Goal: Transaction & Acquisition: Purchase product/service

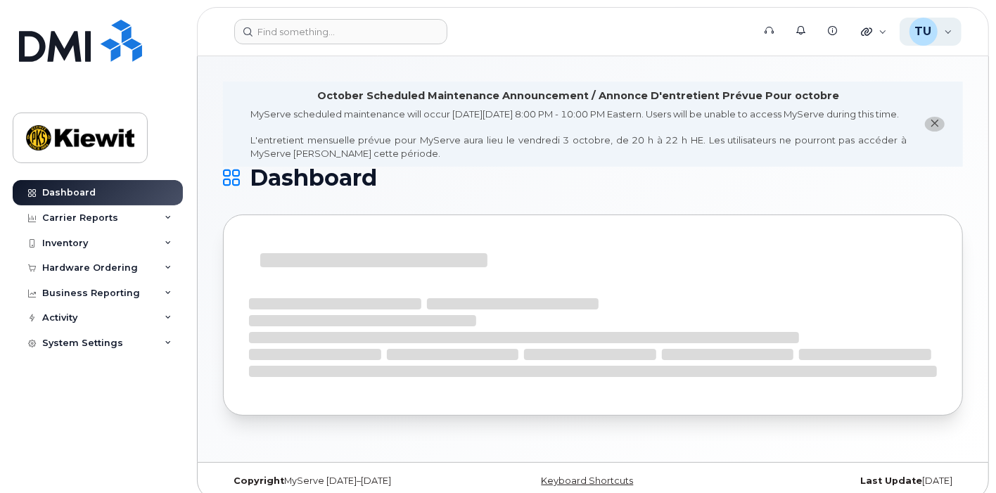
click at [930, 23] on span "TU" at bounding box center [923, 31] width 17 height 17
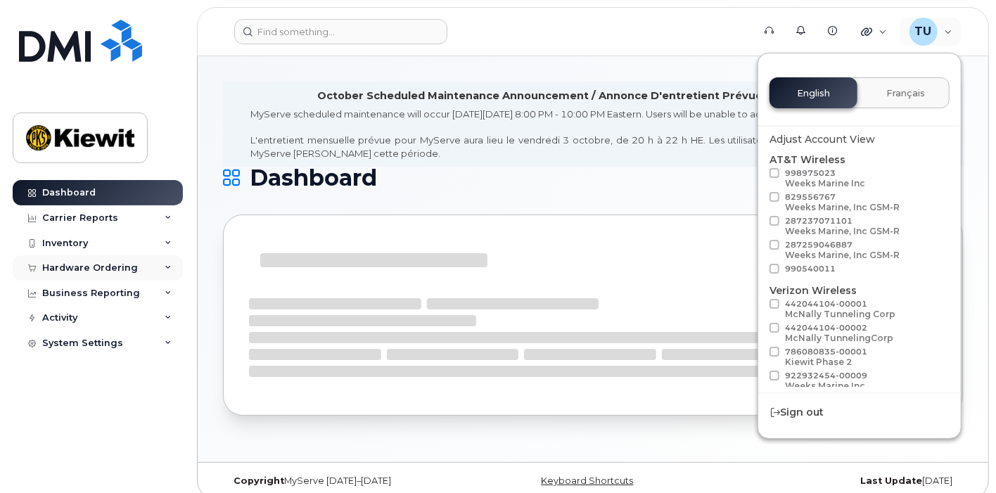
click at [119, 264] on div "Hardware Ordering" at bounding box center [90, 267] width 96 height 11
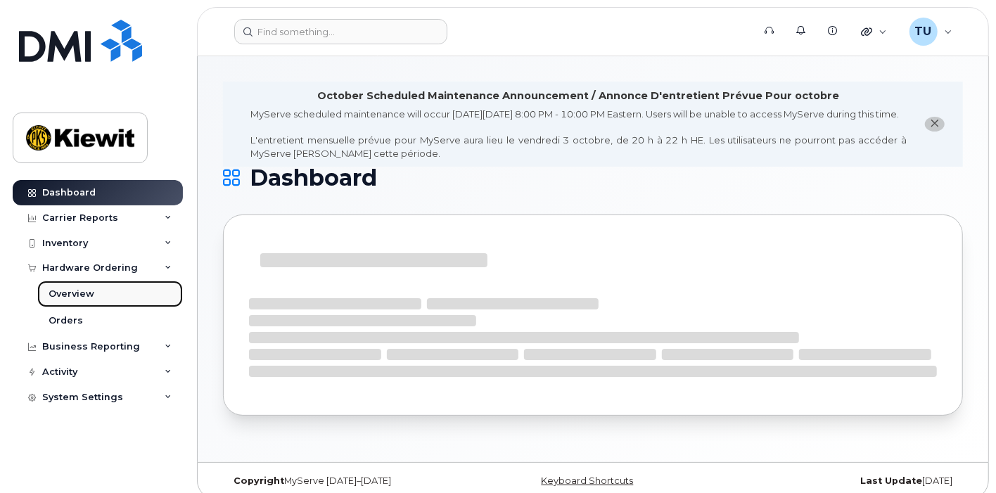
click at [113, 295] on link "Overview" at bounding box center [110, 294] width 146 height 27
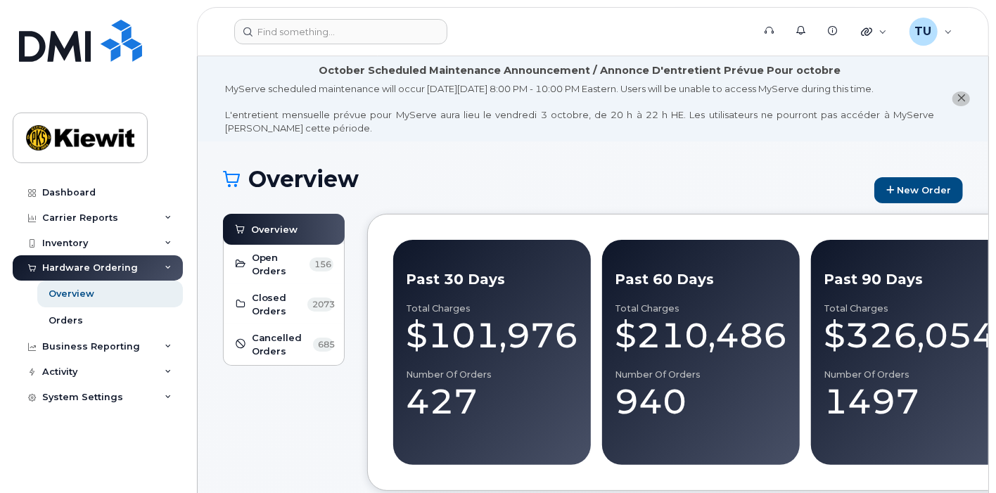
click at [924, 206] on div "Overview New Order" at bounding box center [593, 190] width 740 height 47
click at [905, 200] on link "New Order" at bounding box center [918, 190] width 89 height 26
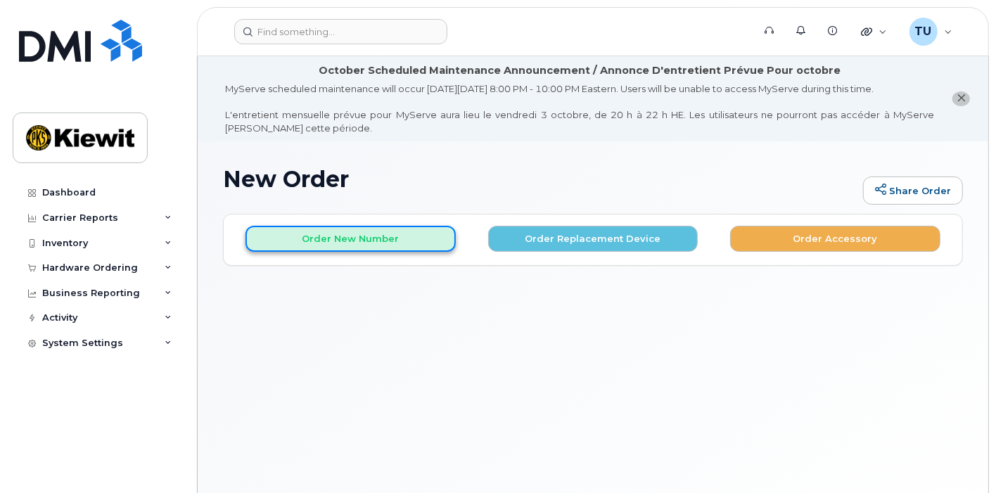
click at [402, 239] on button "Order New Number" at bounding box center [350, 239] width 210 height 26
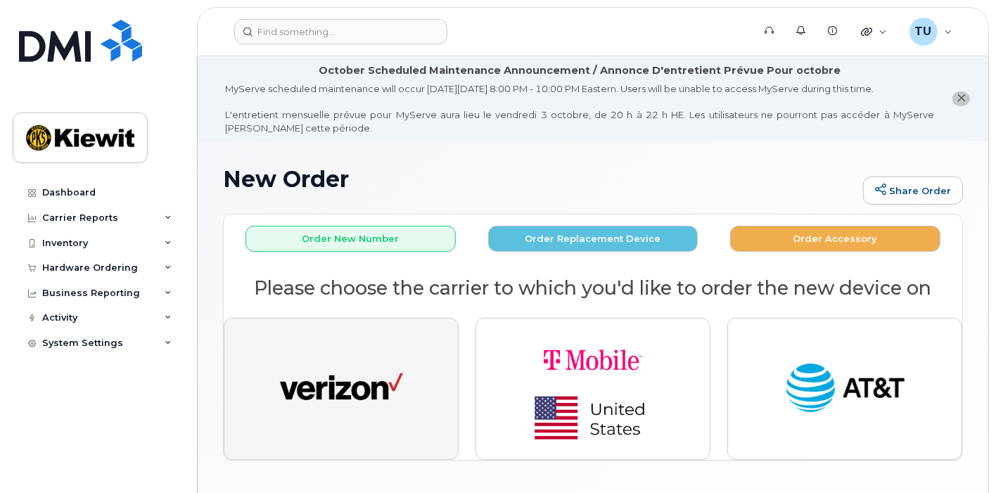
click at [404, 355] on button "button" at bounding box center [341, 389] width 235 height 142
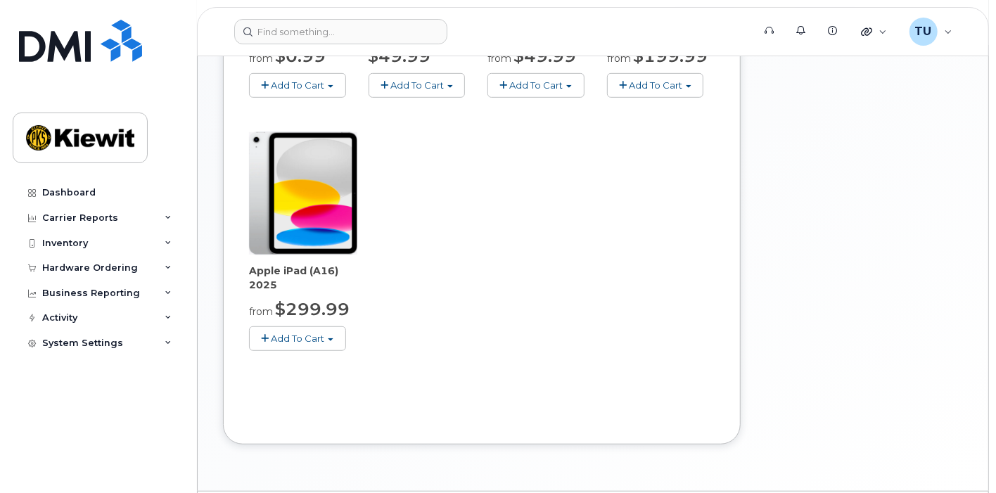
scroll to position [516, 0]
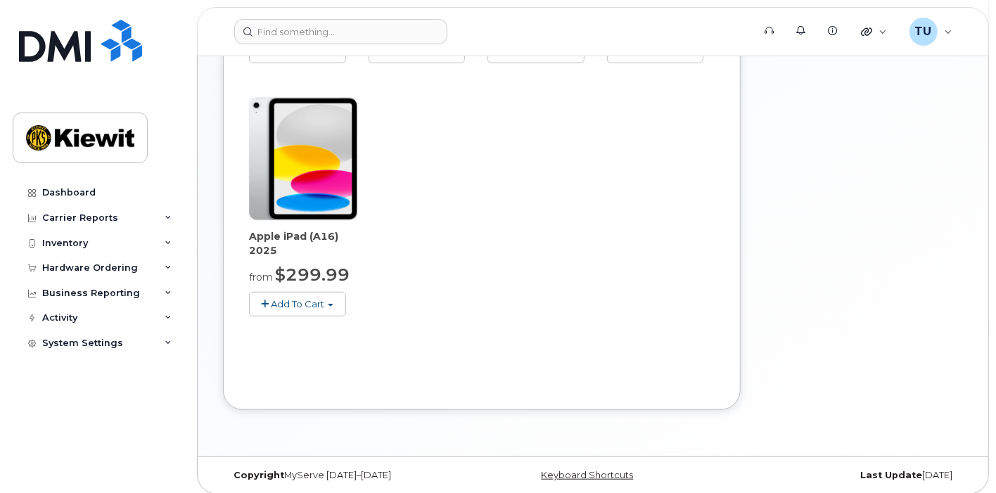
click at [325, 198] on img at bounding box center [303, 159] width 108 height 123
click at [329, 307] on button "Add To Cart" at bounding box center [297, 304] width 97 height 25
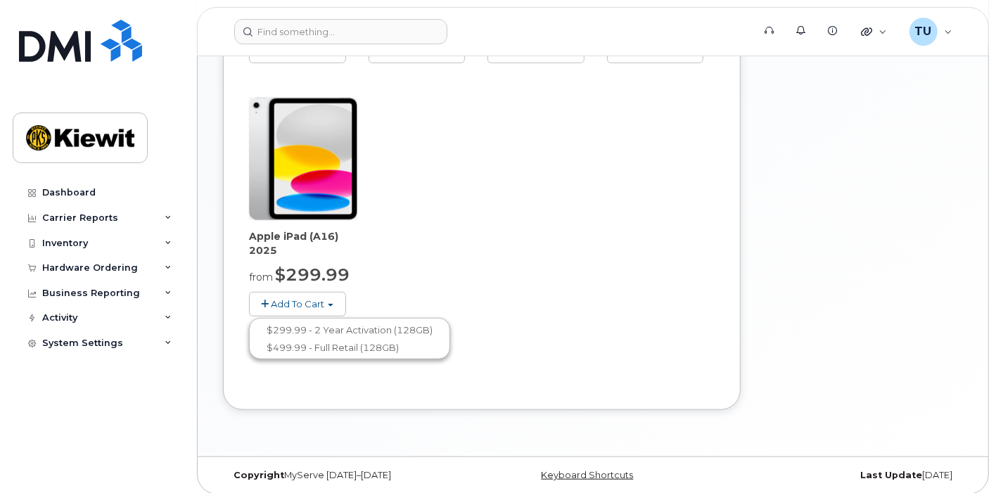
click at [307, 302] on span "Add To Cart" at bounding box center [297, 303] width 53 height 11
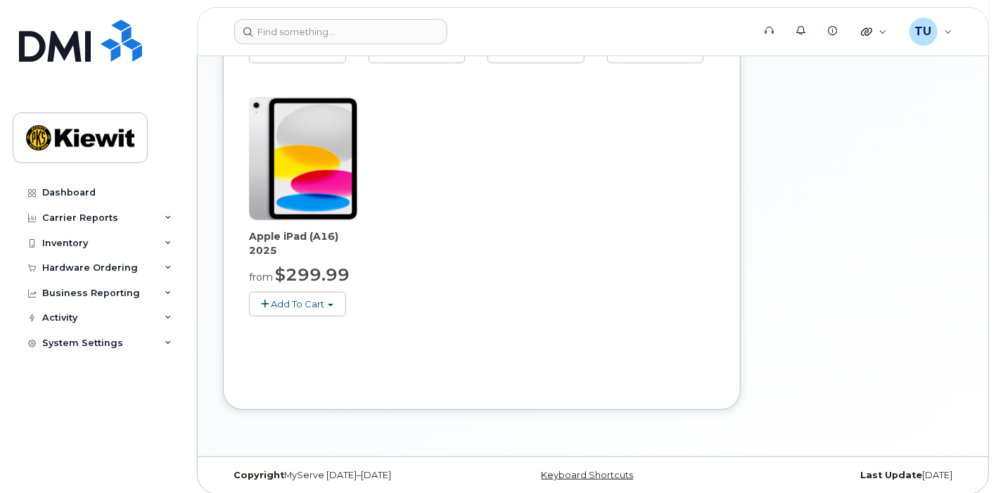
click at [311, 308] on button "Add To Cart" at bounding box center [297, 304] width 97 height 25
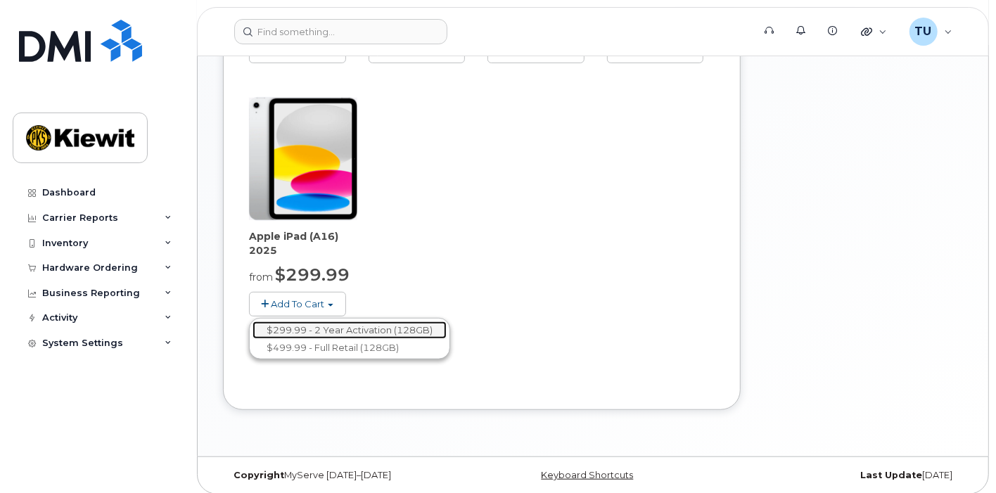
click at [323, 328] on link "$299.99 - 2 Year Activation (128GB)" at bounding box center [350, 330] width 194 height 18
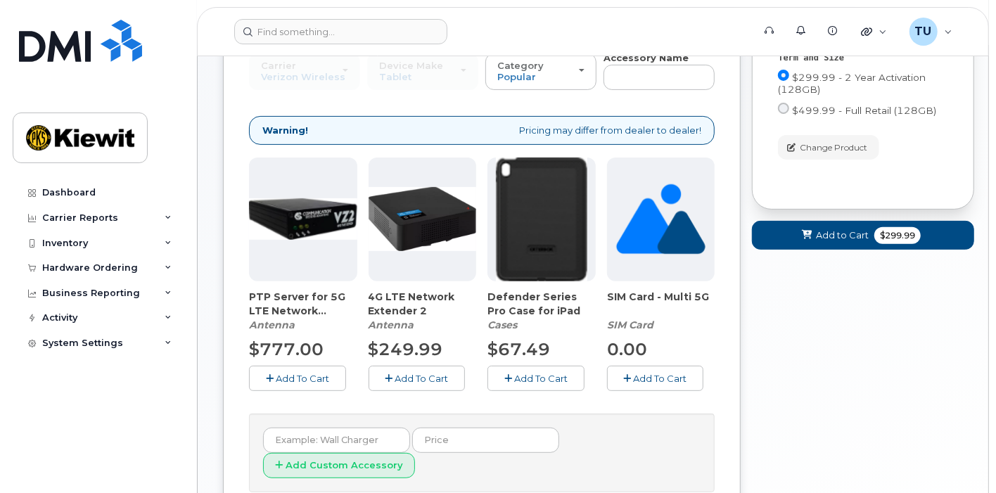
scroll to position [245, 0]
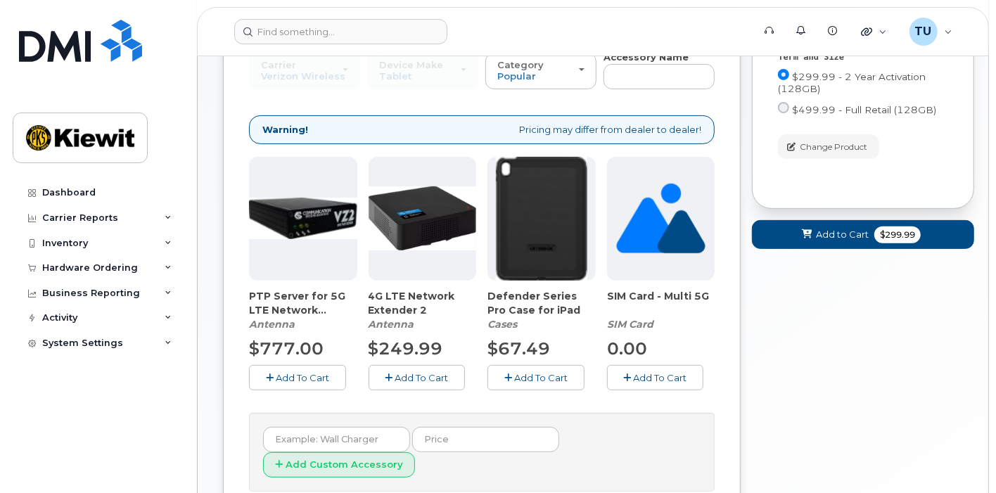
click at [542, 373] on span "Add To Cart" at bounding box center [540, 377] width 53 height 11
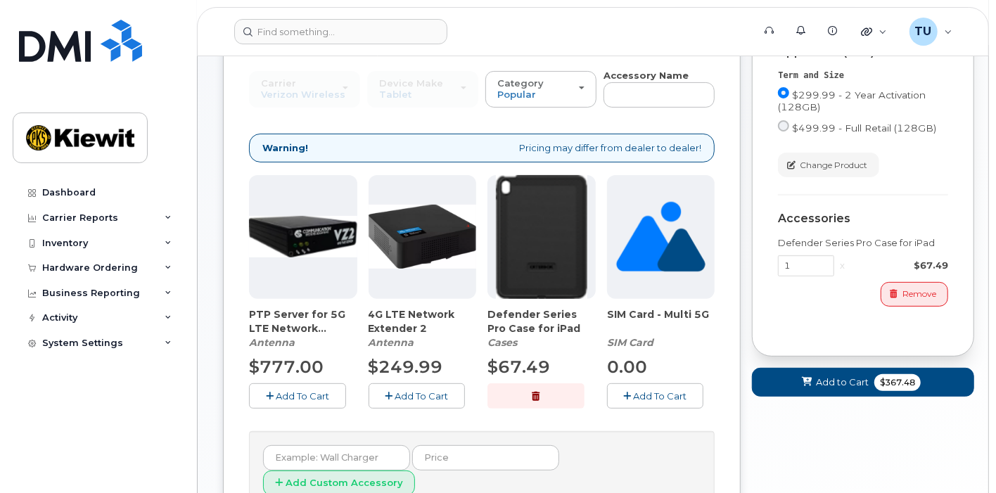
scroll to position [229, 0]
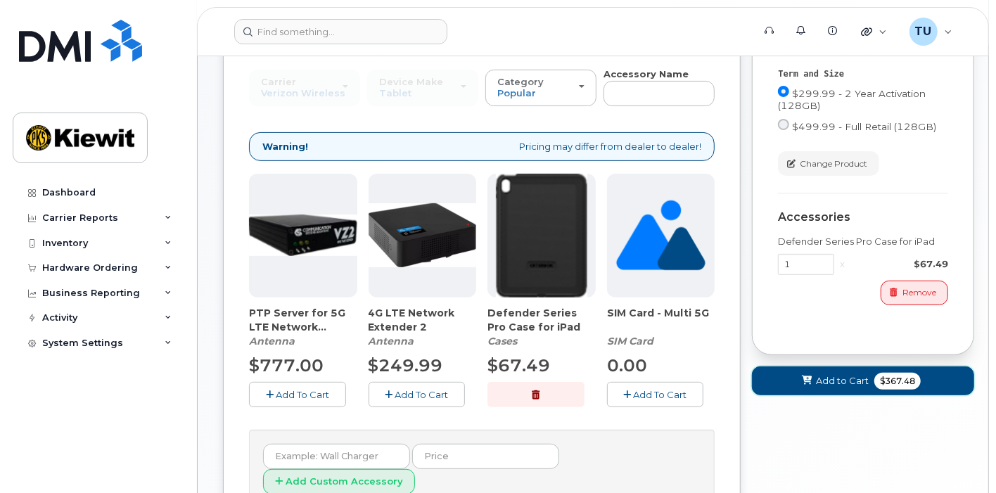
click at [855, 383] on span "Add to Cart" at bounding box center [842, 380] width 53 height 13
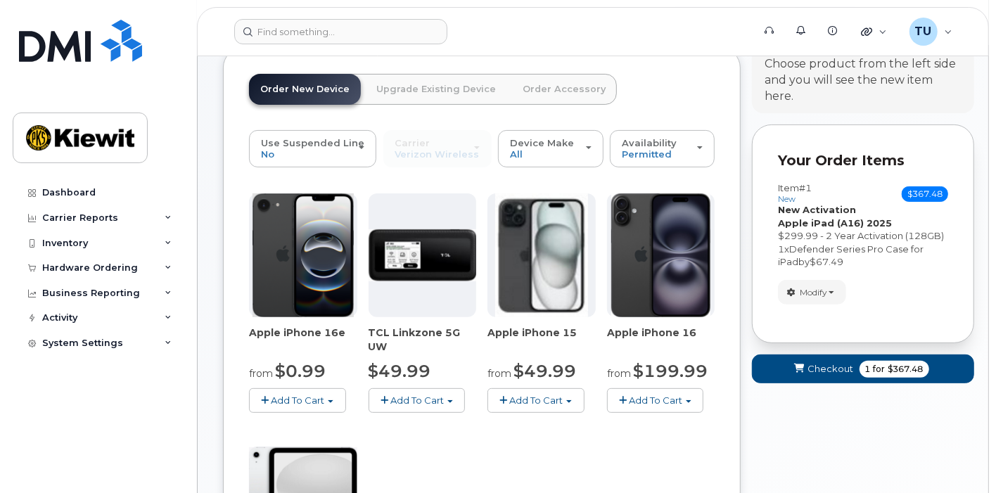
scroll to position [175, 0]
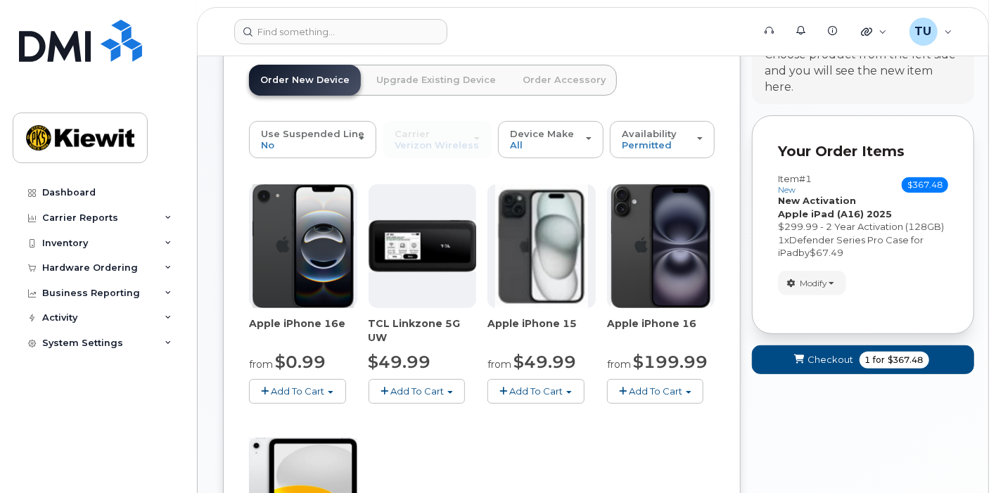
click at [857, 217] on strong "Apple iPad (A16) 2025" at bounding box center [835, 213] width 114 height 11
click at [830, 198] on strong "New Activation" at bounding box center [817, 200] width 78 height 11
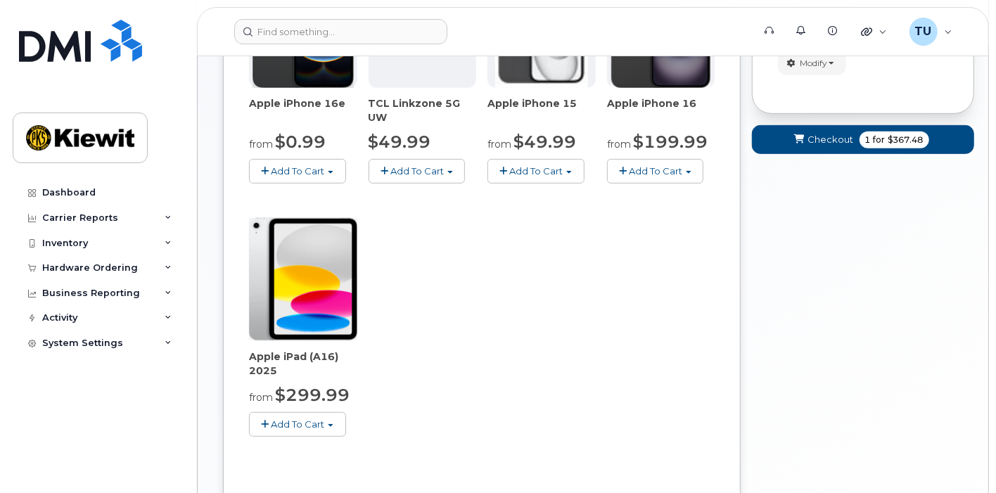
scroll to position [399, 0]
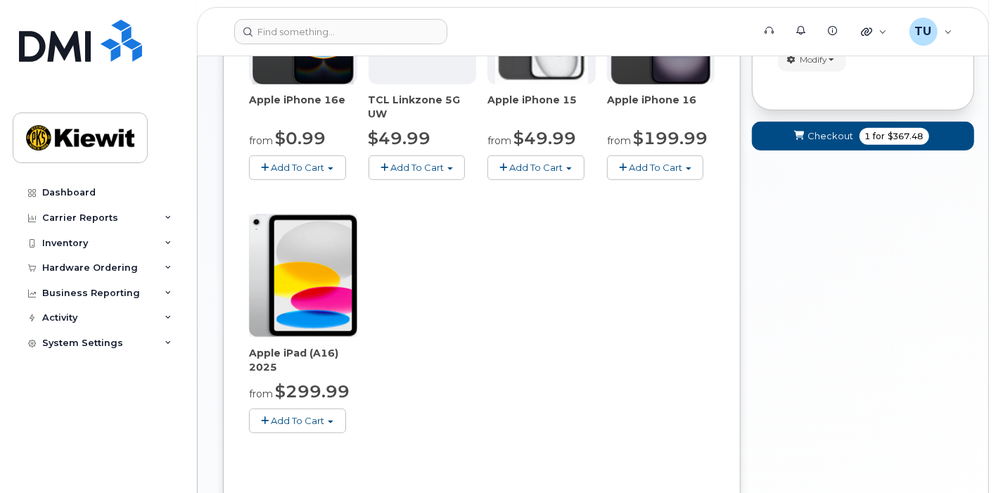
click at [302, 427] on button "Add To Cart" at bounding box center [297, 421] width 97 height 25
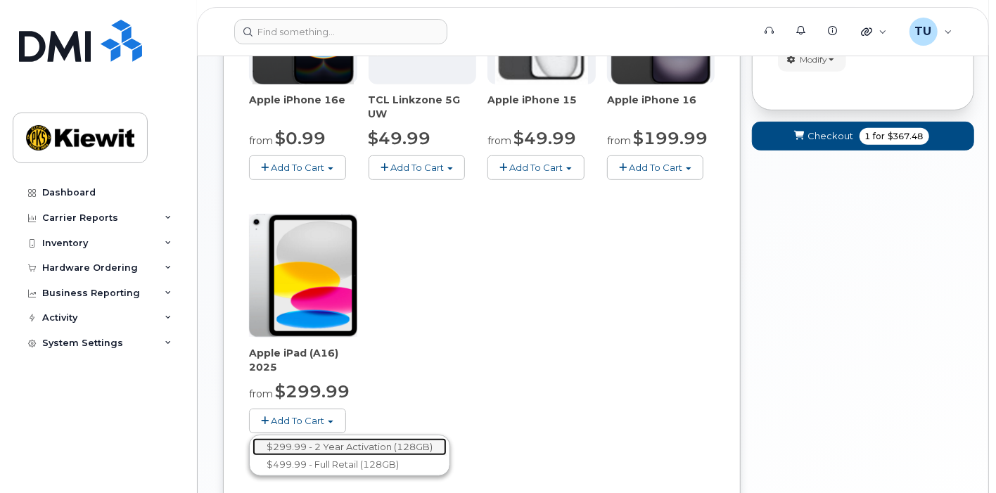
click at [323, 445] on link "$299.99 - 2 Year Activation (128GB)" at bounding box center [350, 447] width 194 height 18
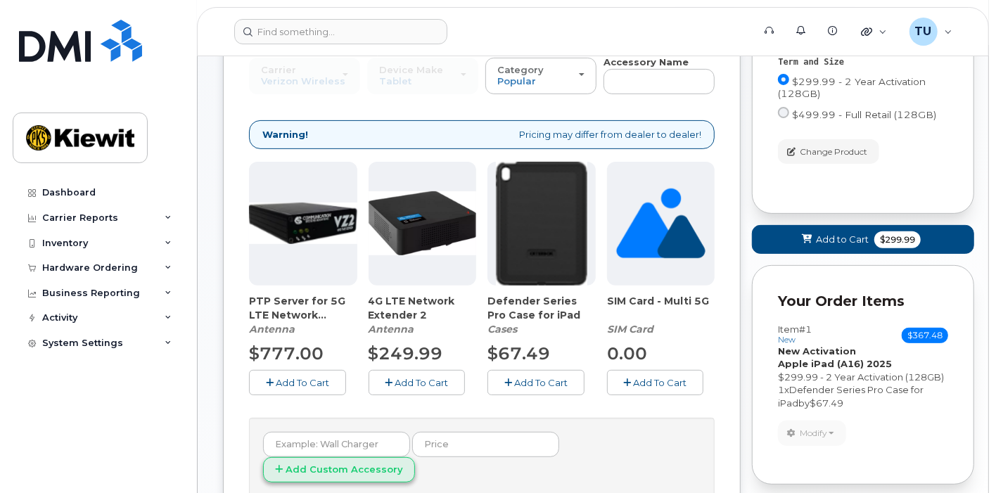
scroll to position [241, 0]
click at [550, 385] on span "Add To Cart" at bounding box center [540, 382] width 53 height 11
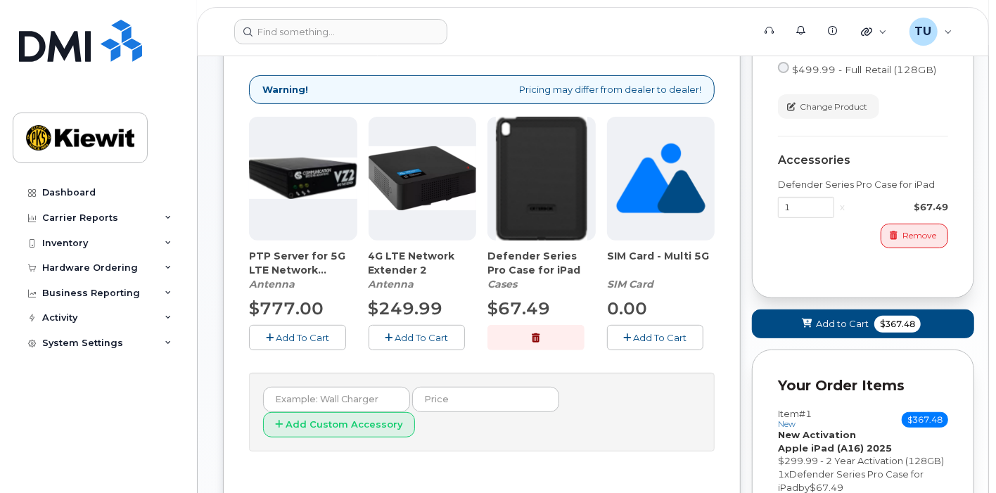
scroll to position [482, 0]
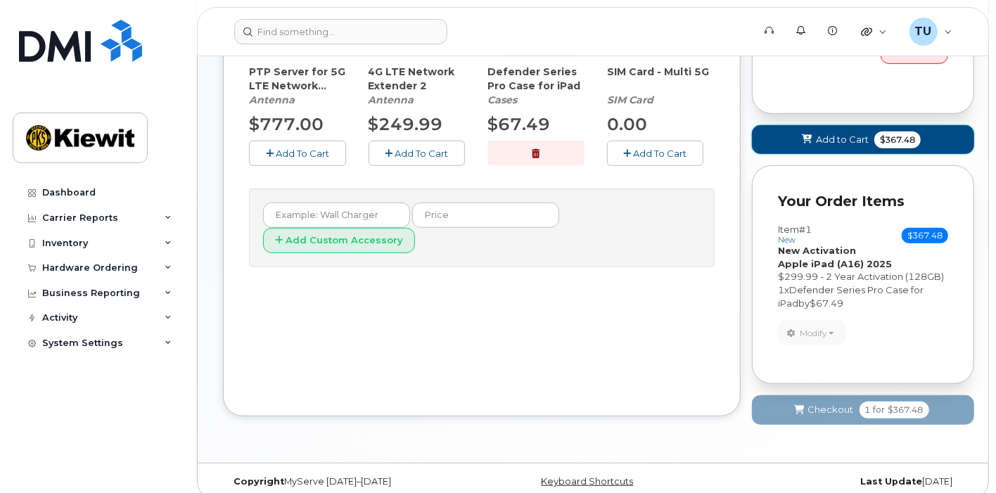
click at [850, 141] on span "Add to Cart" at bounding box center [842, 139] width 53 height 13
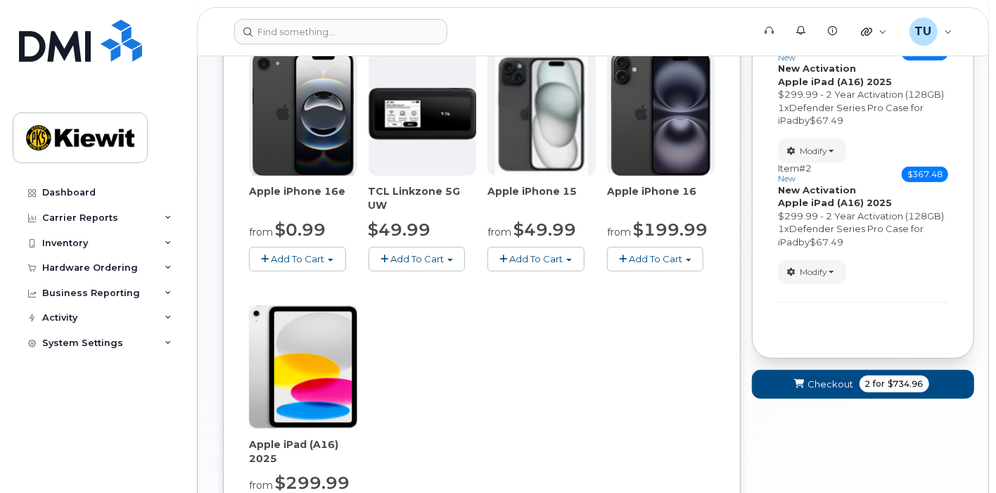
scroll to position [296, 0]
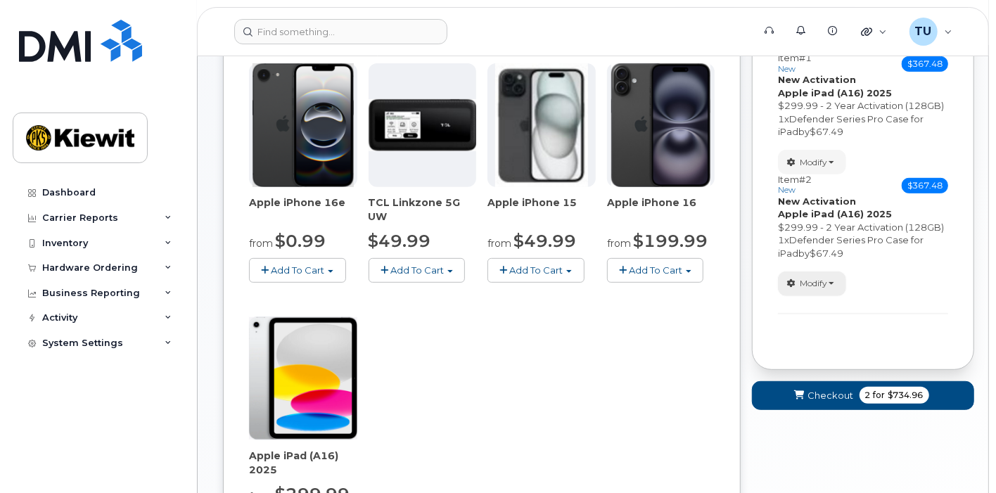
click at [831, 283] on button "Modify" at bounding box center [812, 283] width 68 height 25
click at [824, 170] on button "Modify" at bounding box center [812, 162] width 68 height 25
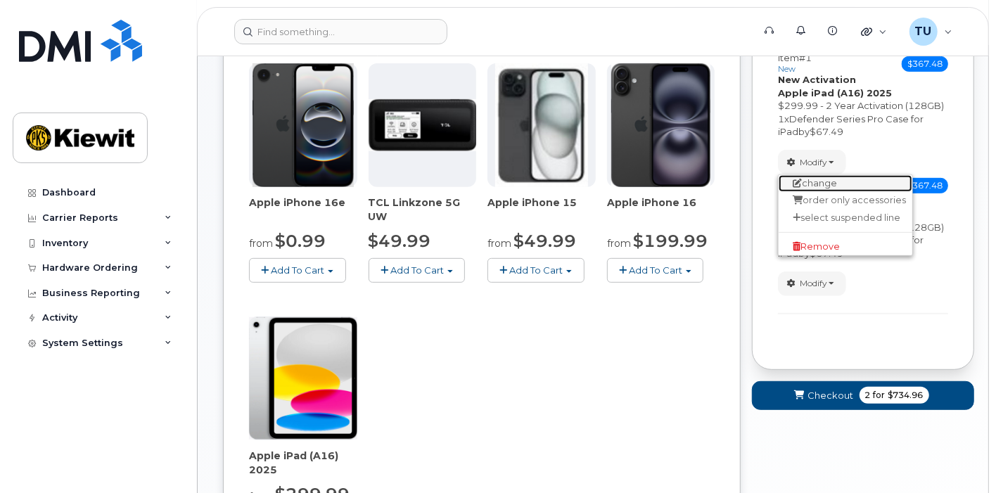
click at [832, 181] on link "change" at bounding box center [846, 183] width 134 height 17
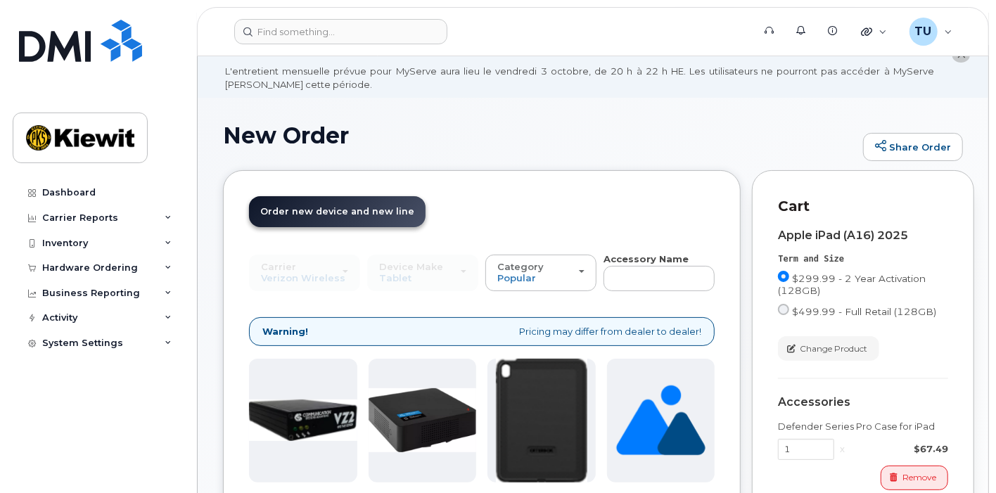
scroll to position [42, 0]
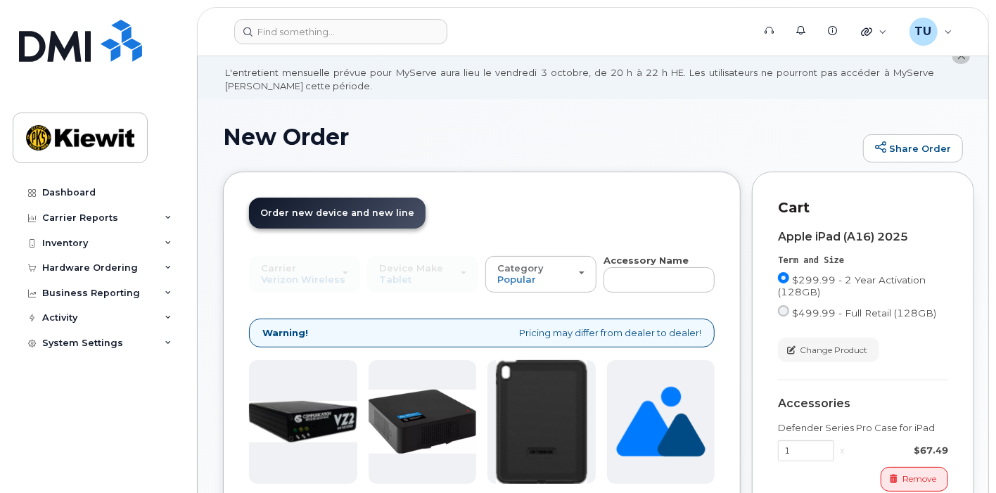
click at [347, 213] on span "Order new device and new line" at bounding box center [337, 212] width 154 height 11
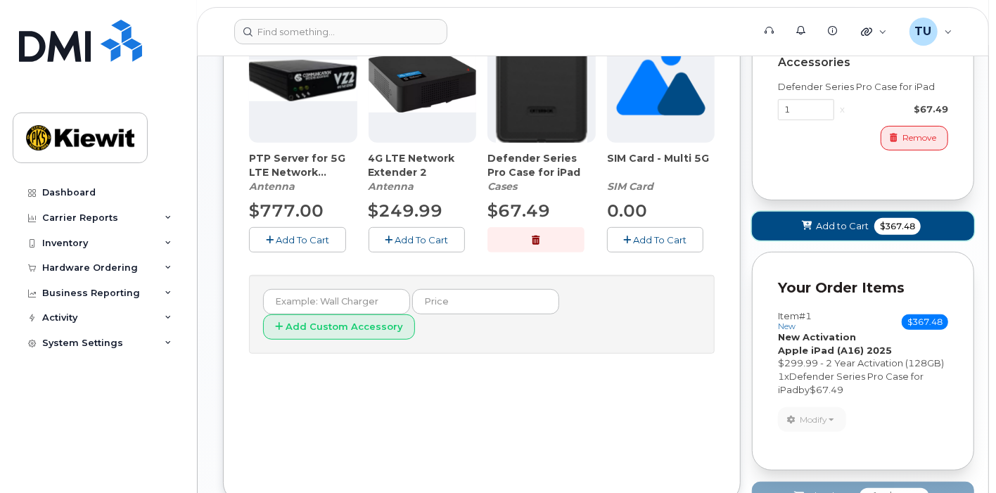
click at [869, 222] on button "Add to Cart $367.48" at bounding box center [863, 226] width 222 height 29
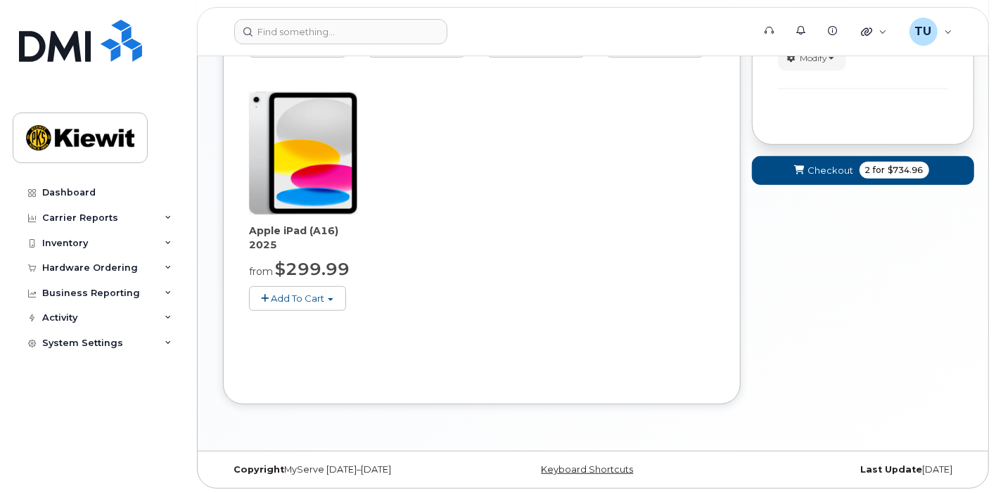
click at [314, 296] on span "Add To Cart" at bounding box center [297, 298] width 53 height 11
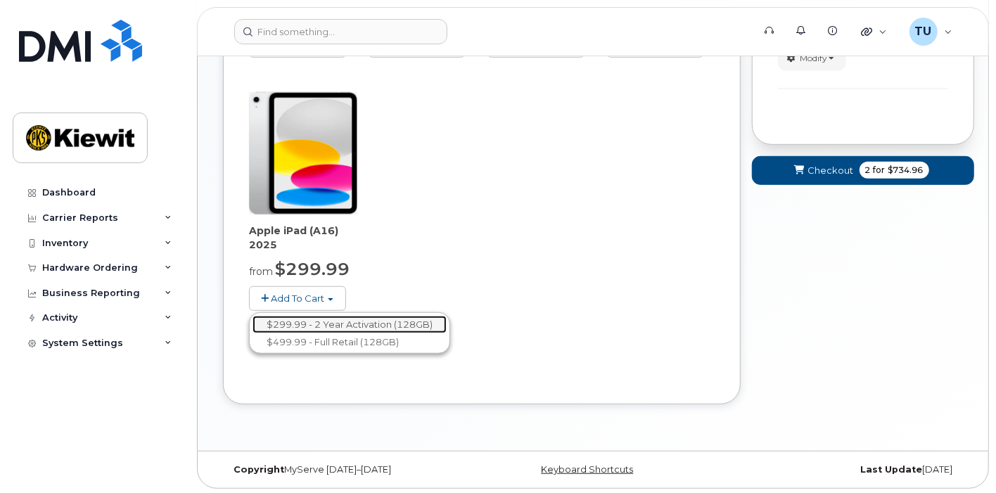
click at [326, 321] on link "$299.99 - 2 Year Activation (128GB)" at bounding box center [350, 325] width 194 height 18
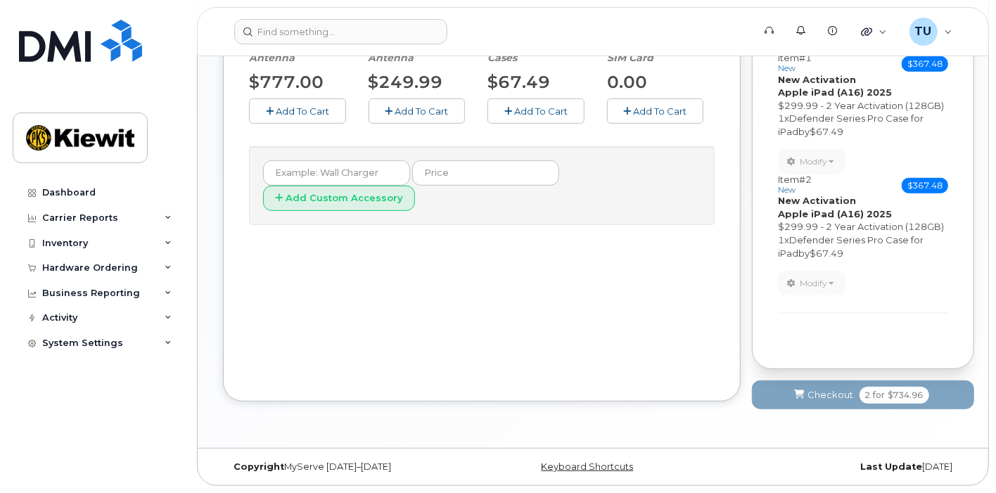
scroll to position [510, 0]
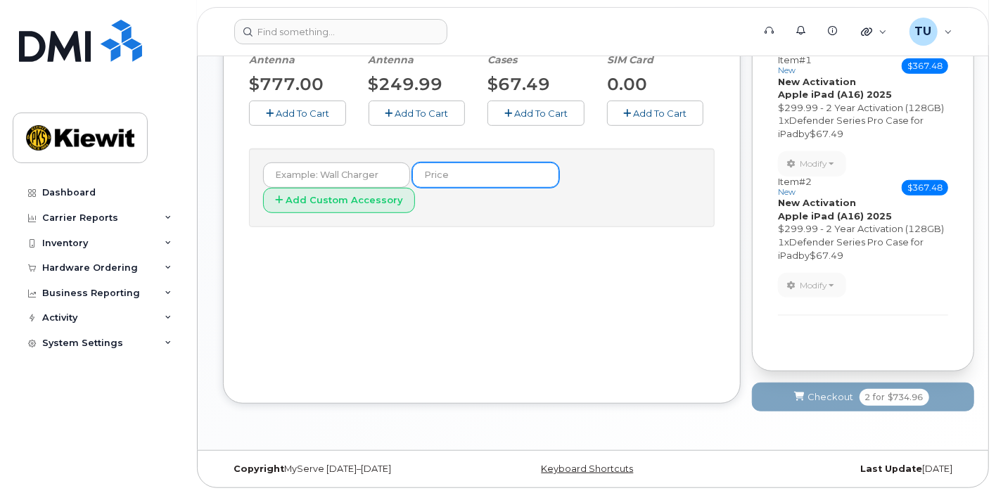
drag, startPoint x: 524, startPoint y: 167, endPoint x: 531, endPoint y: 120, distance: 47.6
click at [531, 120] on div "All new mobile devices come with Selected device does not include Wall Charger …" at bounding box center [482, 39] width 466 height 376
click at [537, 115] on span "Add To Cart" at bounding box center [540, 113] width 53 height 11
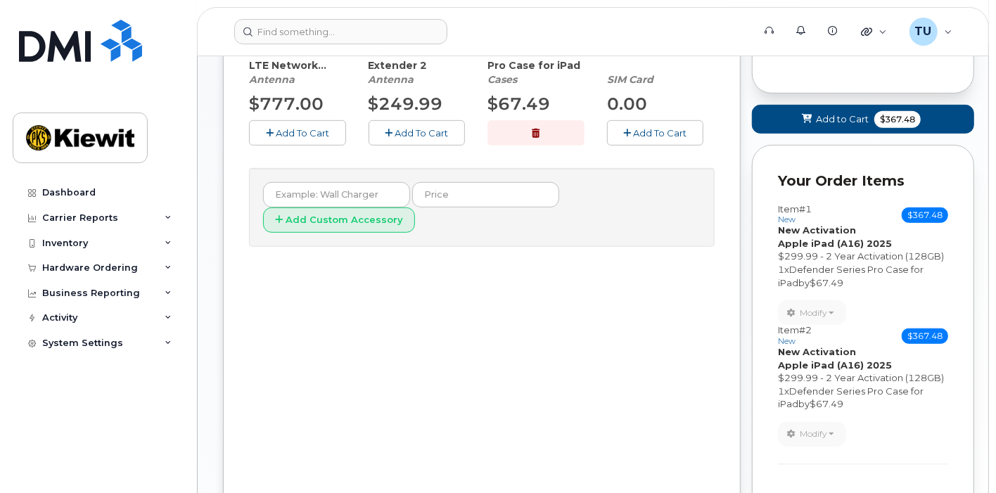
scroll to position [486, 0]
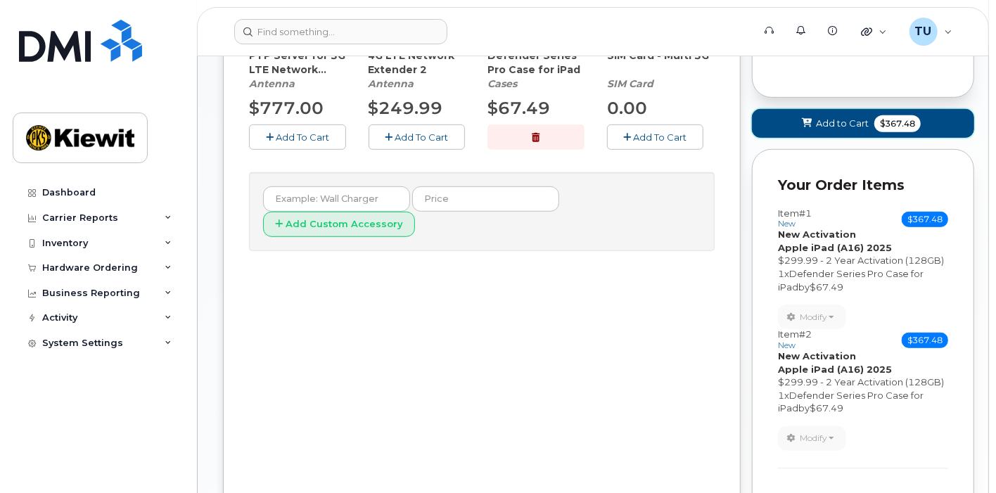
click at [842, 122] on span "Add to Cart" at bounding box center [842, 123] width 53 height 13
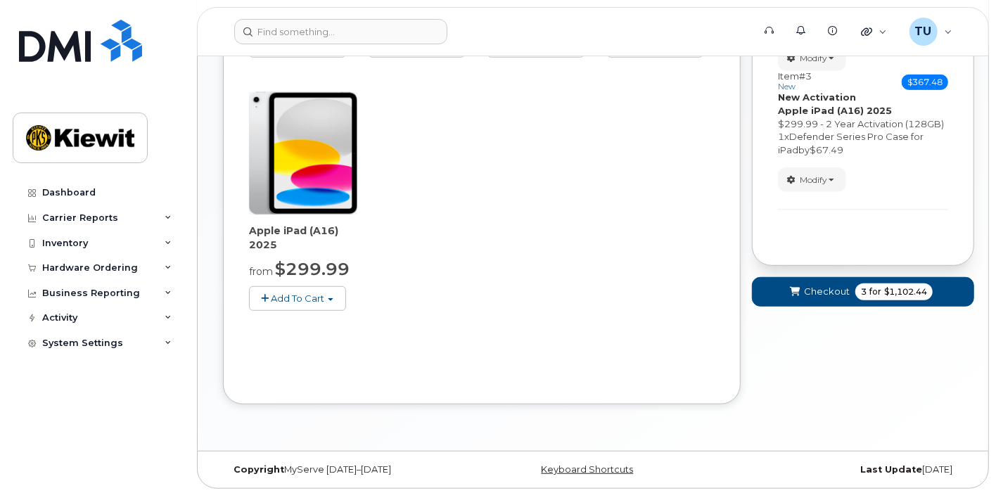
click at [299, 293] on span "Add To Cart" at bounding box center [297, 298] width 53 height 11
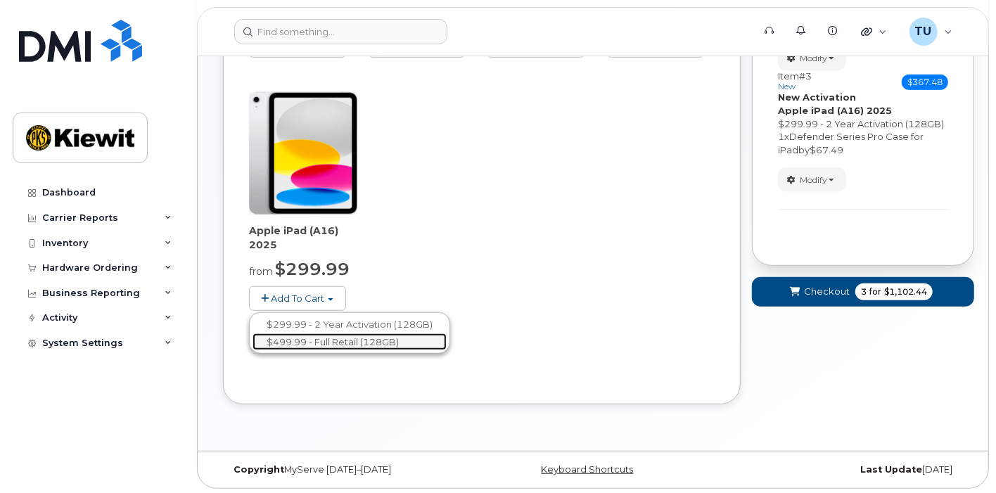
click at [341, 333] on link "$499.99 - Full Retail (128GB)" at bounding box center [350, 342] width 194 height 18
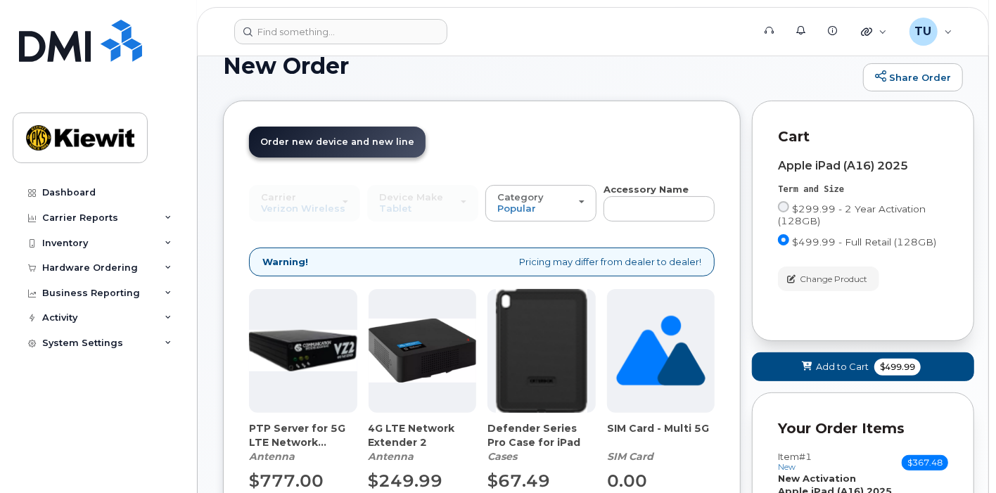
scroll to position [80, 0]
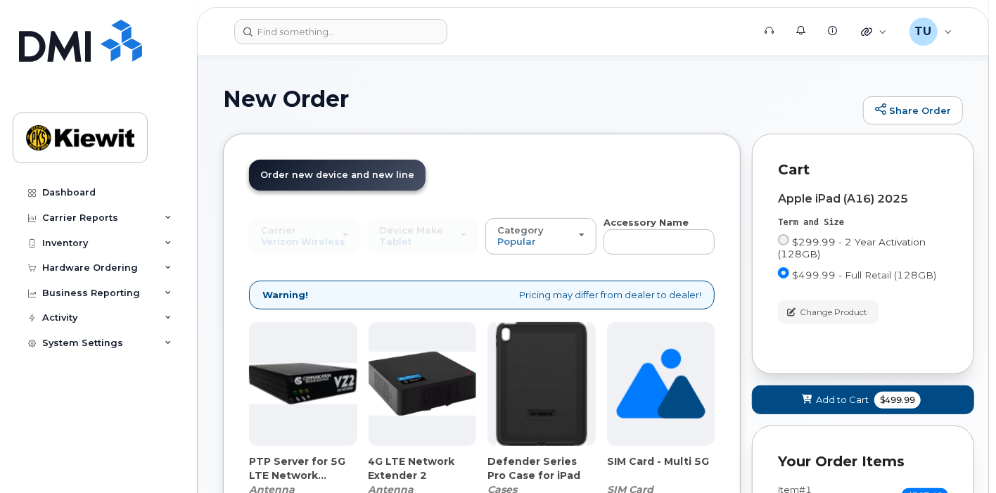
click at [801, 248] on span "$299.99 - 2 Year Activation (128GB)" at bounding box center [852, 247] width 148 height 23
click at [789, 245] on input "$299.99 - 2 Year Activation (128GB)" at bounding box center [783, 239] width 11 height 11
radio input "true"
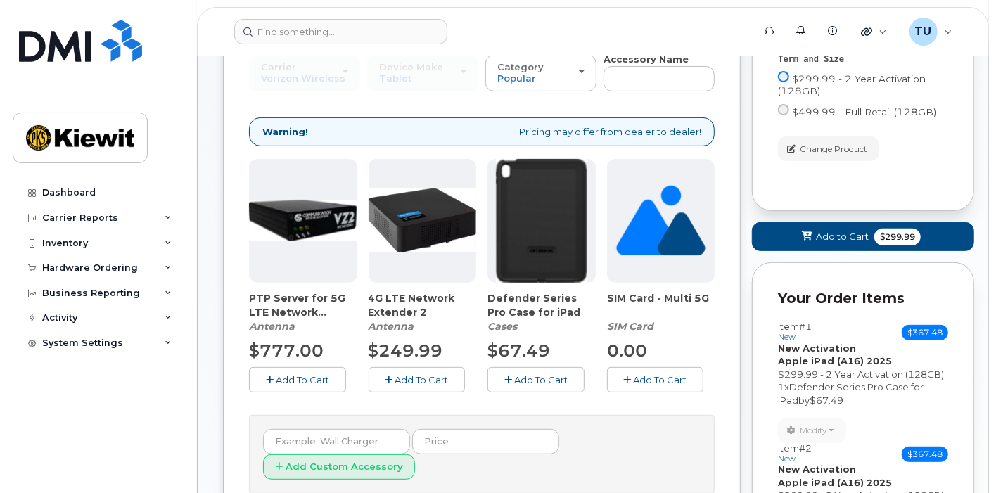
scroll to position [245, 0]
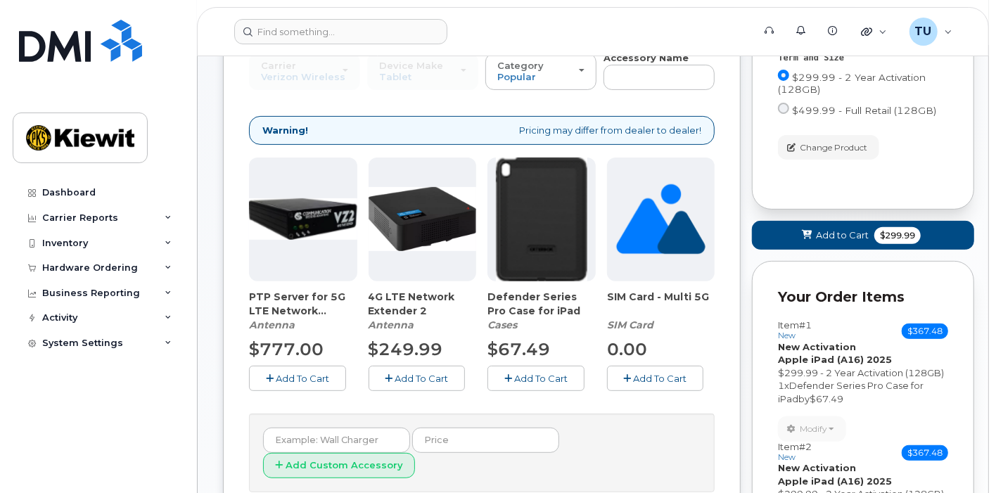
click at [532, 366] on button "Add To Cart" at bounding box center [535, 378] width 97 height 25
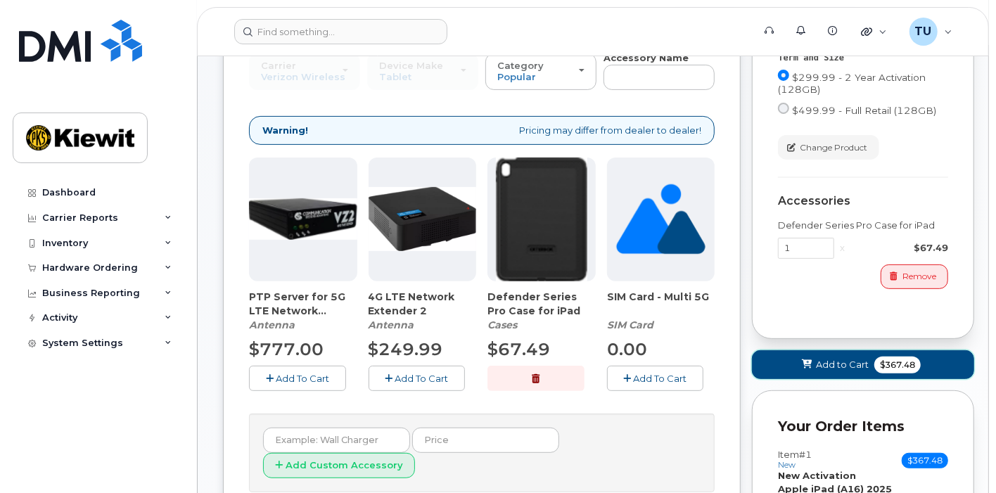
click at [856, 359] on span "Add to Cart" at bounding box center [842, 364] width 53 height 13
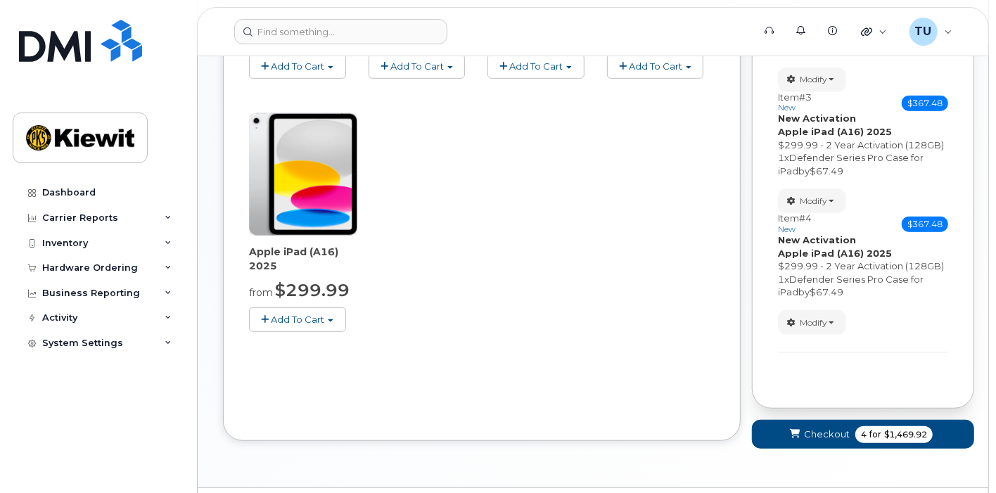
scroll to position [504, 0]
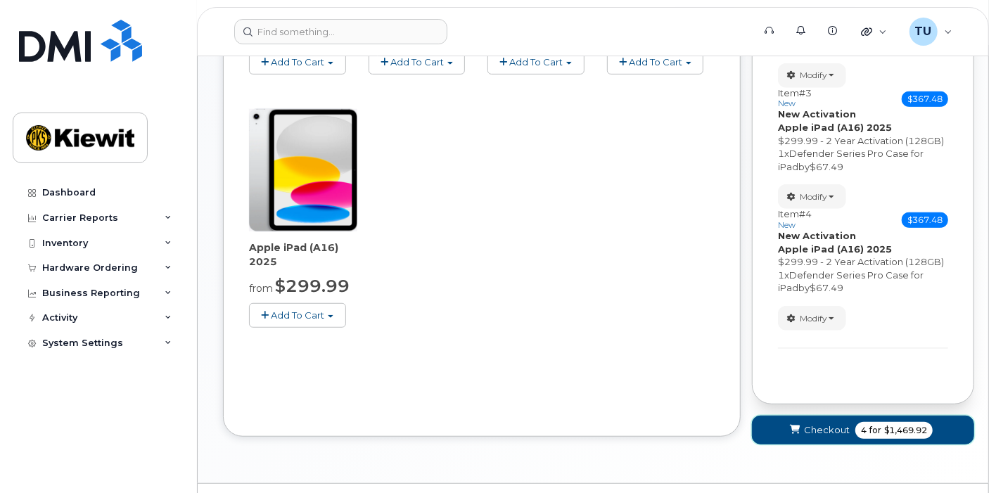
click at [805, 416] on button "Checkout 4 for $1,469.92" at bounding box center [863, 430] width 222 height 29
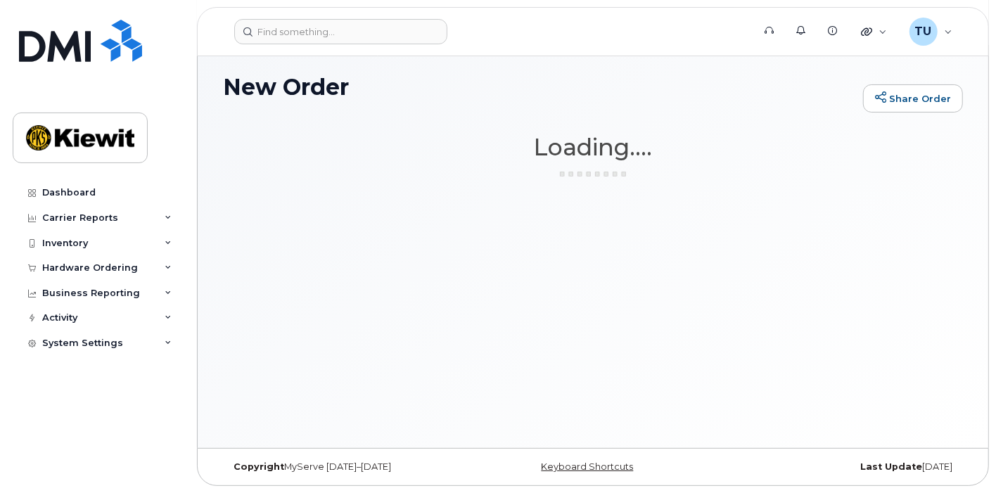
scroll to position [91, 0]
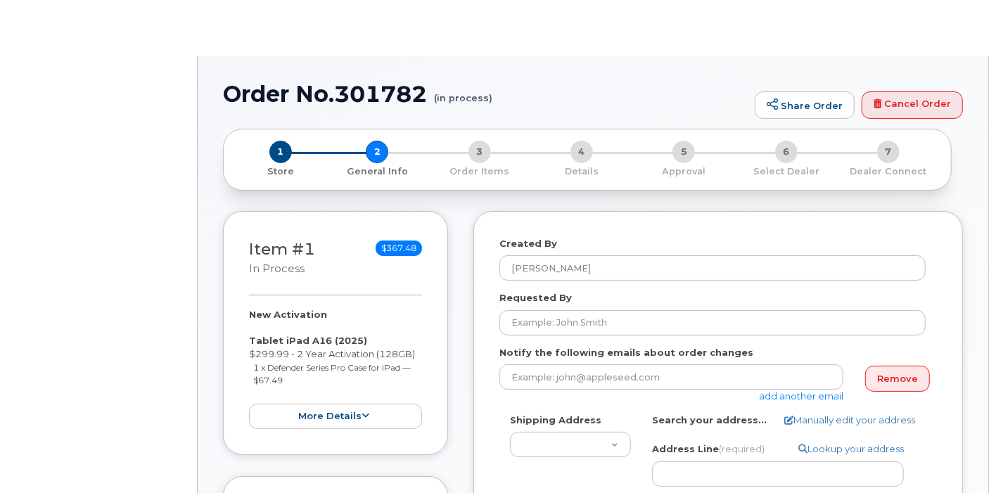
select select
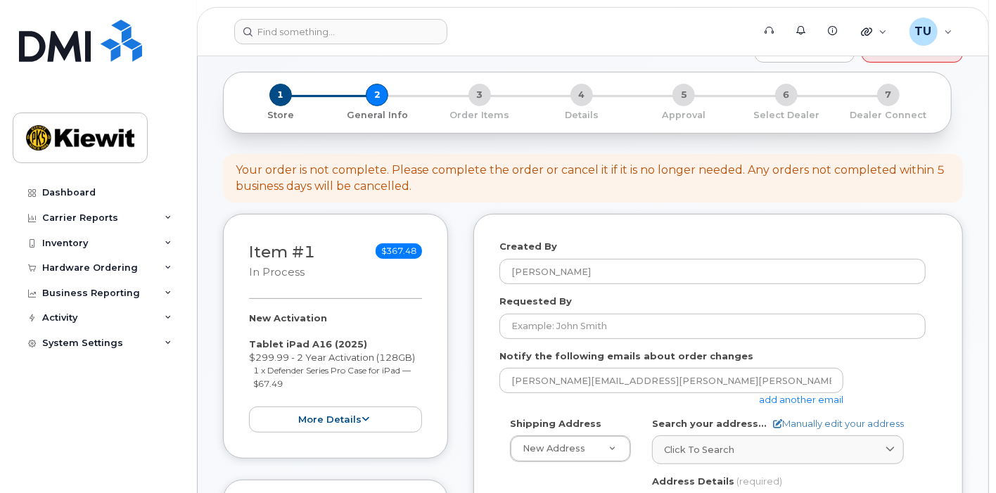
scroll to position [145, 0]
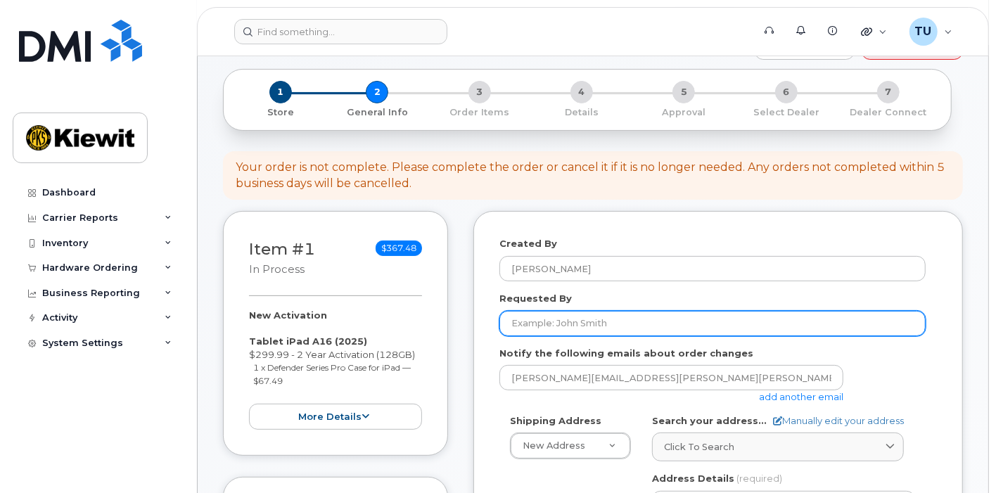
click at [634, 312] on input "Requested By" at bounding box center [712, 323] width 426 height 25
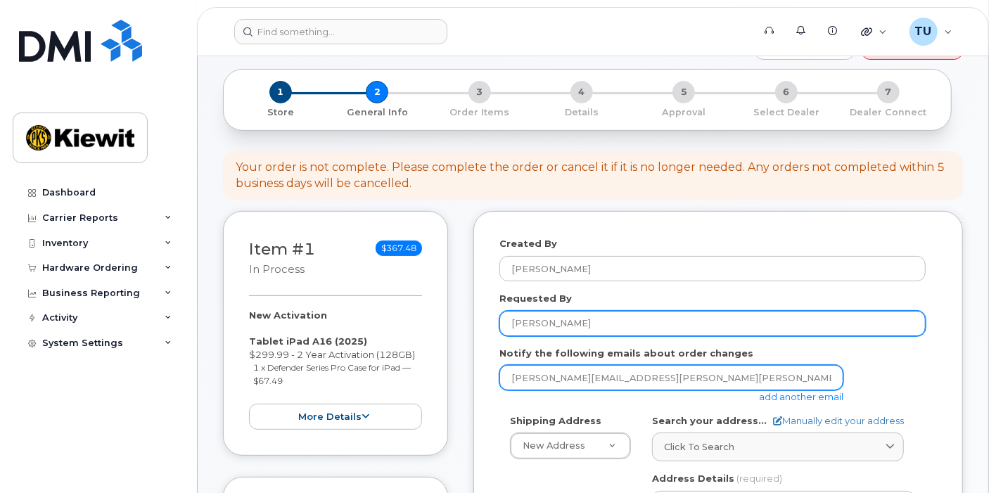
type input "[PERSON_NAME]"
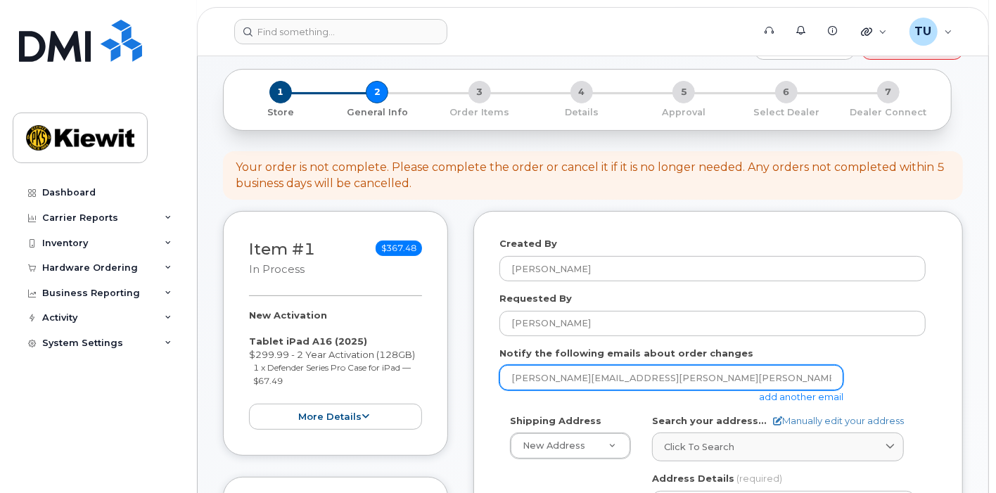
click at [631, 381] on input "[PERSON_NAME][EMAIL_ADDRESS][PERSON_NAME][PERSON_NAME][DOMAIN_NAME]" at bounding box center [671, 377] width 344 height 25
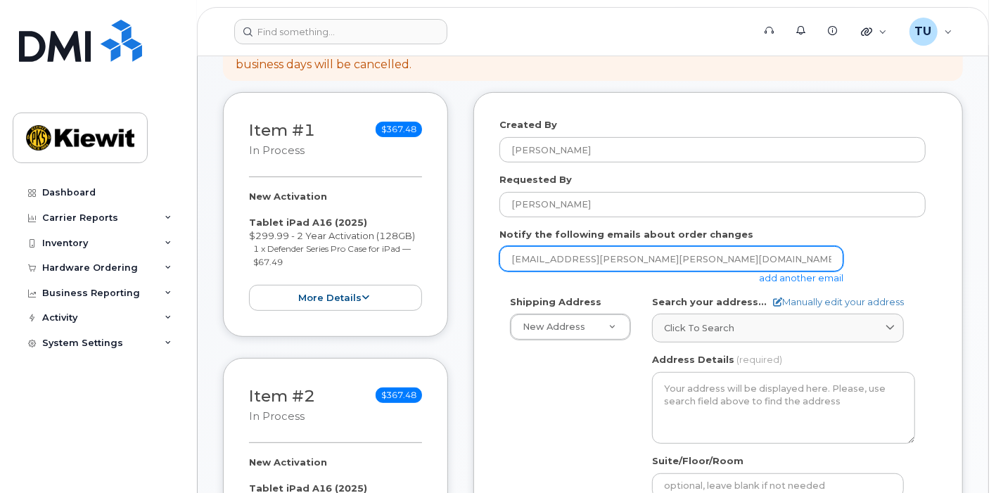
scroll to position [265, 0]
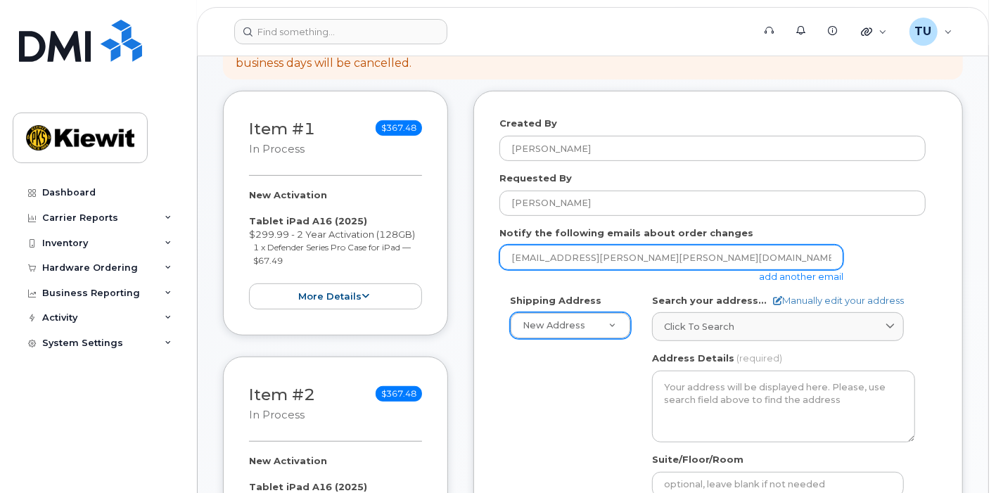
type input "[EMAIL_ADDRESS][PERSON_NAME][PERSON_NAME][DOMAIN_NAME]"
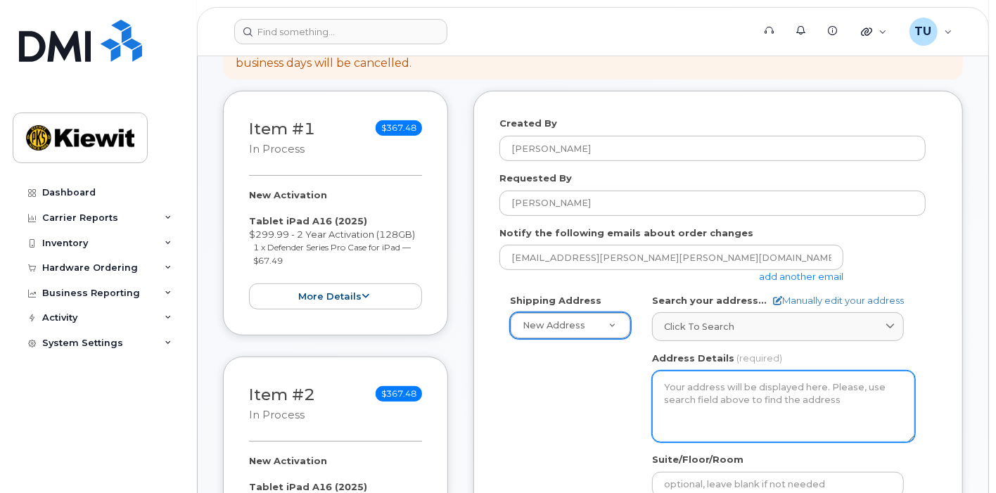
click at [740, 402] on textarea "Address Details" at bounding box center [783, 407] width 263 height 72
click at [741, 395] on textarea "Address Details" at bounding box center [783, 407] width 263 height 72
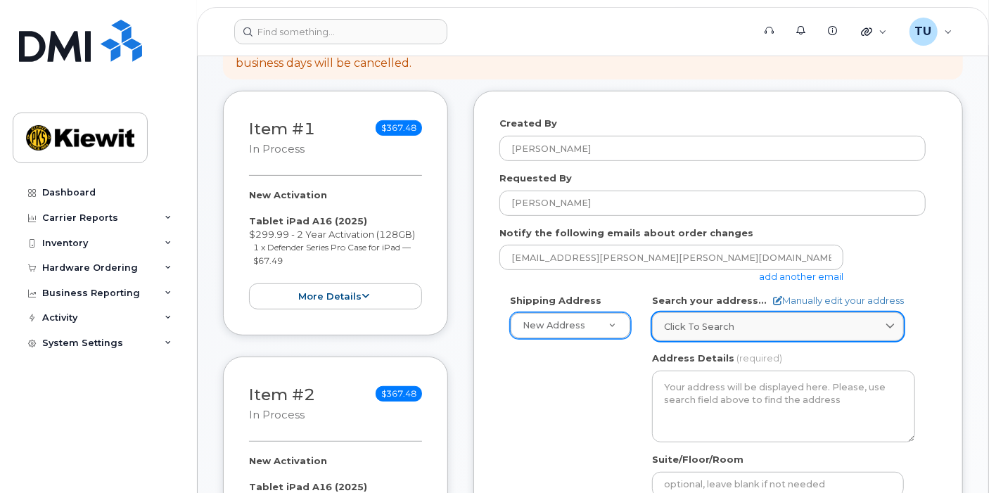
click at [717, 324] on span "Click to search" at bounding box center [699, 326] width 70 height 13
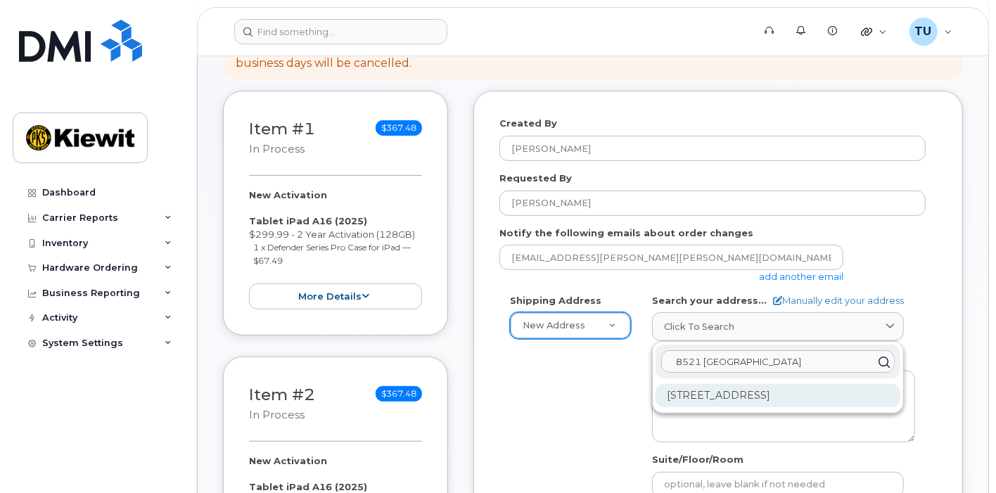
type input "8521 laguna station"
click at [747, 390] on div "8521 Laguna Station Rd Elk Grove CA 95758-9550" at bounding box center [778, 395] width 245 height 23
select select
type textarea "8521 Laguna Station Rd ELK GROVE CA 95758-9550 UNITED STATES"
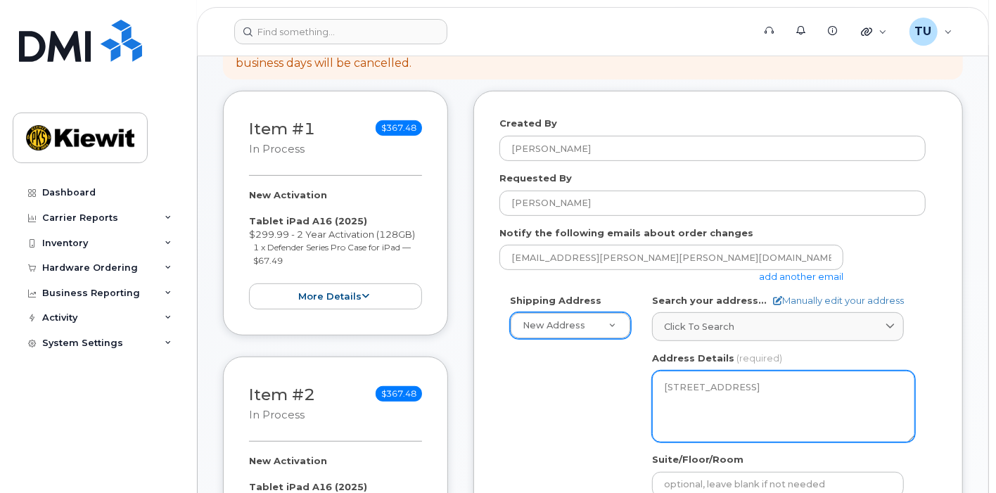
click at [723, 397] on textarea "8521 Laguna Station Rd ELK GROVE CA 95758-9550 UNITED STATES" at bounding box center [783, 407] width 263 height 72
click at [781, 390] on textarea "8521 Laguna Station Rd ELK GROVE CA 95758-9550 UNITED STATES" at bounding box center [783, 407] width 263 height 72
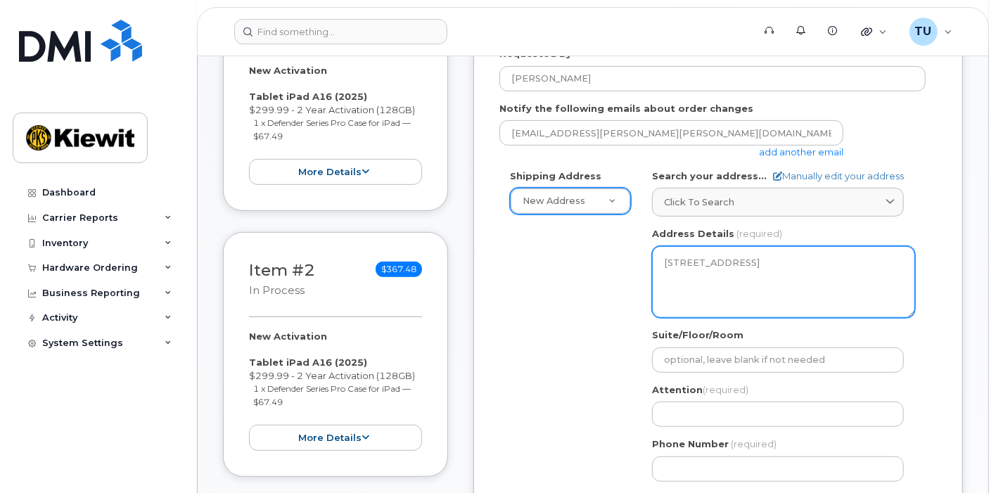
scroll to position [392, 0]
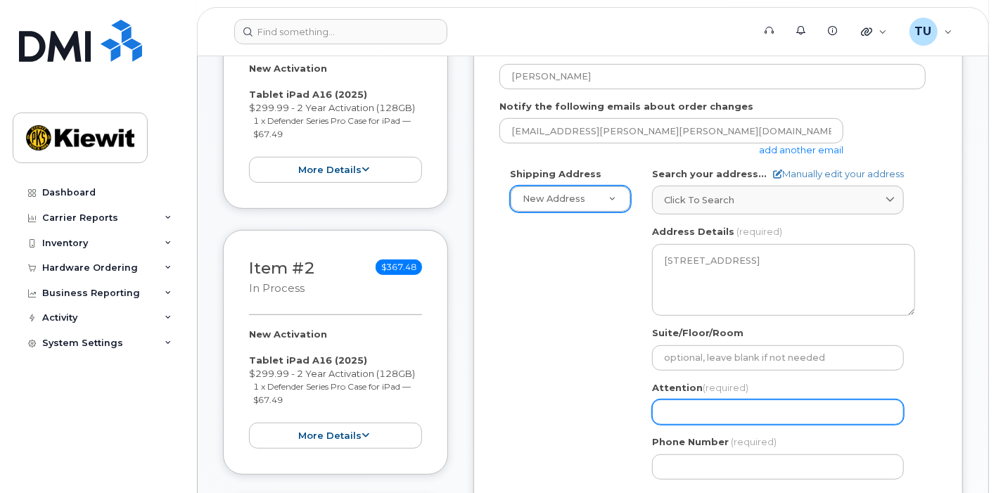
click at [746, 404] on input "Attention (required)" at bounding box center [778, 412] width 252 height 25
paste input "Breanne Gregg Attn: Ameresco BioGen"
type input "Breanne Gregg Attn: Ameresco BioGen"
drag, startPoint x: 763, startPoint y: 413, endPoint x: 558, endPoint y: 419, distance: 204.8
click at [558, 419] on div "Shipping Address New Address New Address 400 Totten Pond Rd Ste 400 14660 Dixie…" at bounding box center [712, 328] width 426 height 323
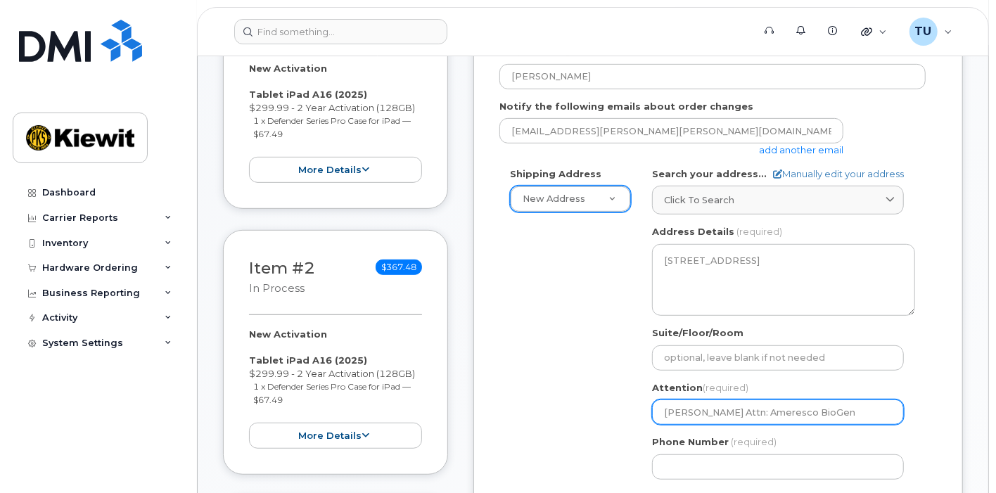
select select
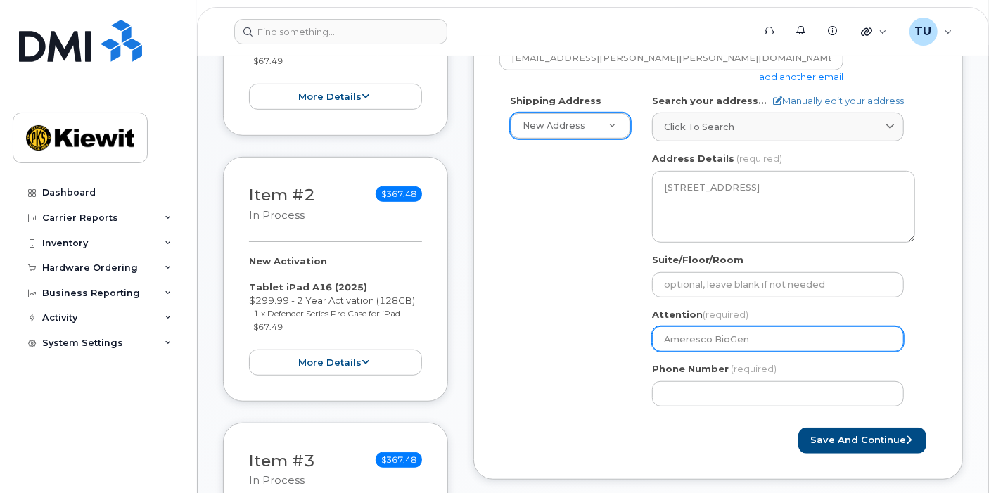
scroll to position [474, 0]
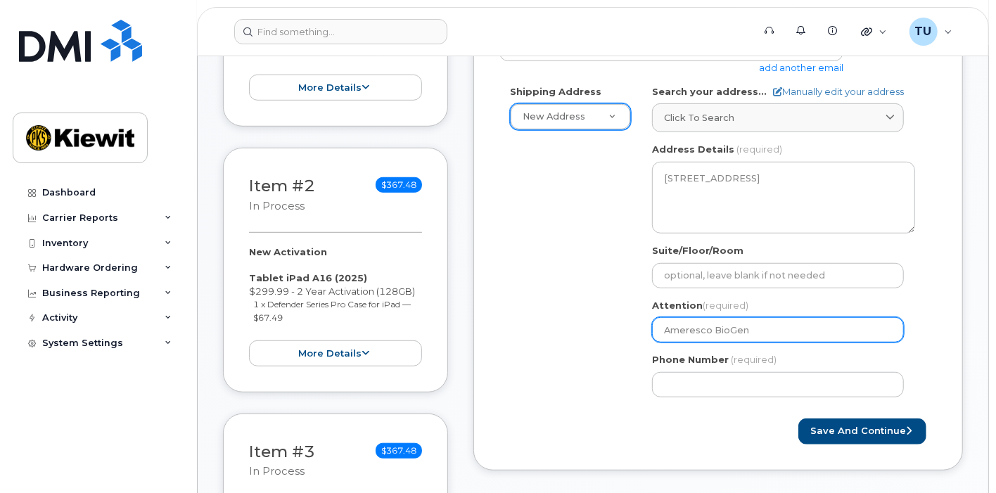
type input "Ameresco BioGen"
click at [743, 328] on input "Ameresco BioGen" at bounding box center [778, 329] width 252 height 25
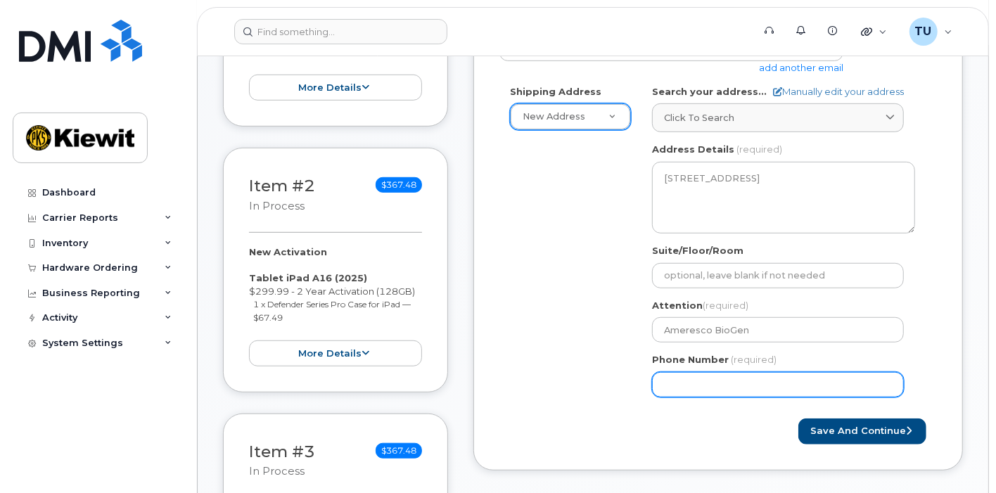
click at [746, 374] on input "Phone Number" at bounding box center [778, 384] width 252 height 25
paste input "9862007651"
select select
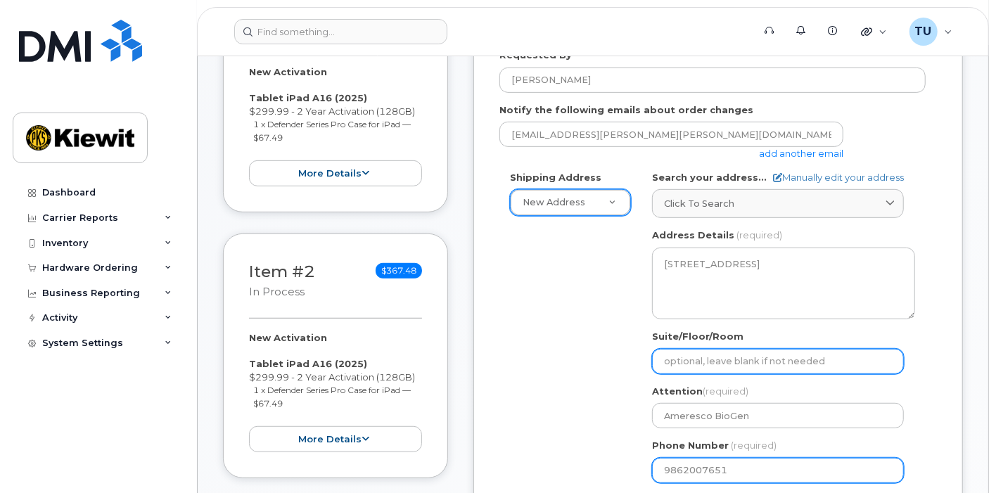
scroll to position [395, 0]
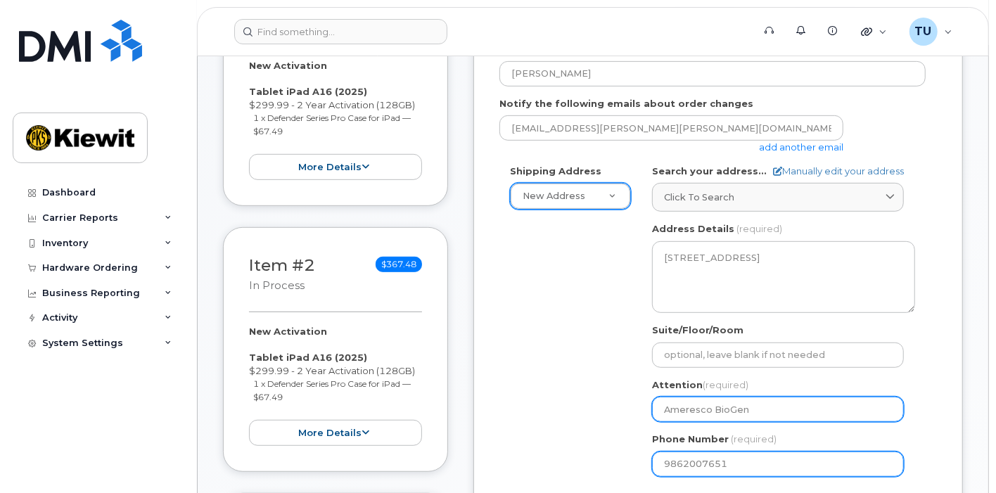
type input "9862007651"
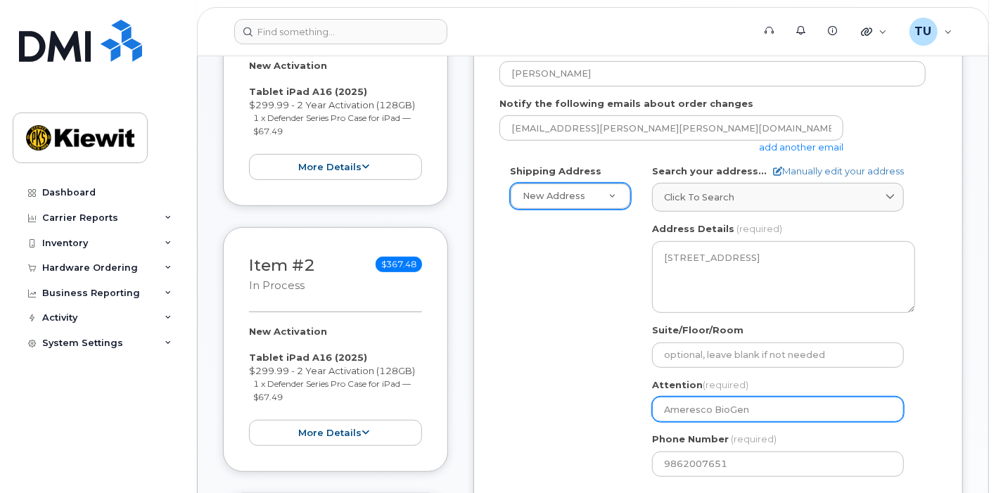
click at [664, 410] on input "Ameresco BioGen" at bounding box center [778, 409] width 252 height 25
select select
type input "VAmeresco BioGen"
select select
type input "Ameresco BioGen"
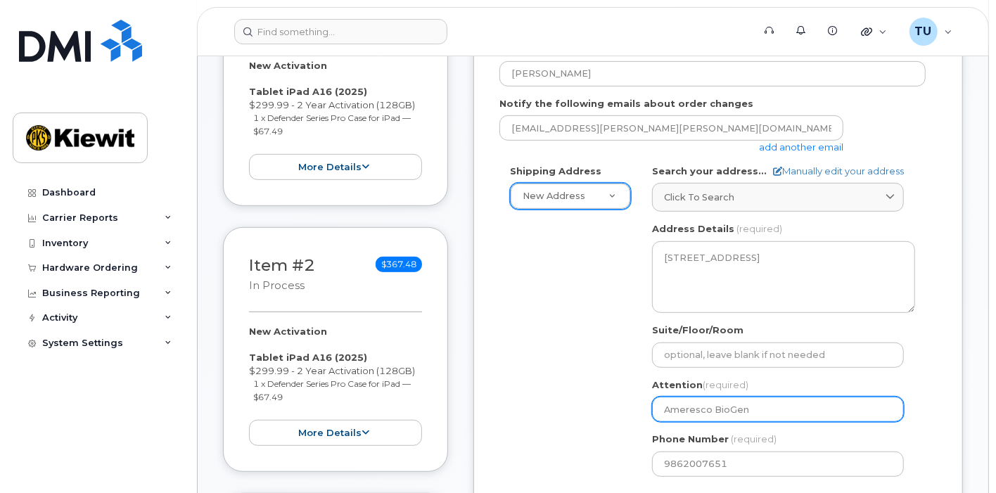
select select
type input "BAmeresco BioGen"
select select
type input "BrAmeresco BioGen"
select select
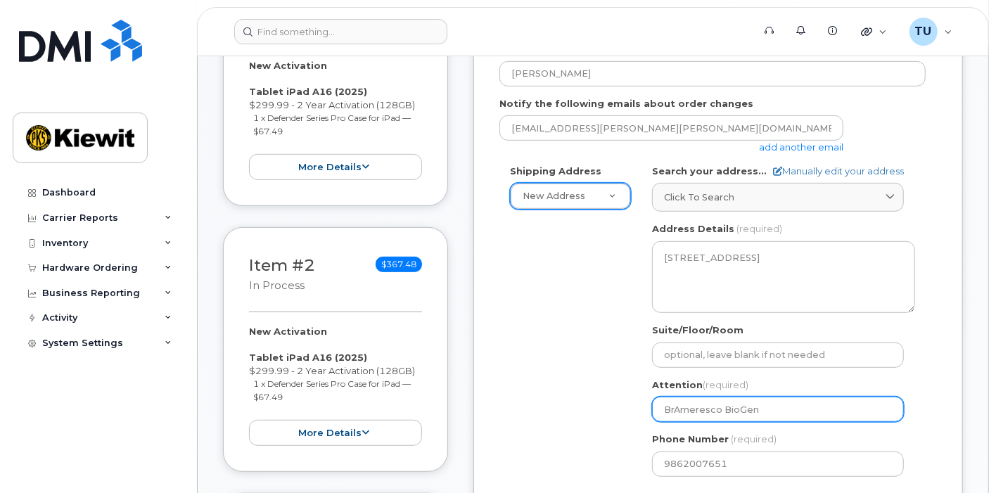
type input "BreAmeresco BioGen"
select select
type input "BreaAmeresco BioGen"
select select
type input "BreagAmeresco BioGen"
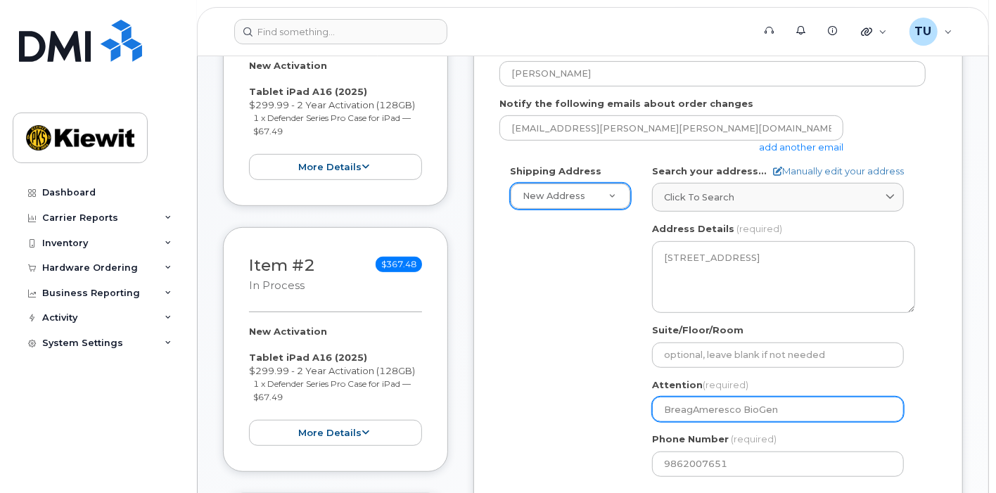
select select
type input "BreaAmeresco BioGen"
select select
type input "BreanAmeresco BioGen"
select select
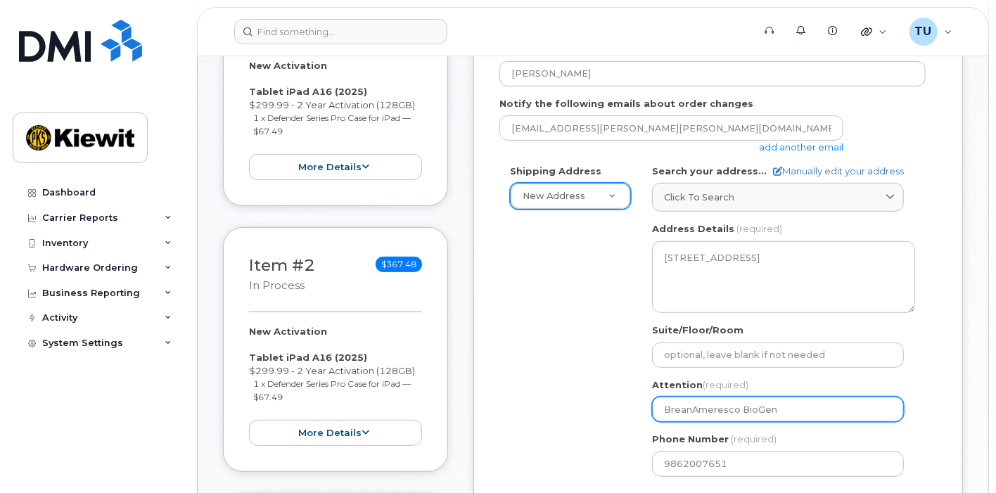
type input "BreannAmeresco BioGen"
select select
type input "BreanneAmeresco BioGen"
select select
type input "Breanne Ameresco BioGen"
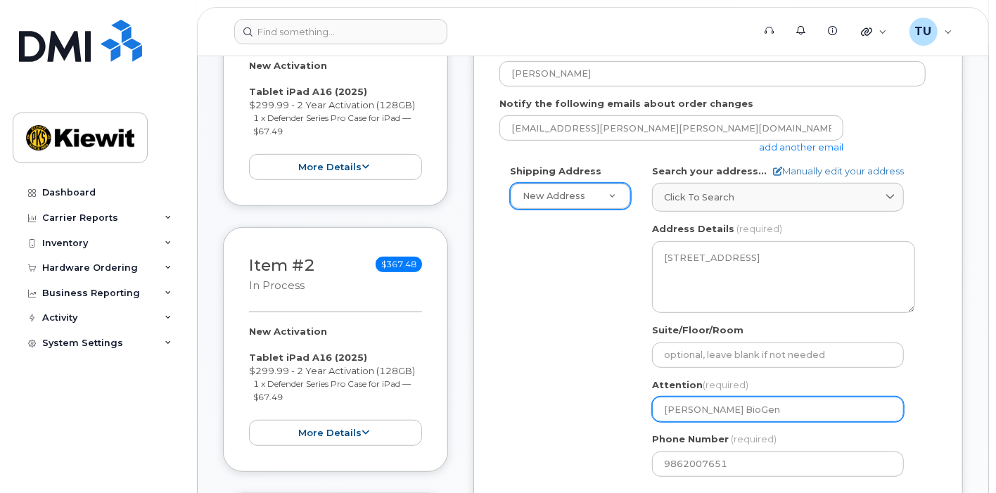
select select
type input "Breanne GAmeresco BioGen"
select select
type input "Breanne GrAmeresco BioGen"
select select
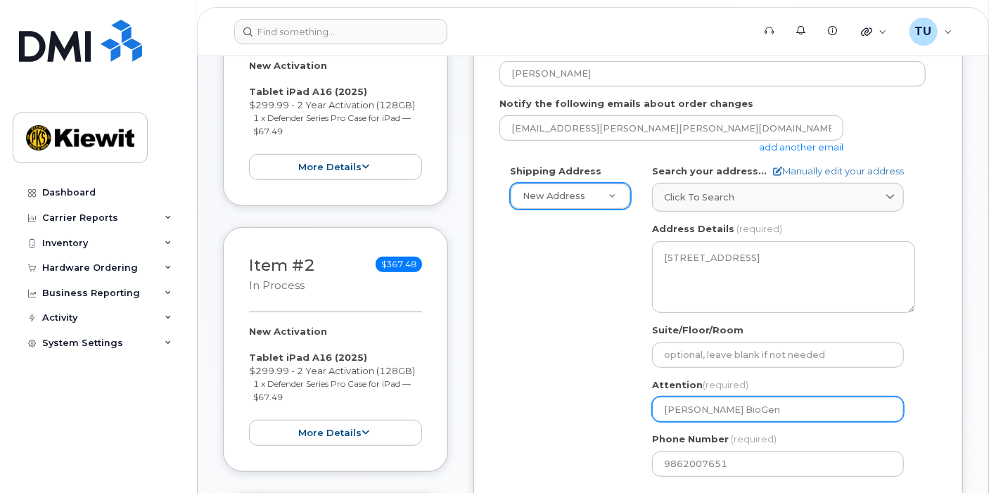
type input "Breanne GreAmeresco BioGen"
select select
type input "Breanne GregAmeresco BioGen"
select select
type input "Breanne Gregg Ameresco BioGen"
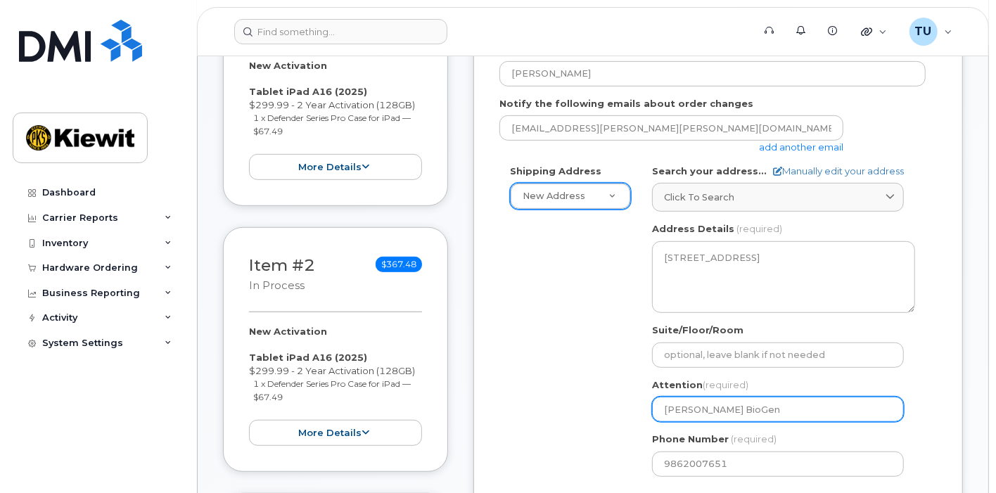
select select
type input "Breanne Gregg ATAmeresco BioGen"
select select
type input "Breanne Gregg ATTAmeresco BioGen"
select select
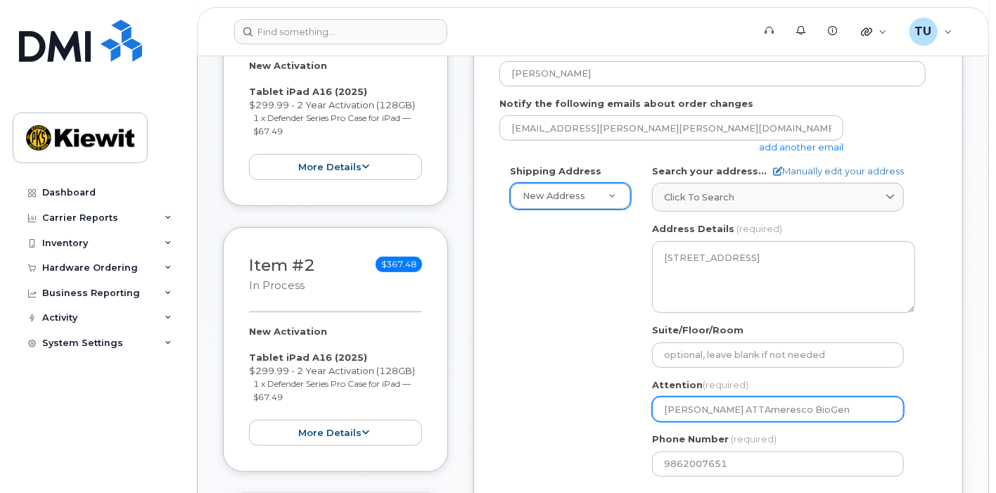
type input "Breanne Gregg ATTNAmeresco BioGen"
select select
type input "Breanne Gregg ATTN:Ameresco BioGen"
select select
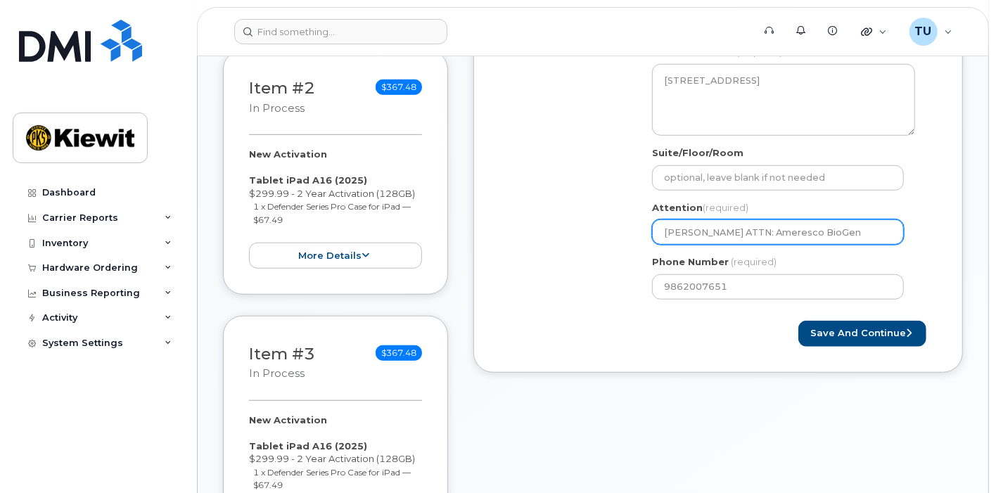
scroll to position [577, 0]
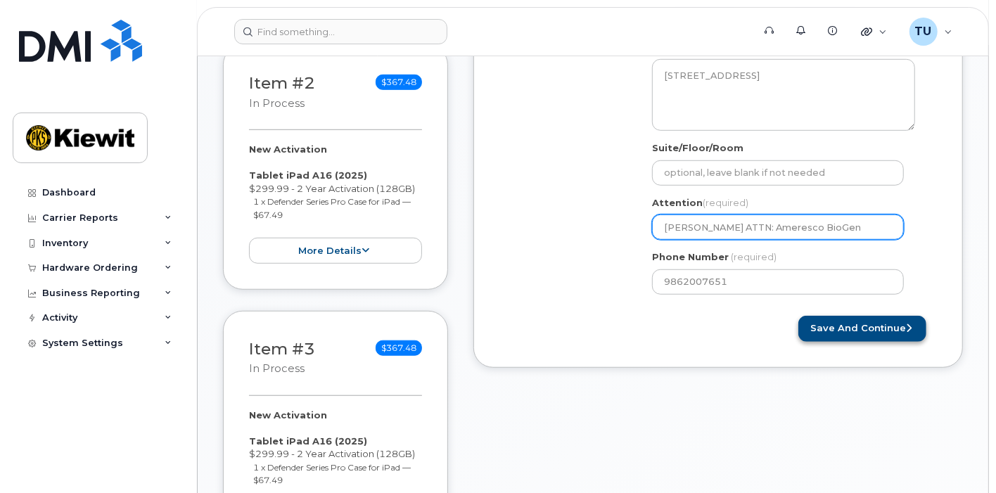
type input "[PERSON_NAME] ATTN: Ameresco BioGen"
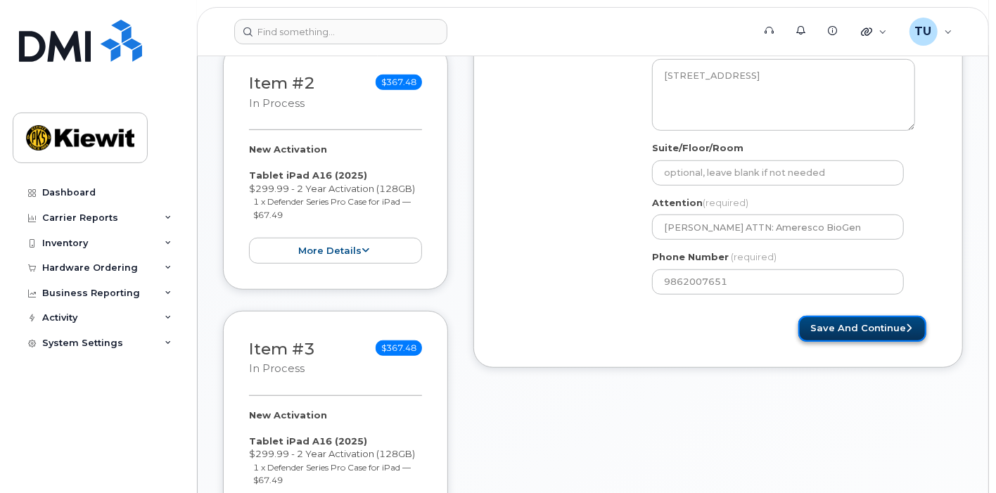
click at [857, 328] on button "Save and Continue" at bounding box center [862, 329] width 128 height 26
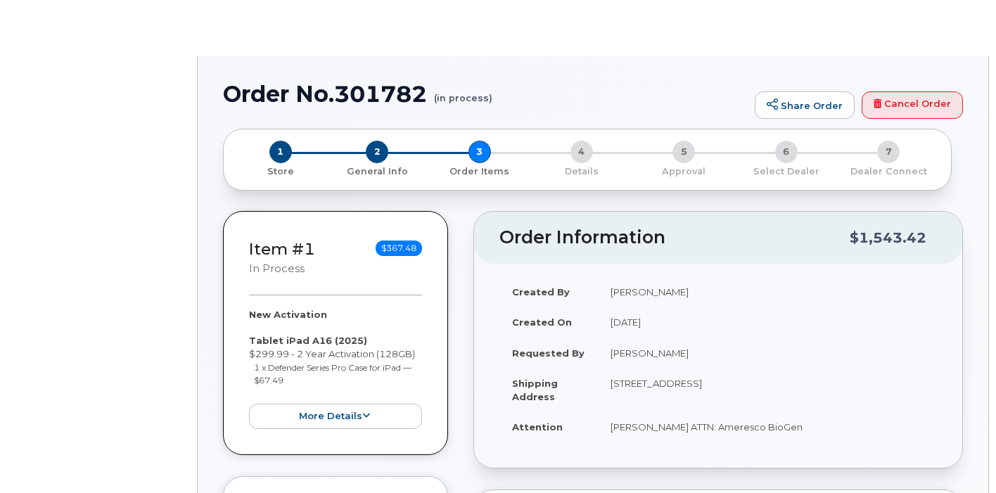
radio input "true"
select select
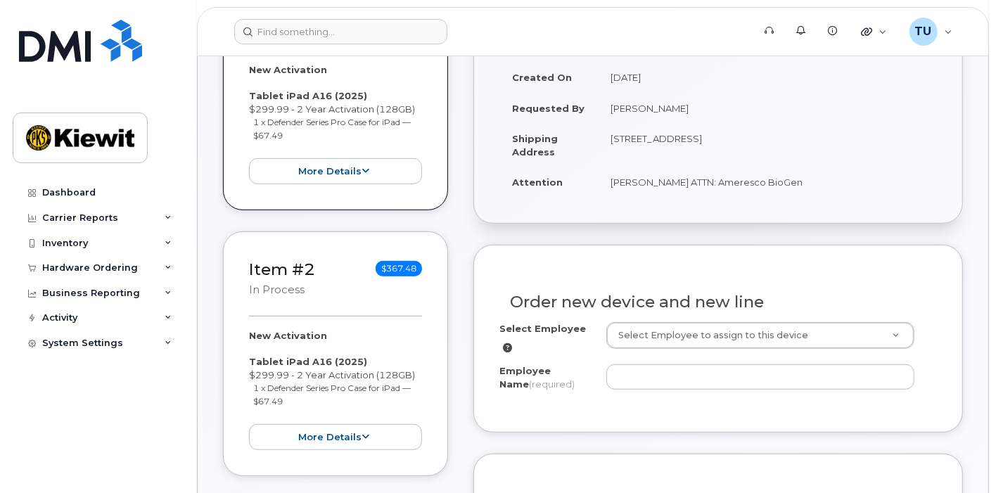
scroll to position [392, 0]
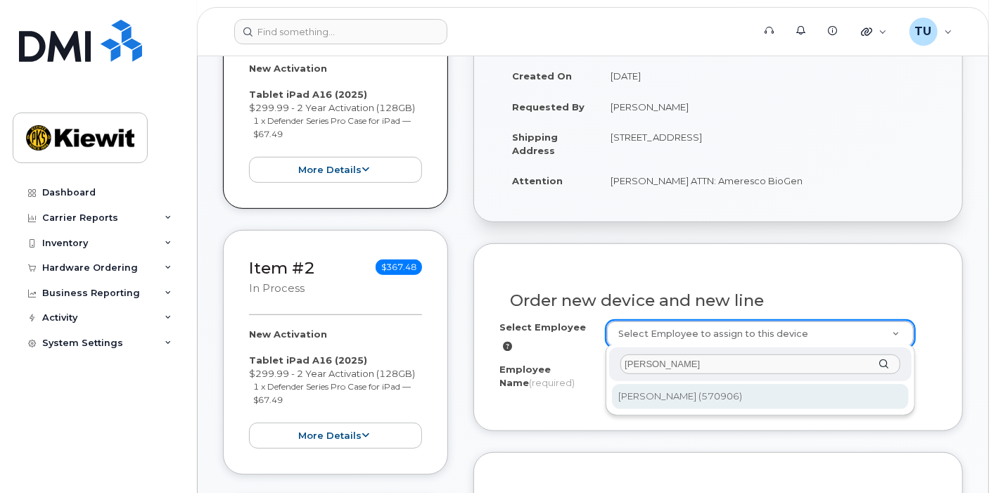
type input "breanne gregg"
type input "2436656"
type input "[PERSON_NAME]"
type input "5083 Foresta Road"
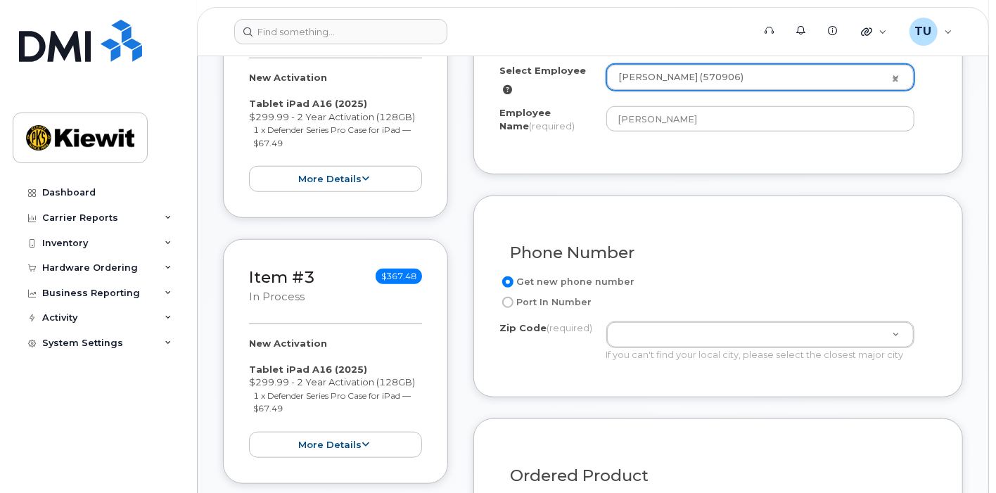
scroll to position [653, 0]
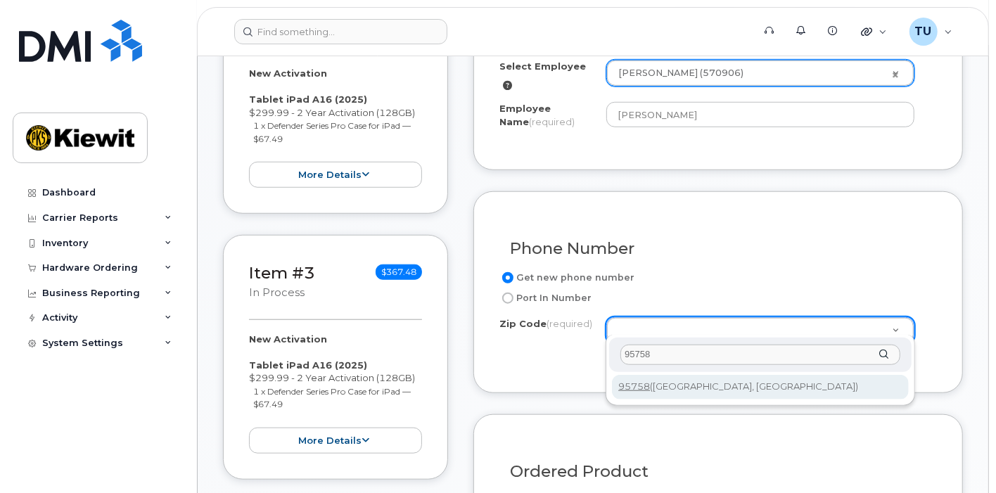
type input "95758"
type input "95758 (Elk Grove, CA)"
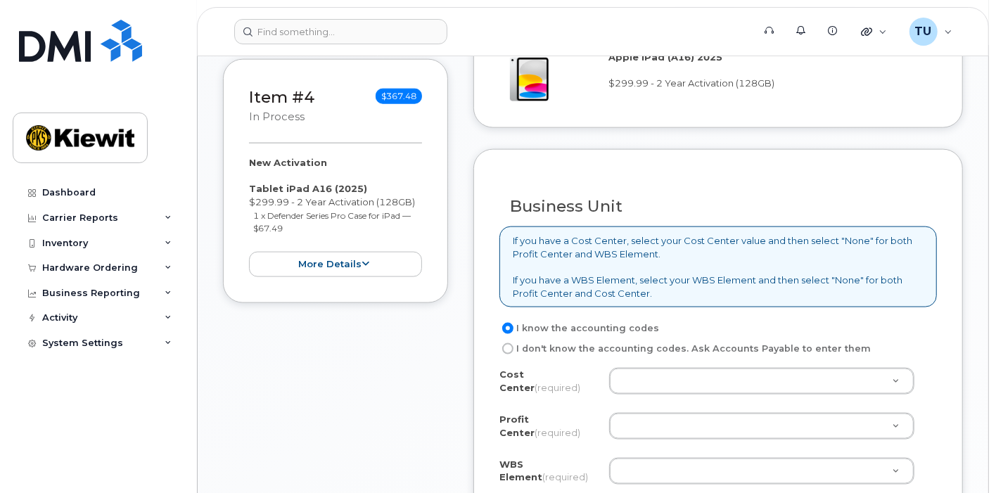
scroll to position [1109, 0]
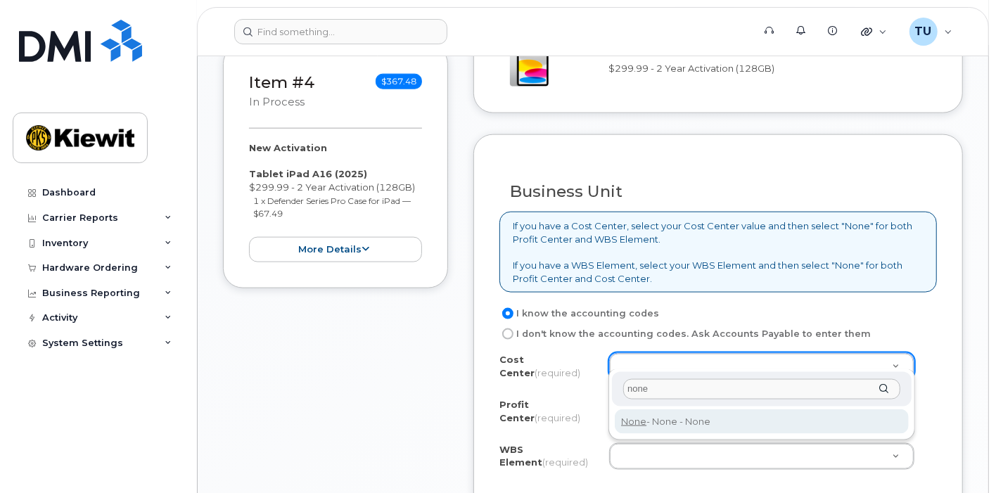
type input "none"
type input "None"
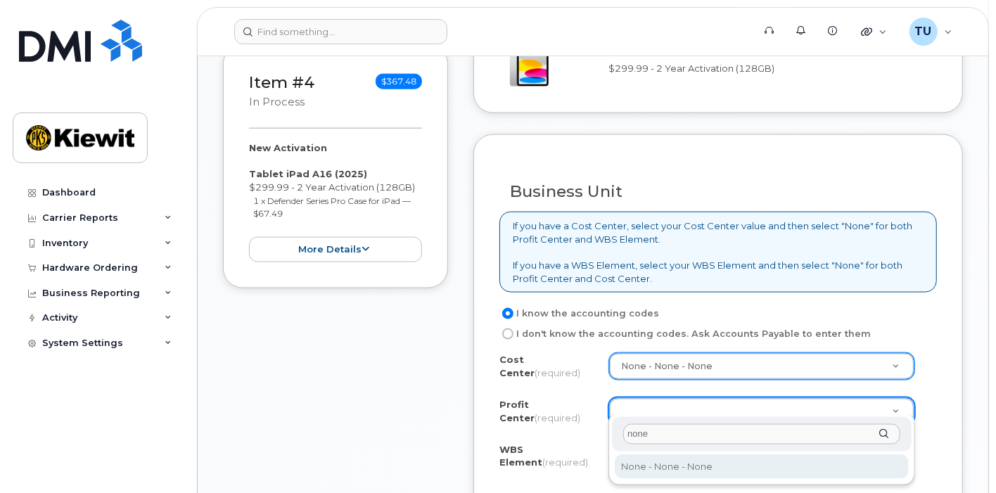
type input "none"
select select "None"
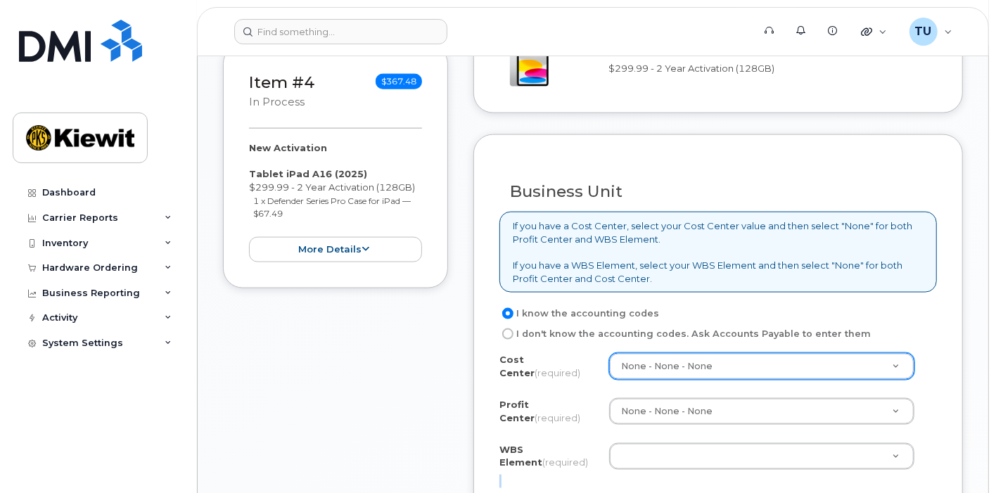
click at [661, 473] on div "Cost Center (required) None - None - None None Profit Center (required) None - …" at bounding box center [717, 420] width 437 height 134
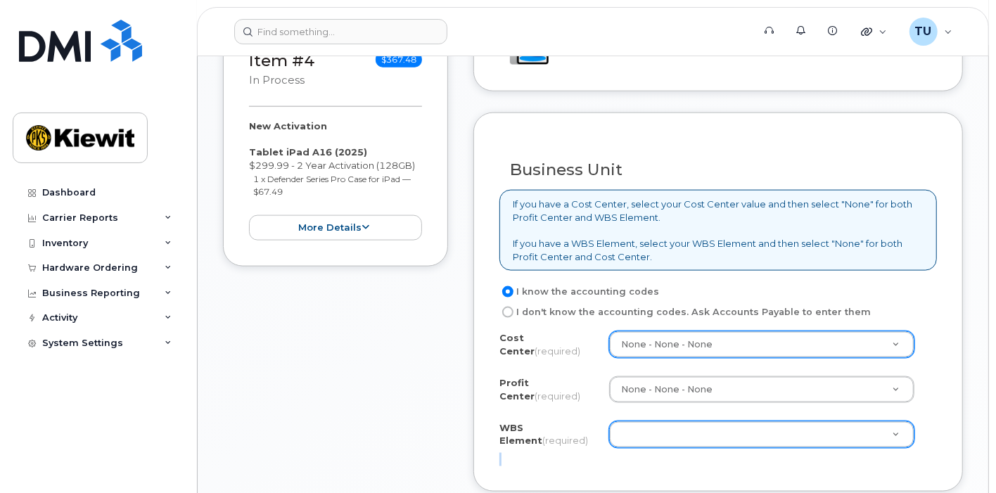
scroll to position [1144, 0]
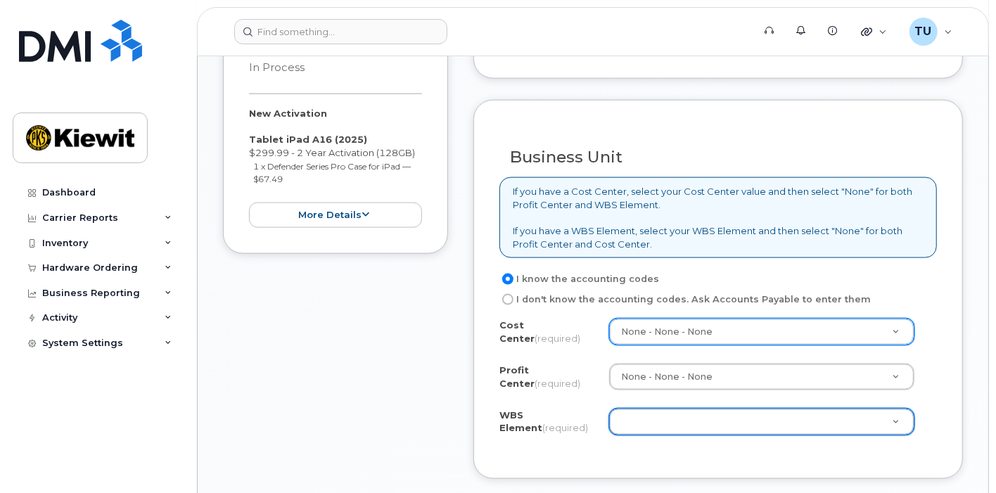
type input "1"
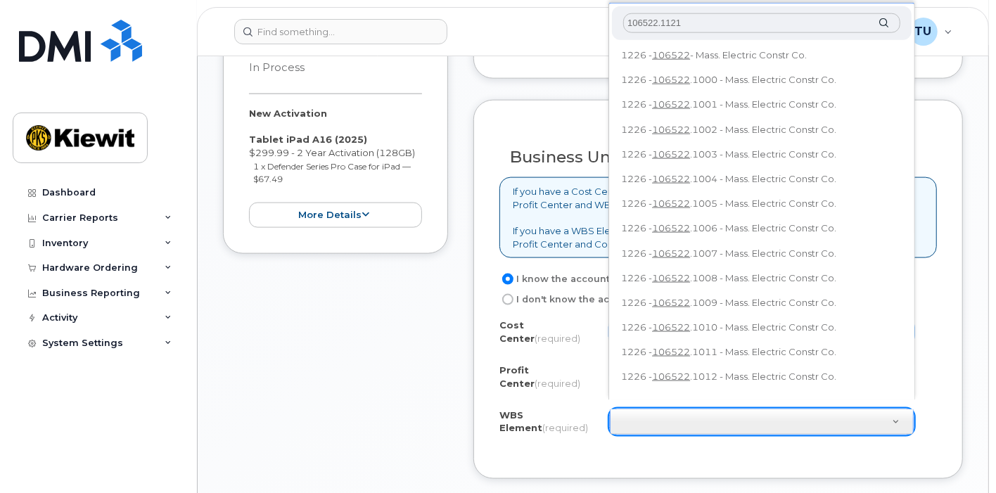
scroll to position [0, 0]
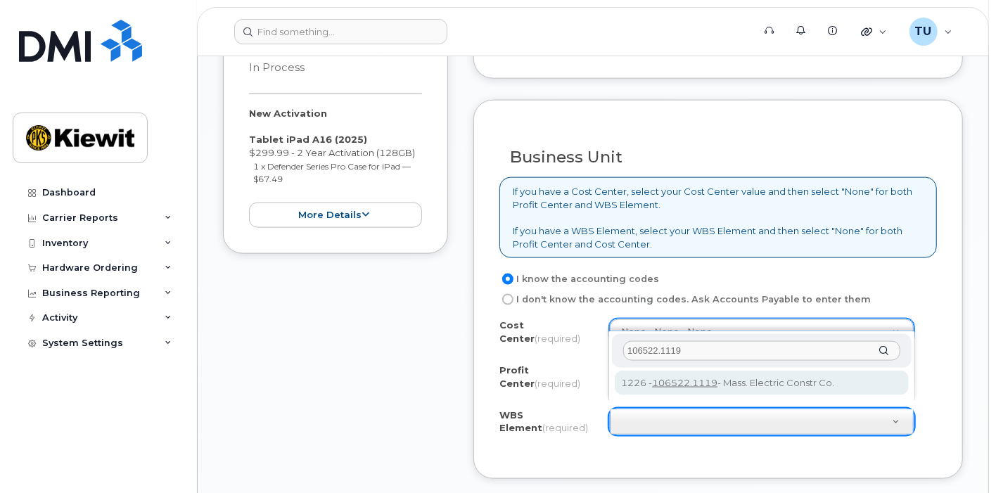
type input "106522.1119"
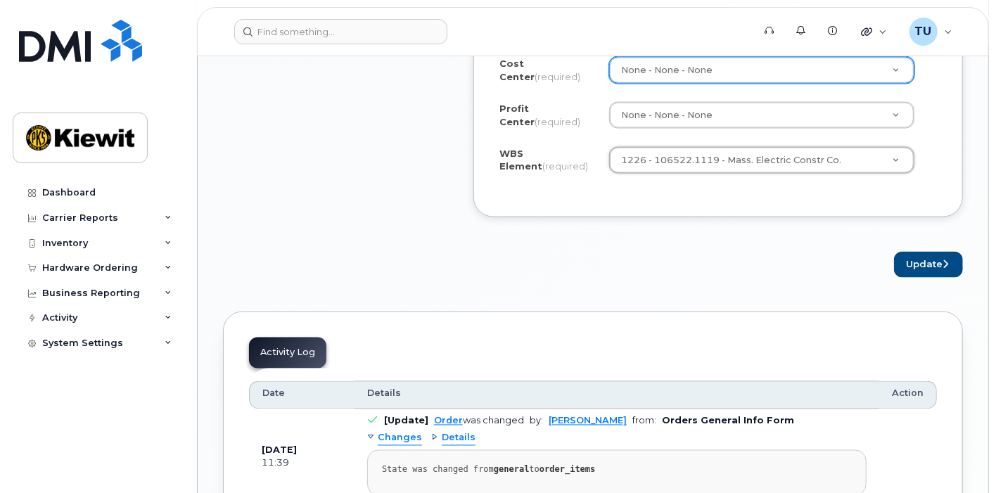
scroll to position [1411, 0]
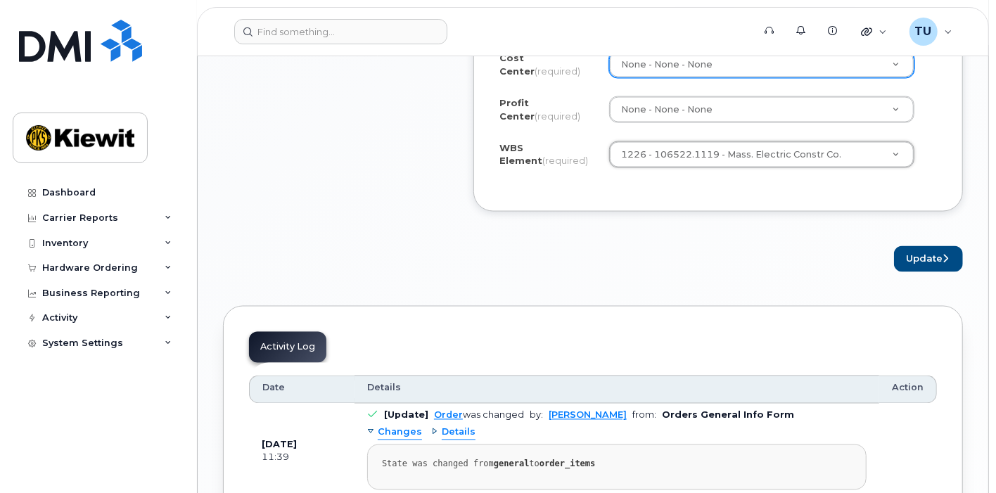
click at [924, 248] on button "Update" at bounding box center [928, 259] width 69 height 26
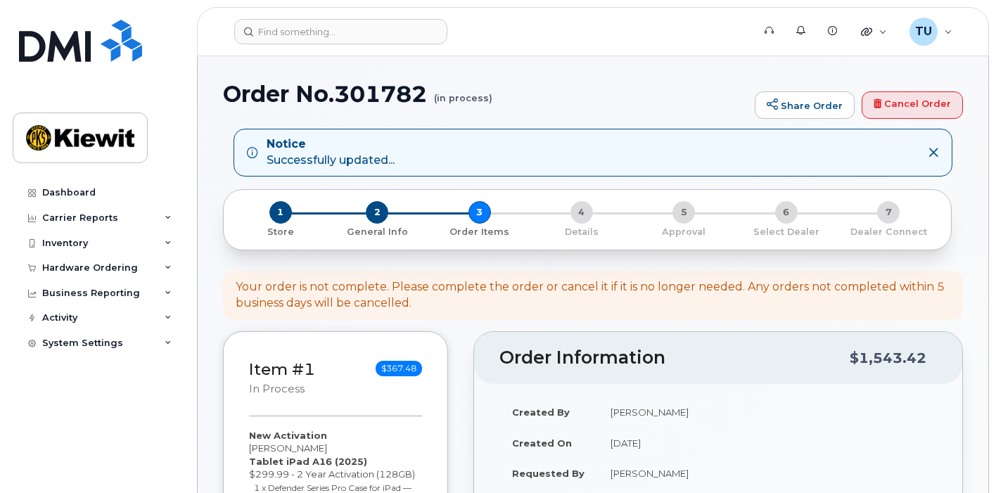
select select
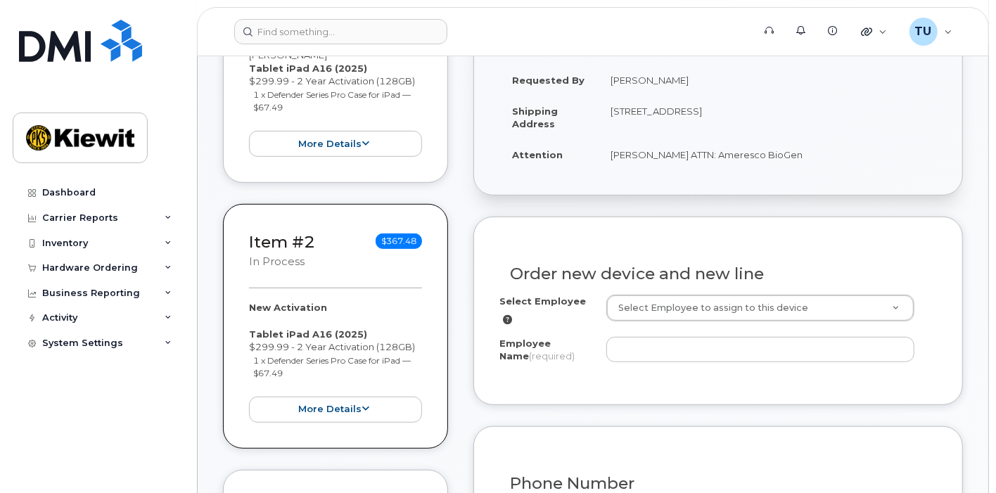
scroll to position [480, 0]
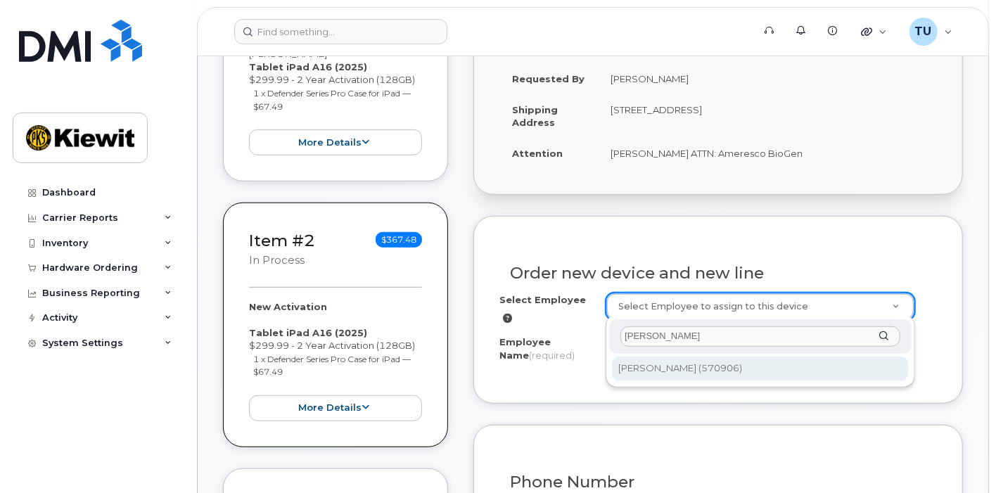
type input "breanne greg"
type input "2436656"
type input "[PERSON_NAME]"
type input "[STREET_ADDRESS]"
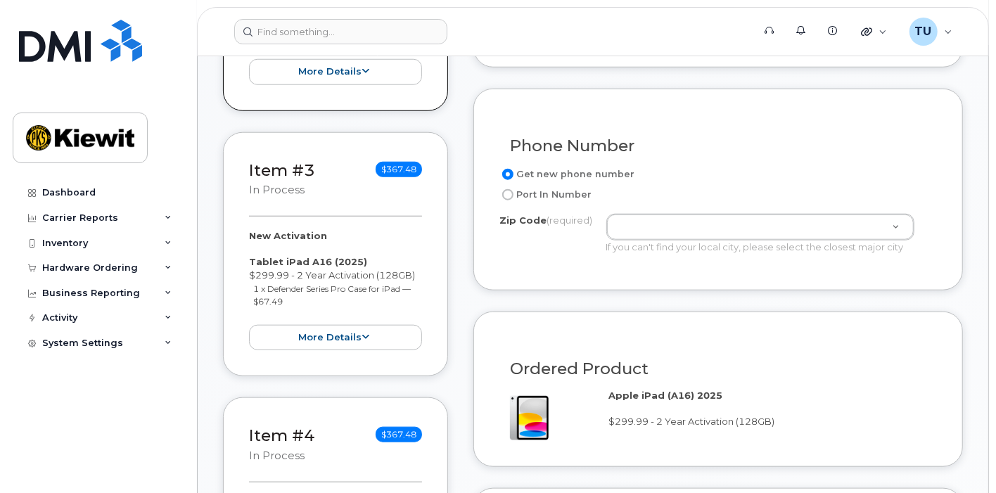
scroll to position [816, 0]
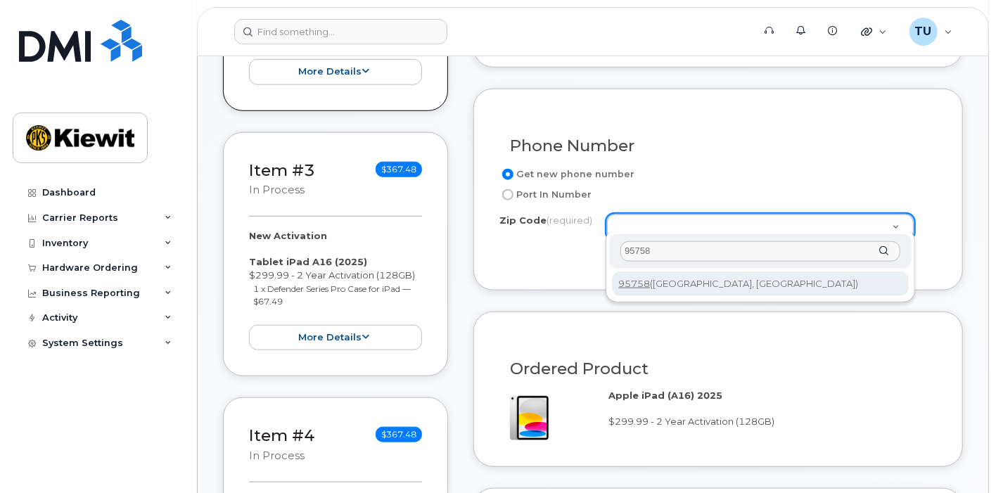
type input "95758"
type input "95758 (Elk Grove, CA)"
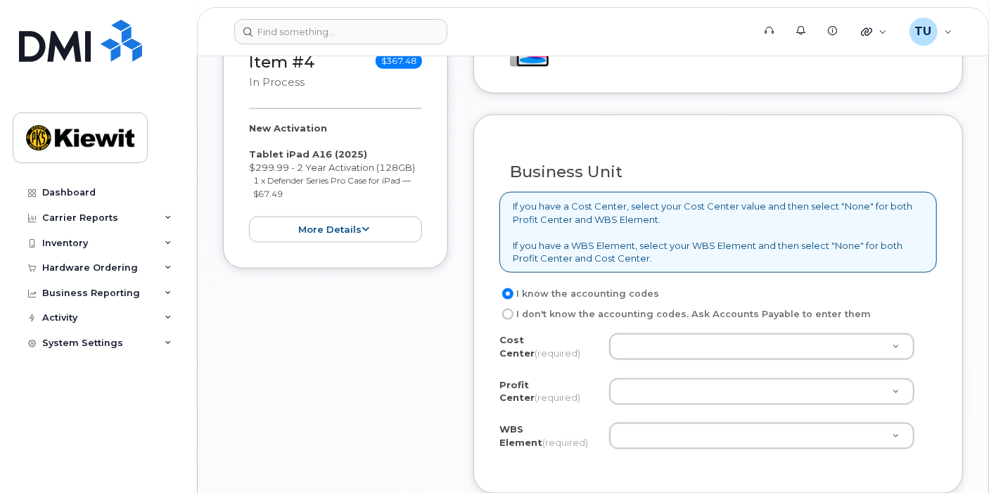
scroll to position [1191, 0]
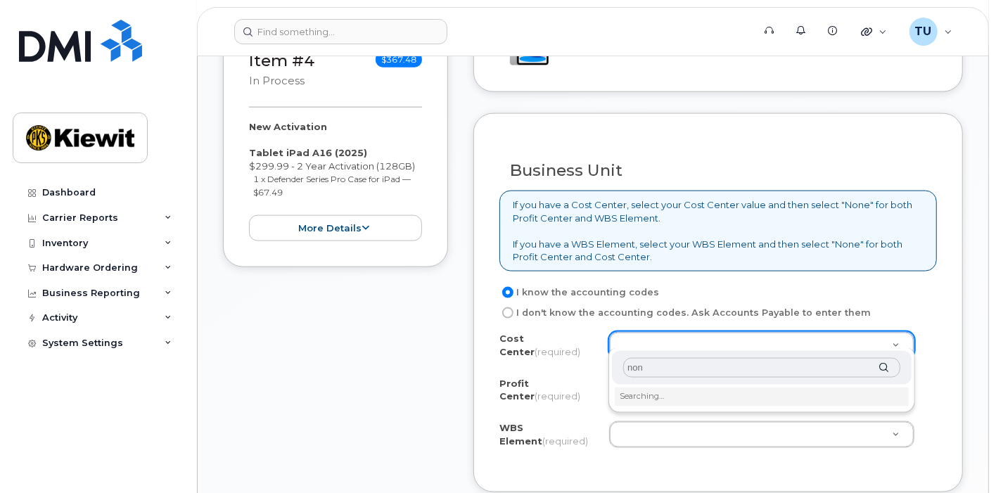
type input "none"
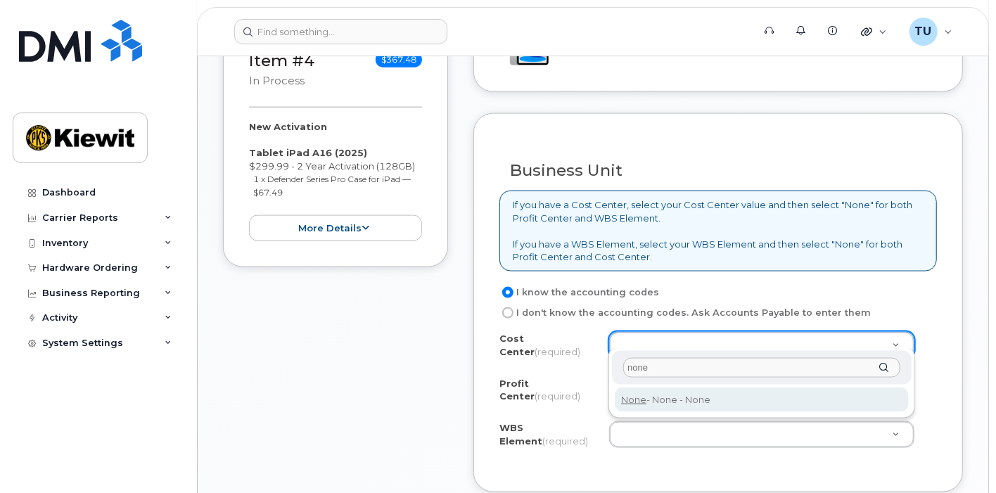
type input "None"
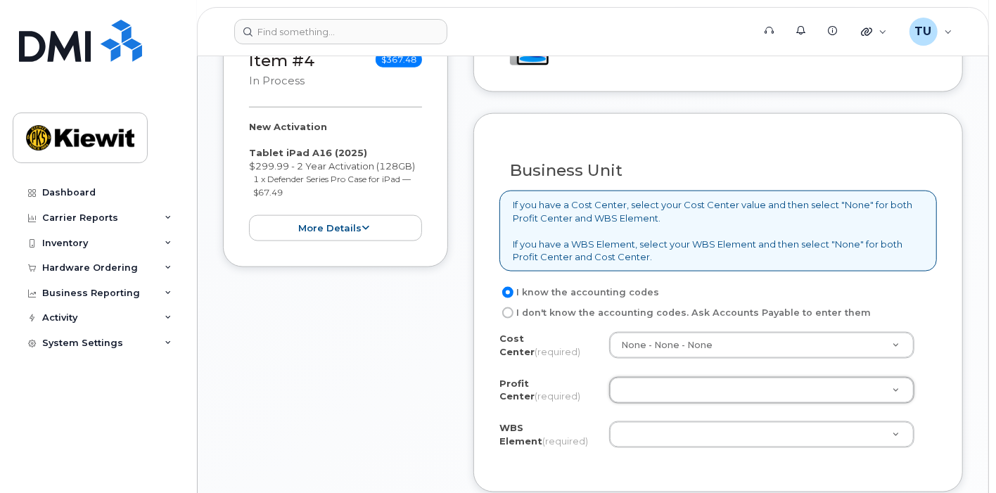
type input "n"
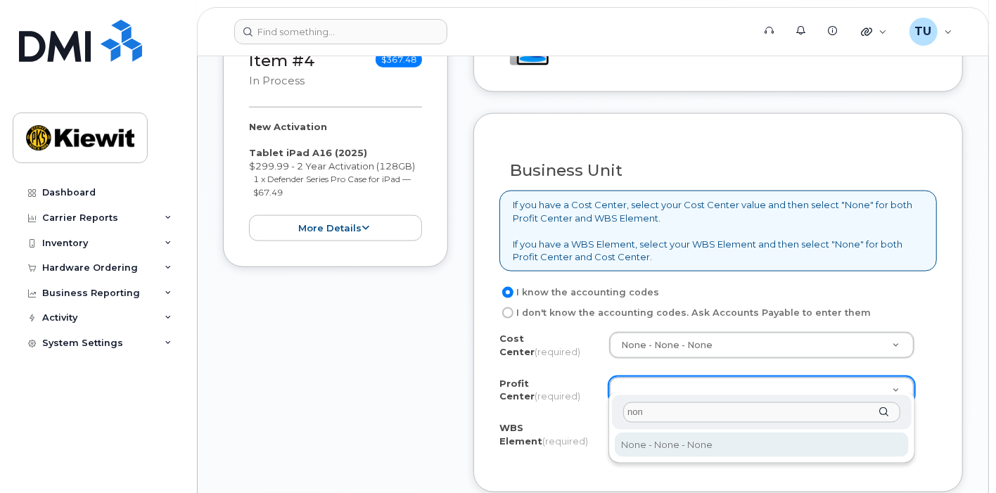
type input "none"
select select "None"
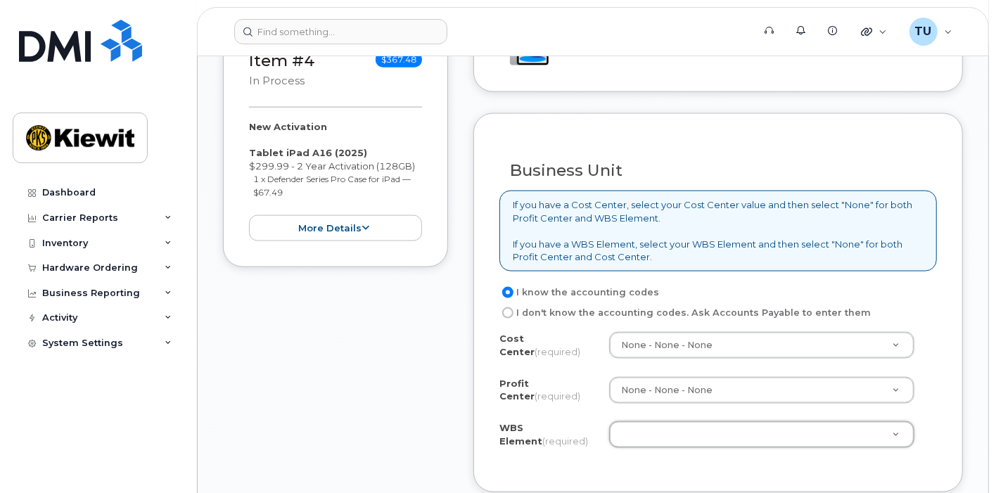
type input "1"
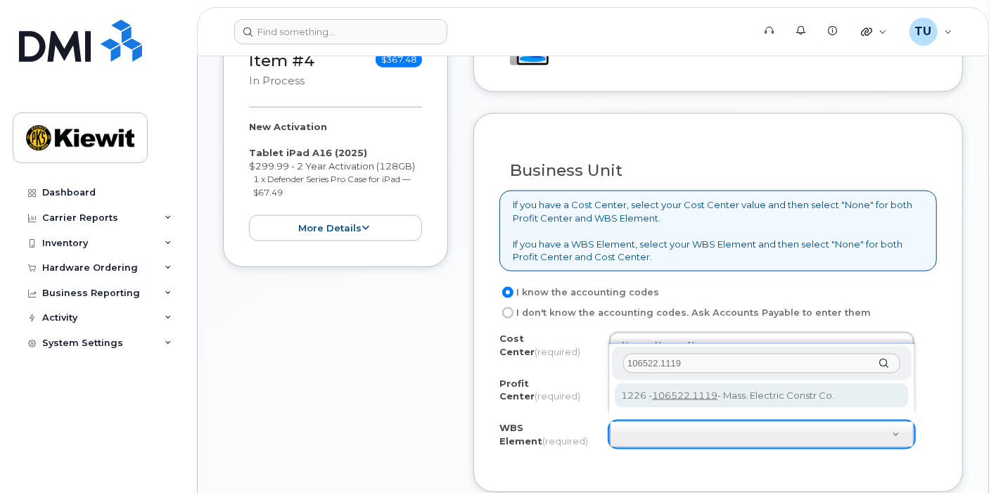
type input "106522.1119"
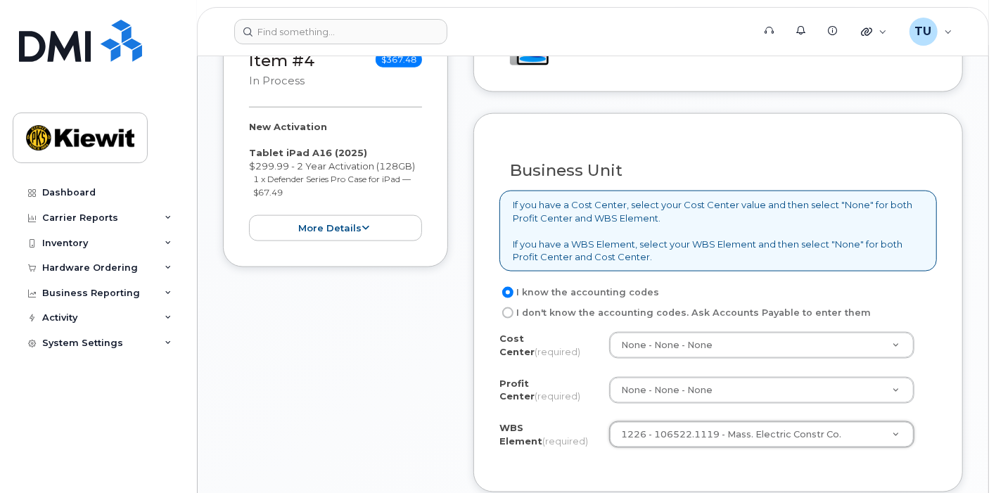
click at [916, 406] on div "Cost Center (required) None - None - None None Profit Center (required) None - …" at bounding box center [717, 399] width 437 height 134
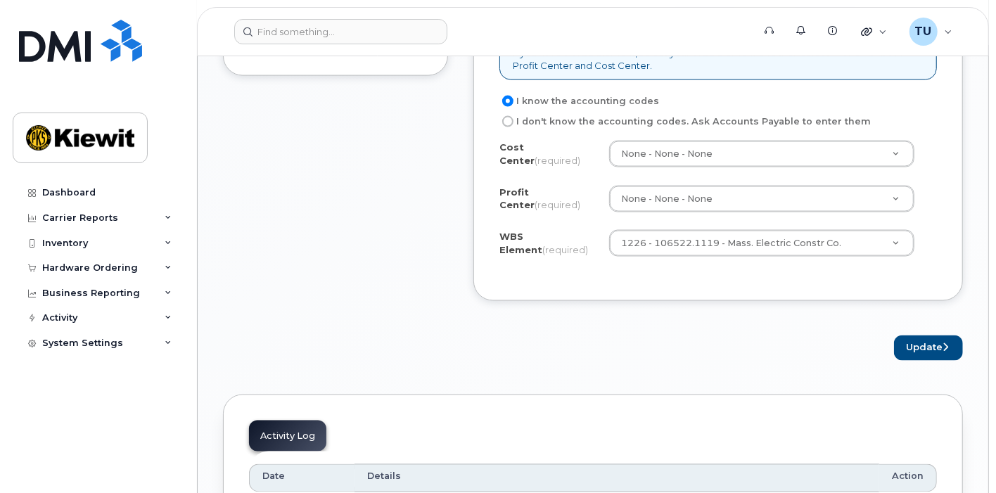
scroll to position [1393, 0]
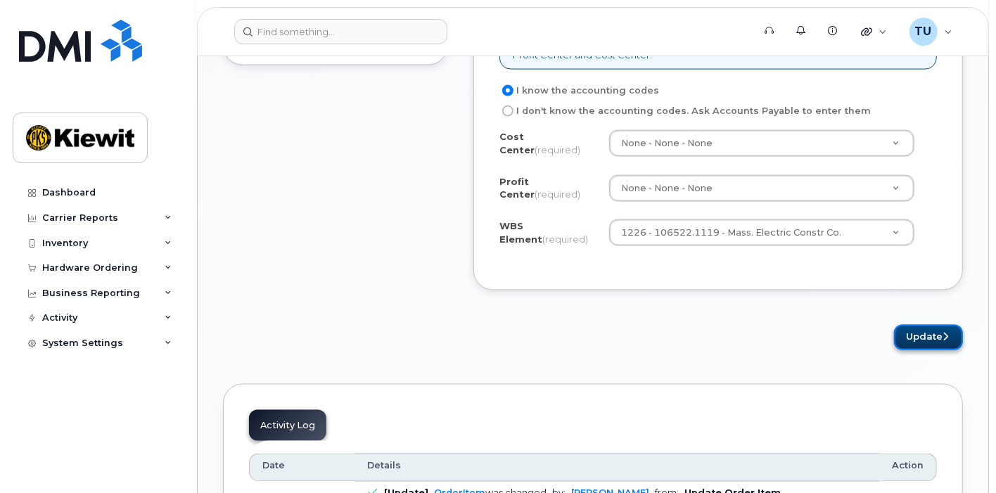
click at [923, 325] on button "Update" at bounding box center [928, 338] width 69 height 26
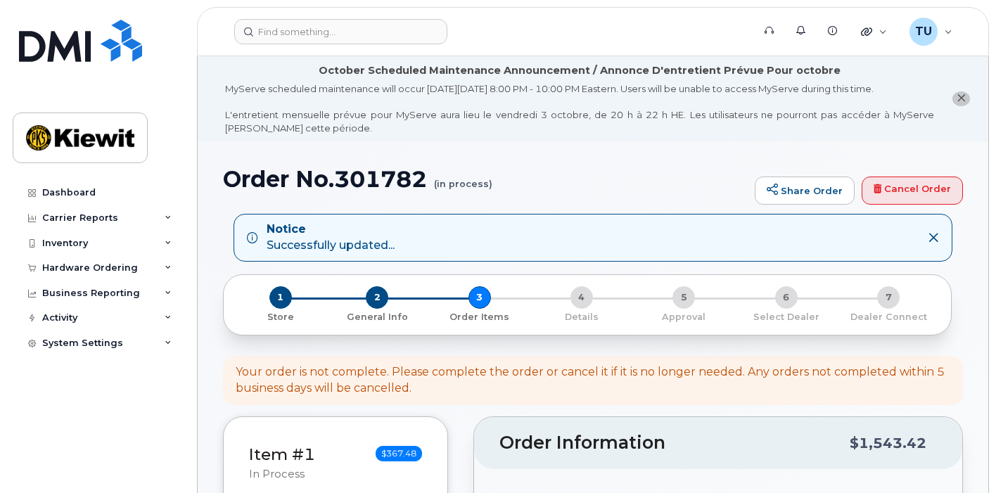
select select
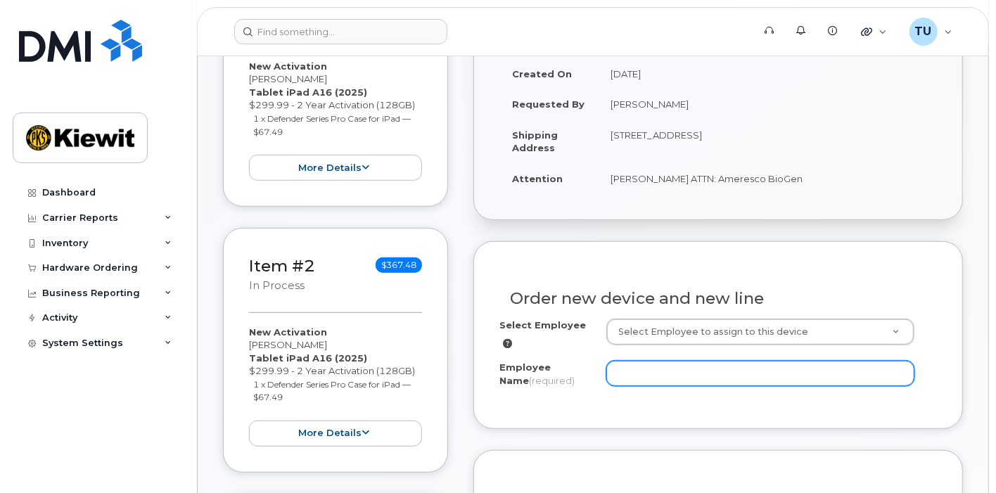
scroll to position [452, 0]
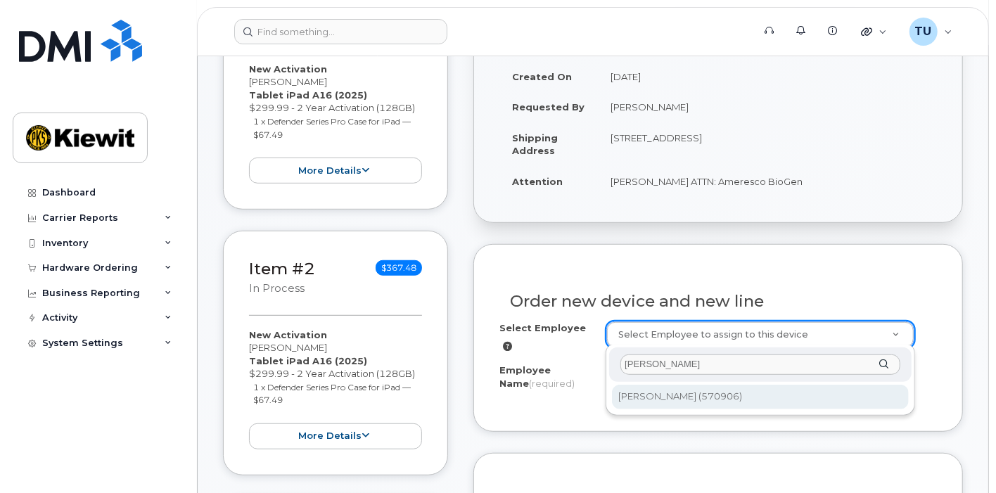
type input "[PERSON_NAME]"
type input "2436656"
type input "[PERSON_NAME]"
type input "[STREET_ADDRESS]"
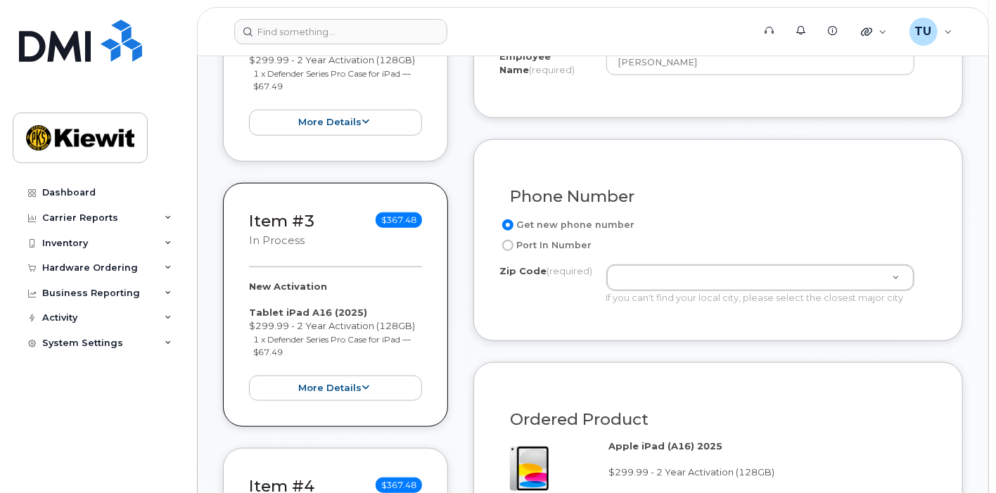
scroll to position [767, 0]
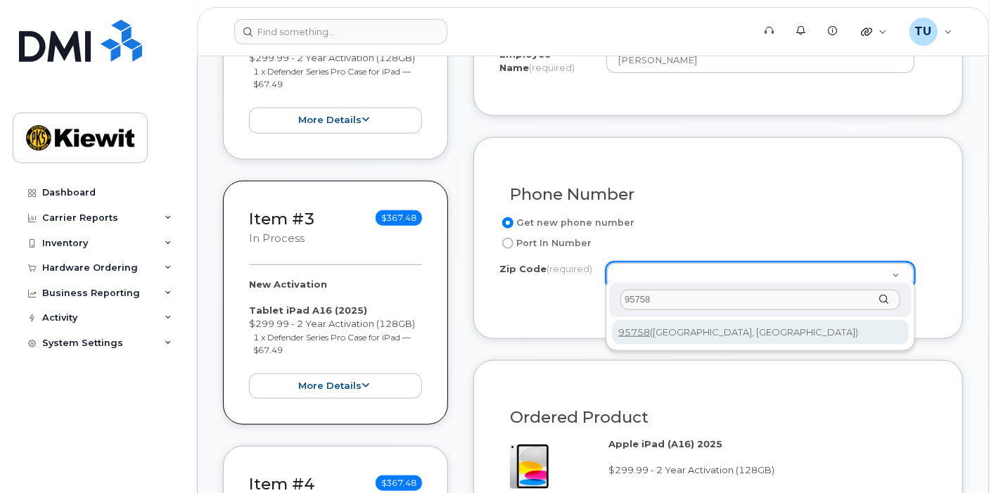
type input "95758"
type input "95758 ([GEOGRAPHIC_DATA], [GEOGRAPHIC_DATA])"
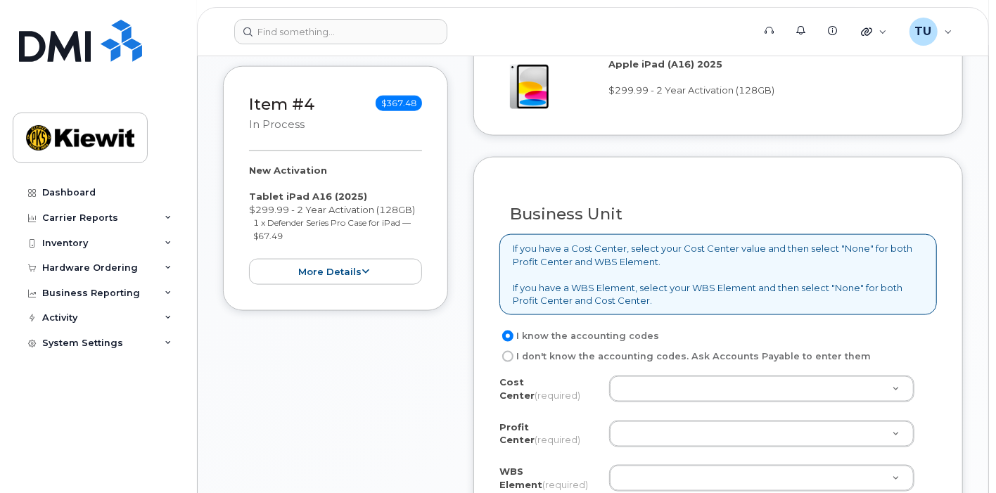
scroll to position [1151, 0]
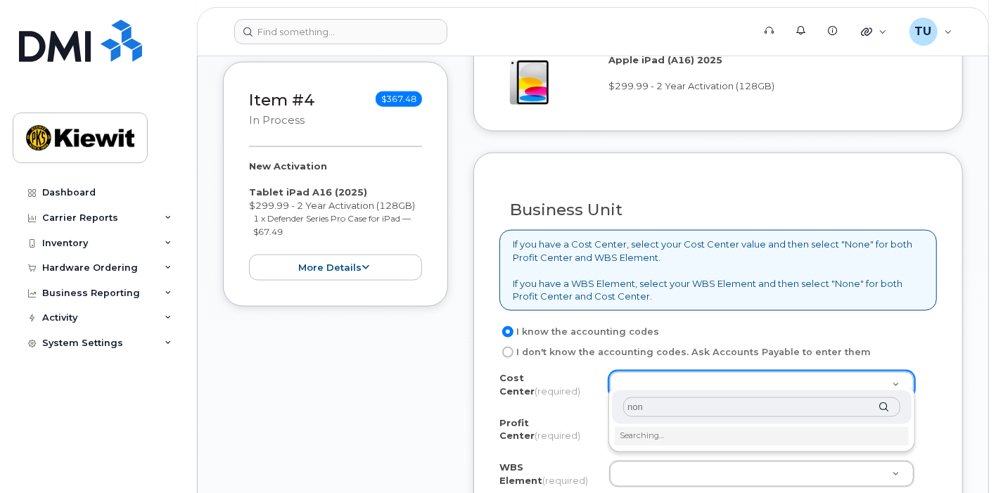
type input "none"
type input "None"
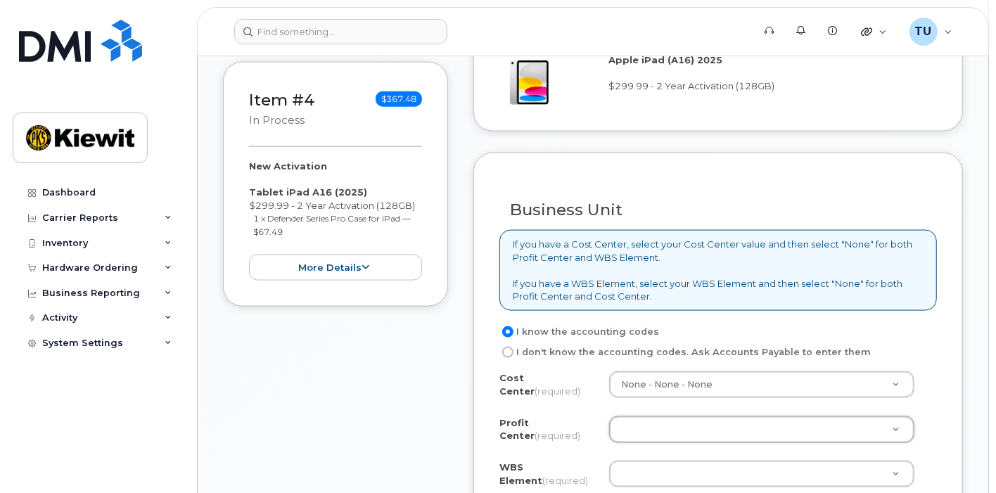
type input "n"
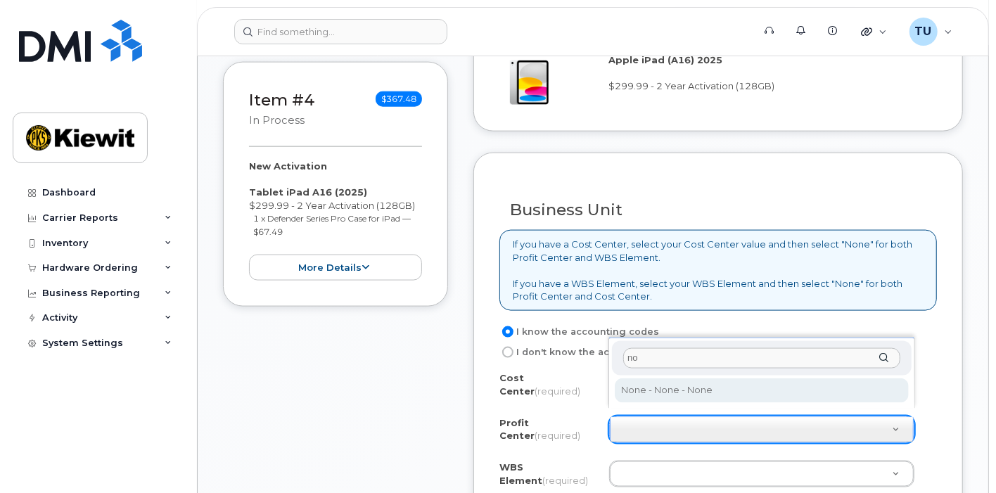
type input "non"
select select "None"
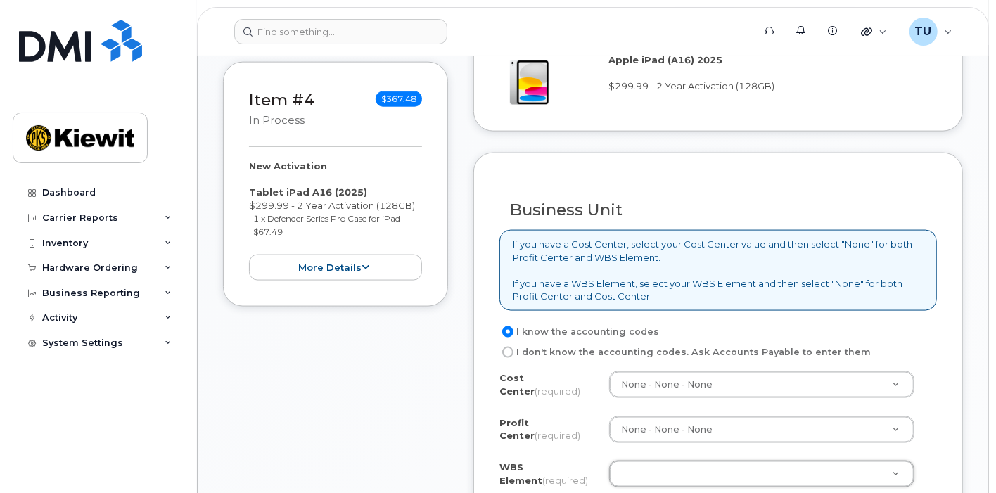
type input "1"
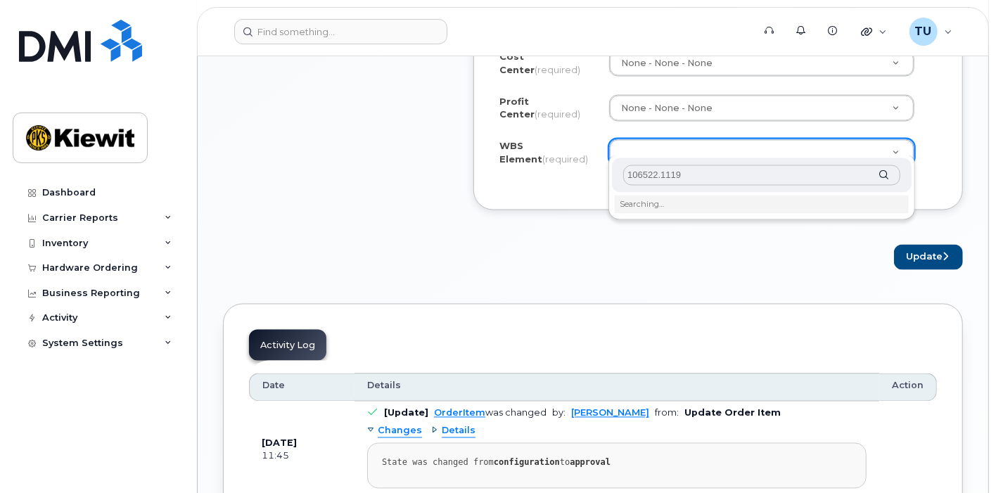
type input "106522.1119"
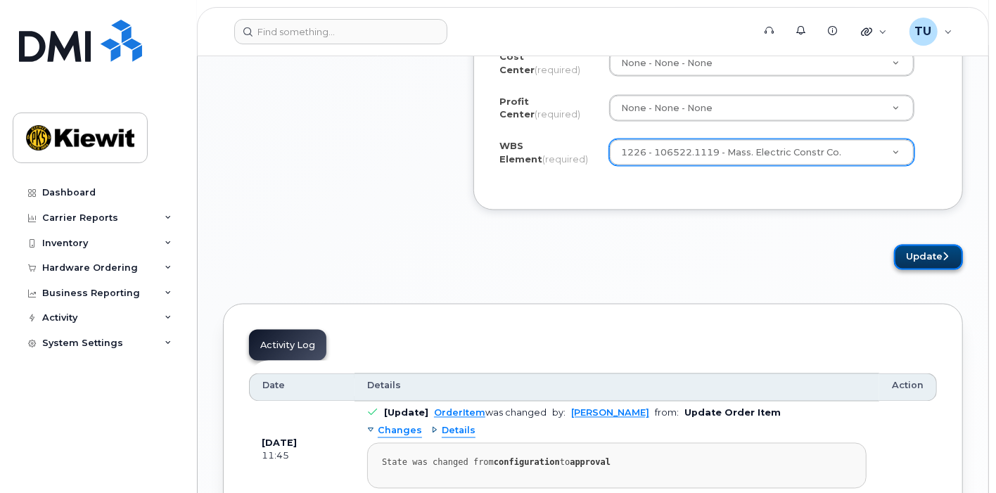
click at [906, 250] on button "Update" at bounding box center [928, 258] width 69 height 26
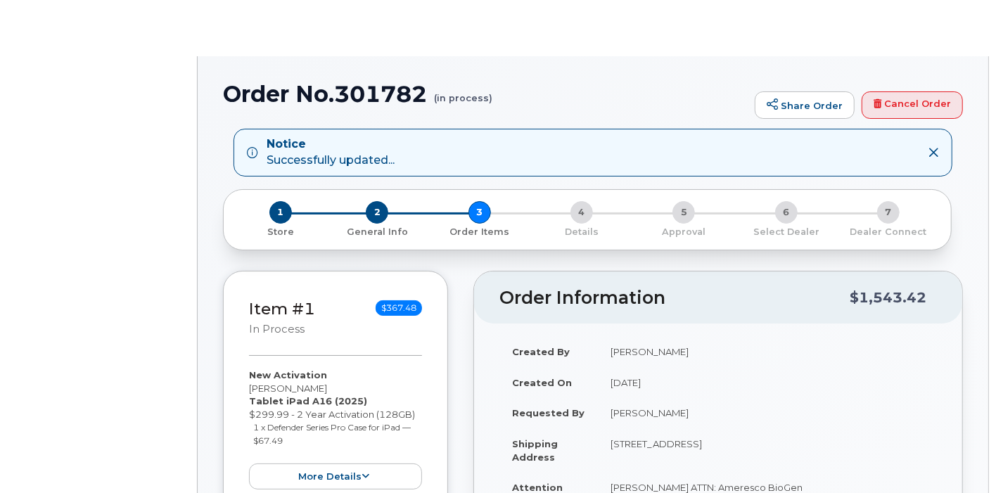
radio input "true"
select select
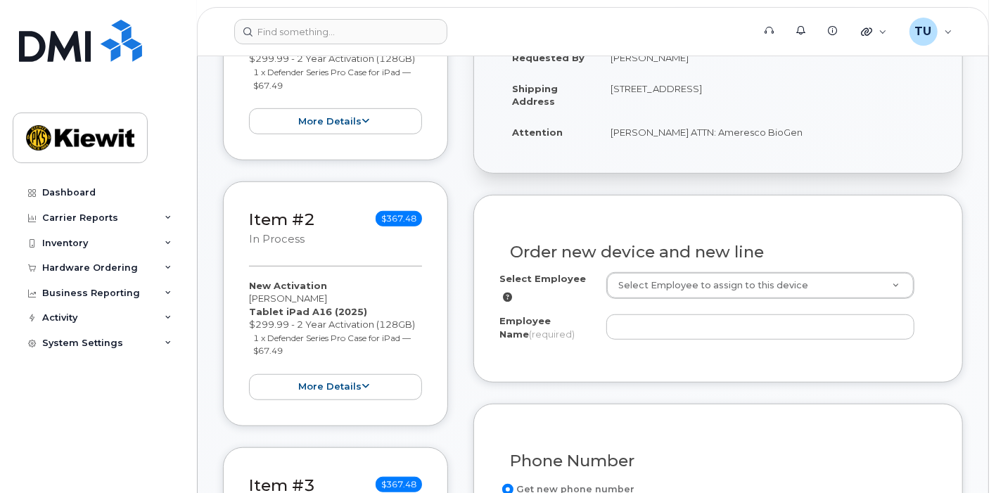
scroll to position [503, 0]
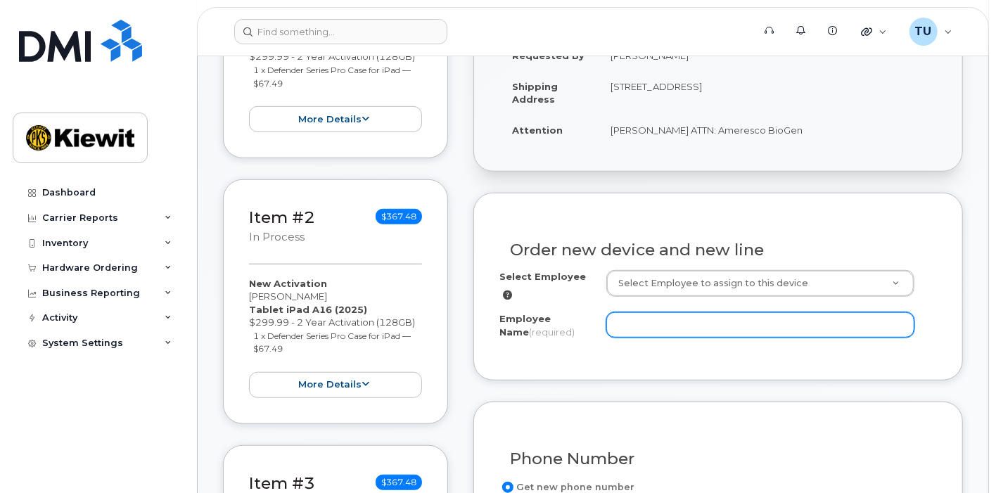
click at [686, 312] on input "Employee Name (required)" at bounding box center [760, 324] width 309 height 25
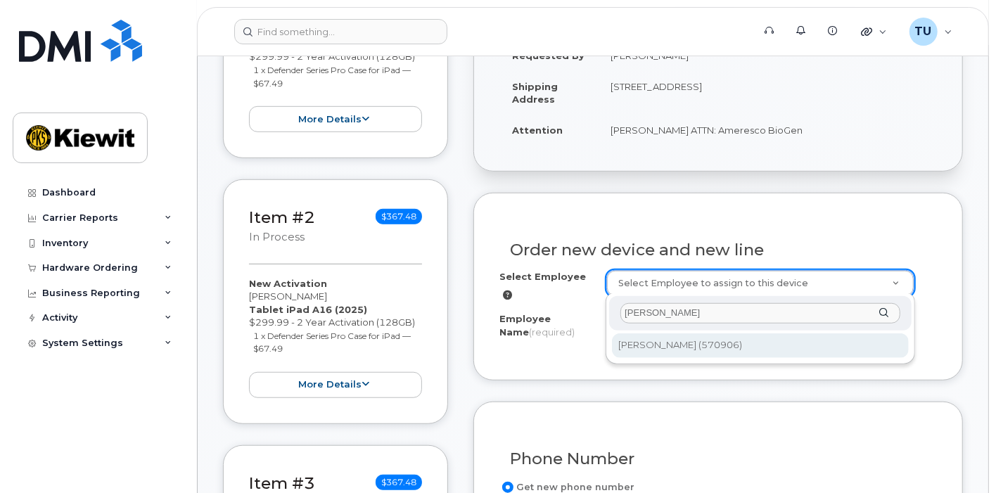
type input "breanne greg"
type input "2436656"
type input "[PERSON_NAME]"
type input "5083 Foresta Road"
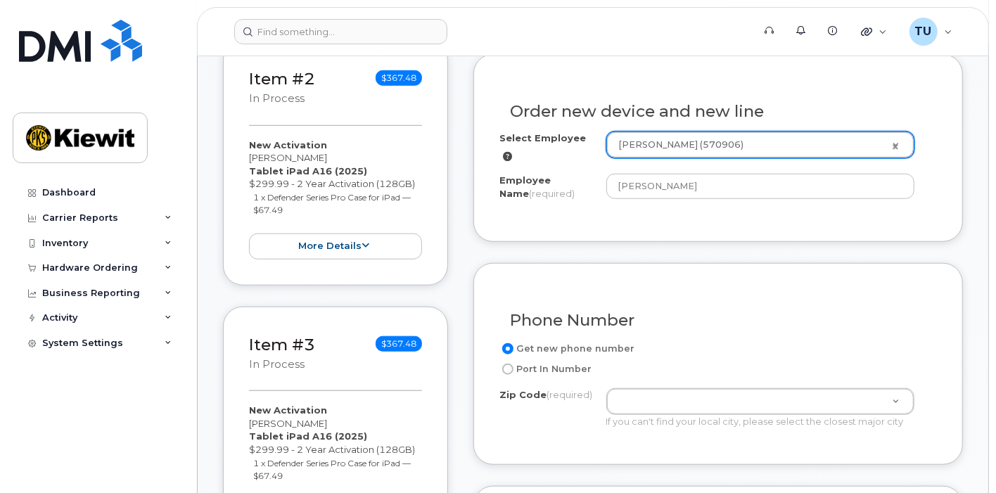
scroll to position [645, 0]
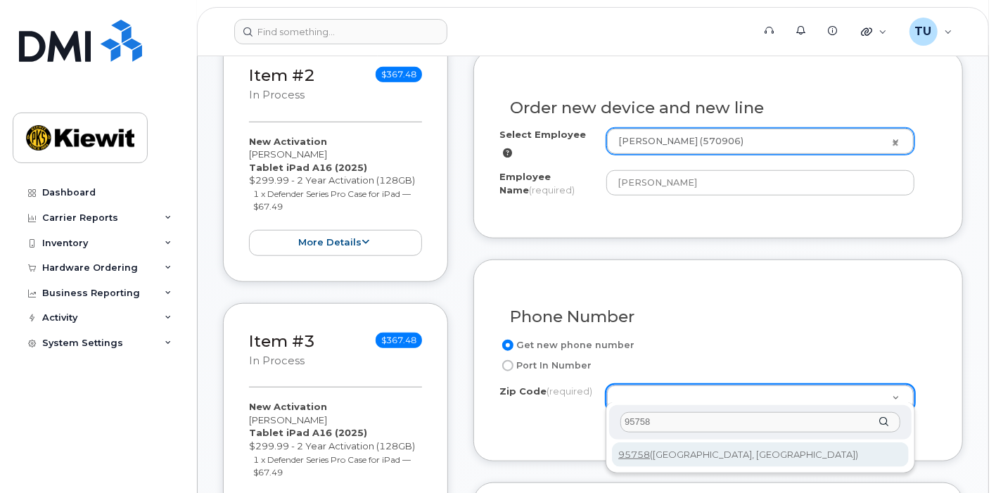
type input "95758"
type input "95758 (Elk Grove, CA)"
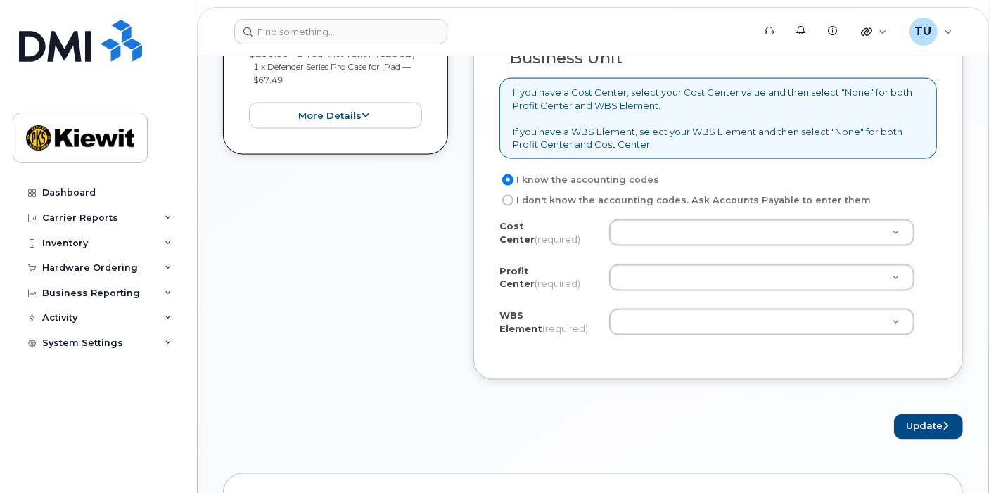
scroll to position [1304, 0]
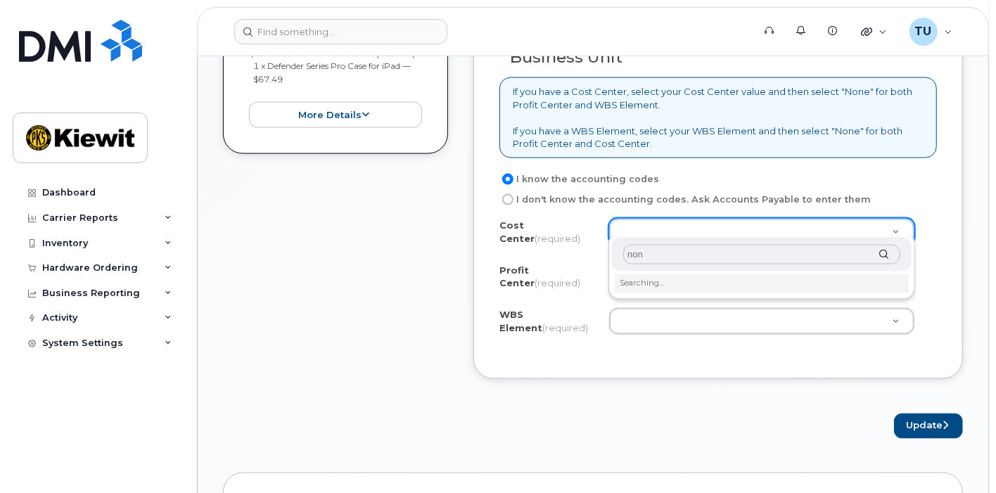
type input "none"
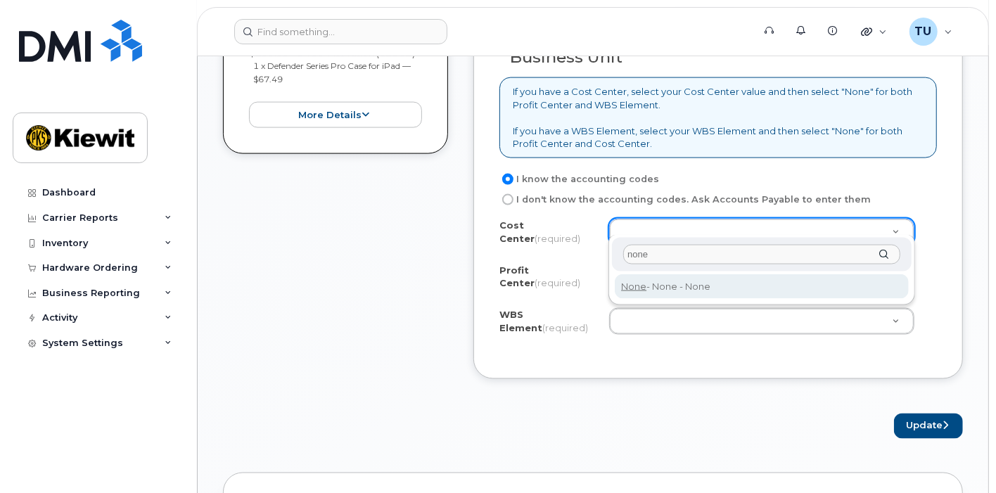
type input "None"
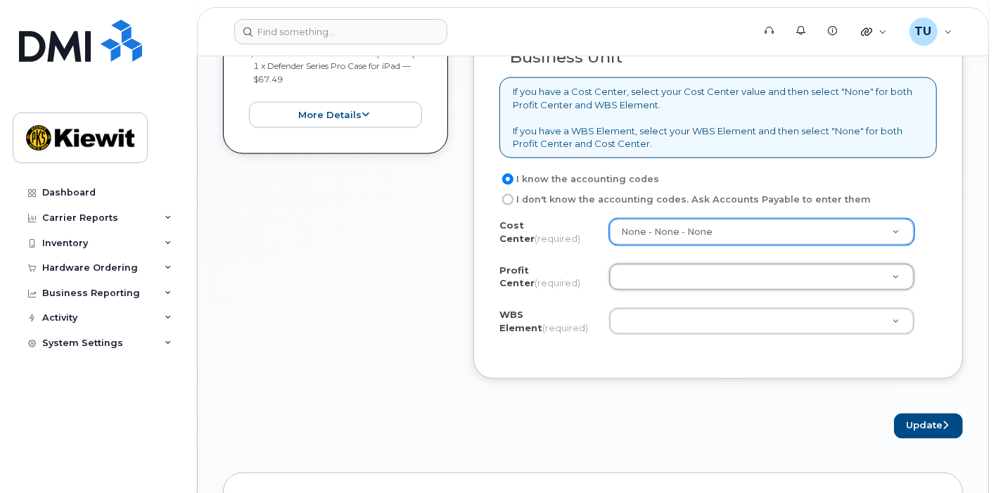
type input "n"
type input "no"
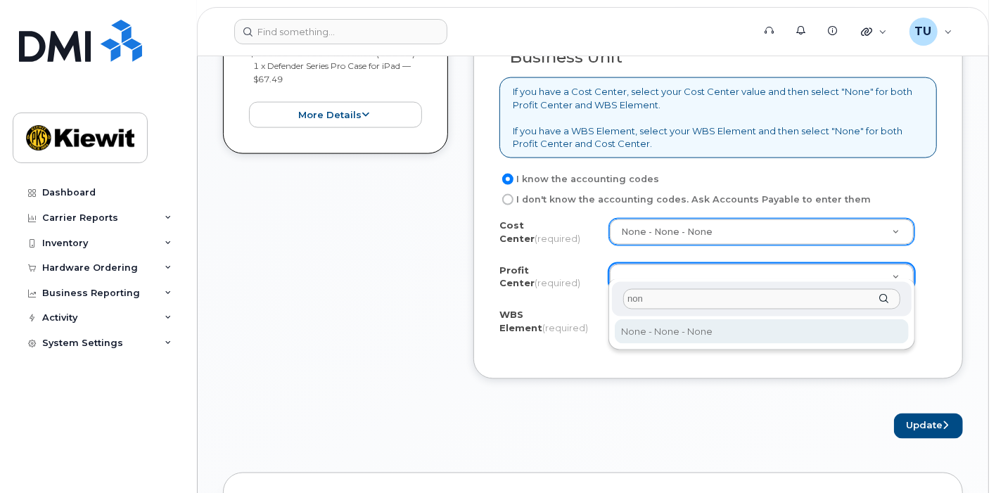
type input "none"
select select "None"
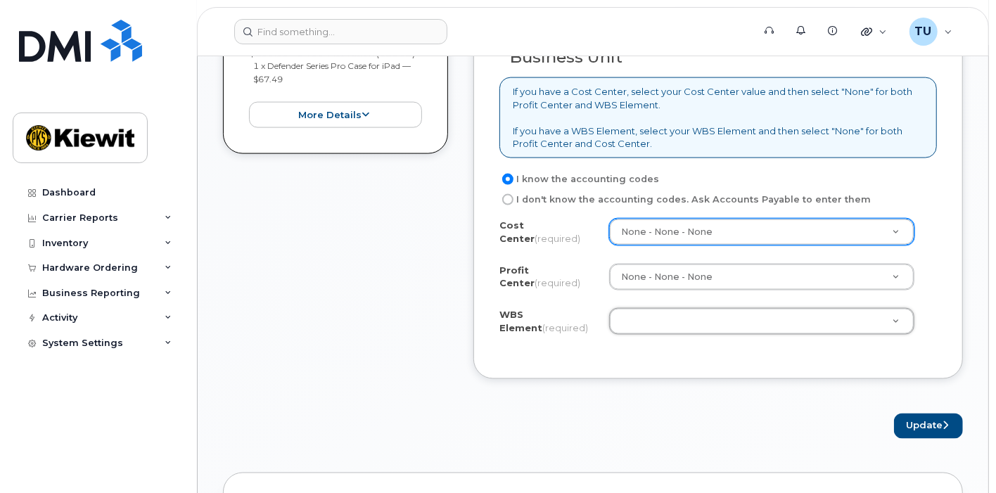
type input "1"
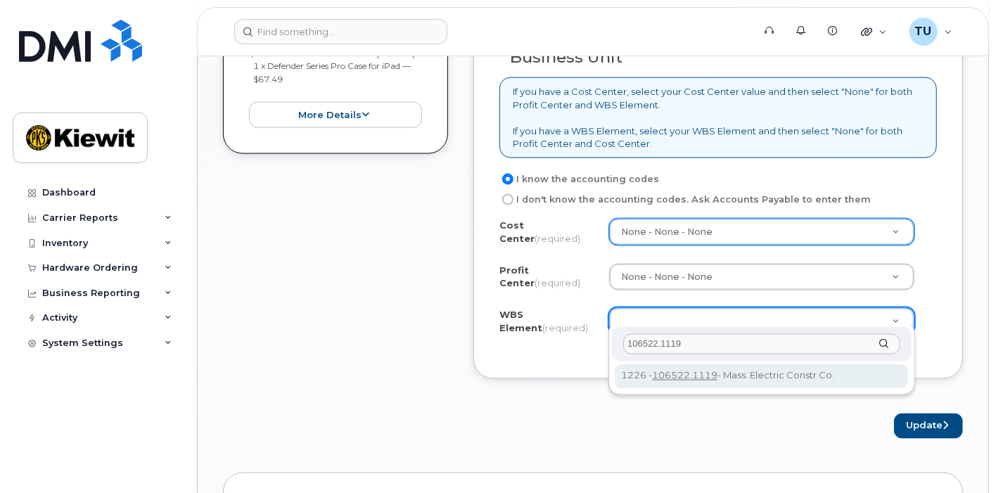
type input "106522.1119"
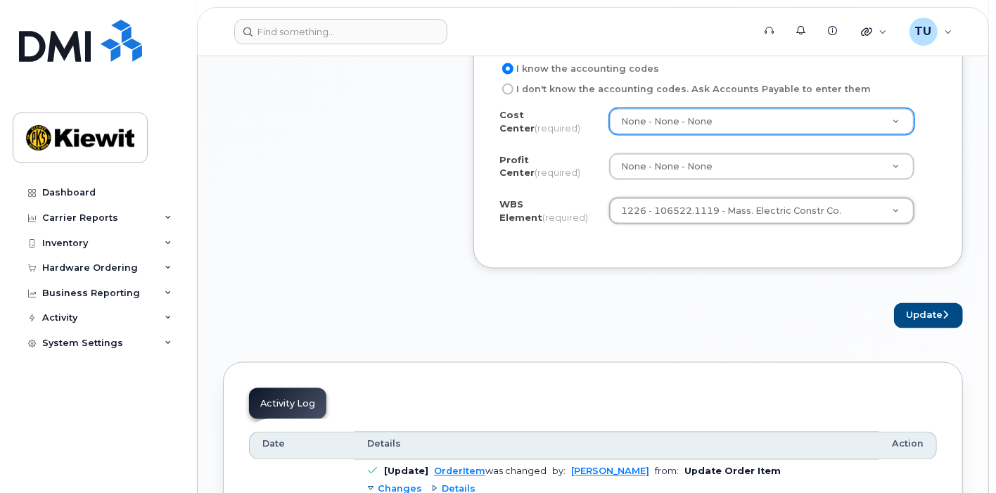
scroll to position [1410, 0]
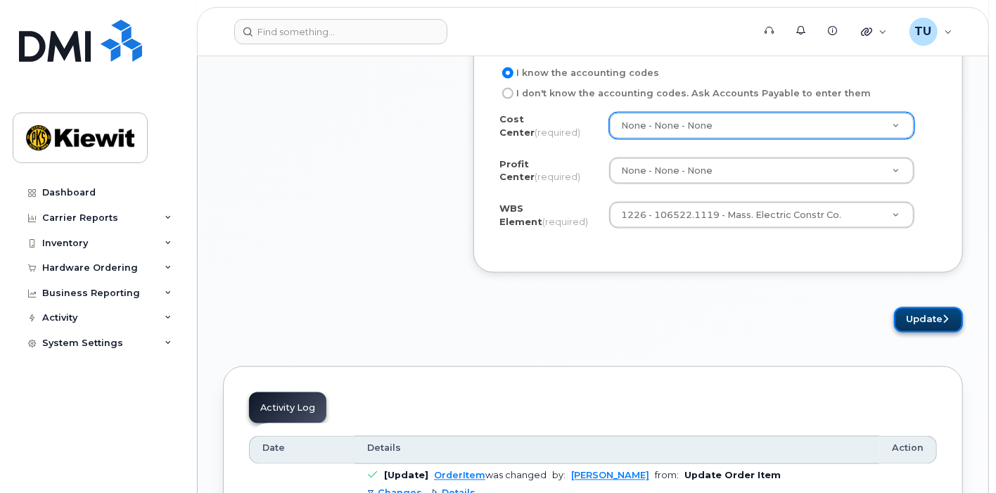
click at [914, 309] on button "Update" at bounding box center [928, 320] width 69 height 26
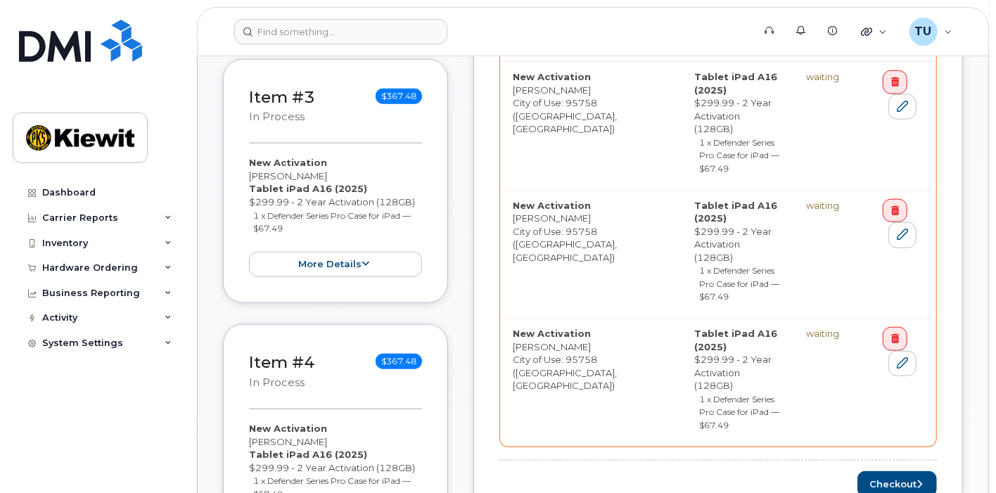
scroll to position [887, 0]
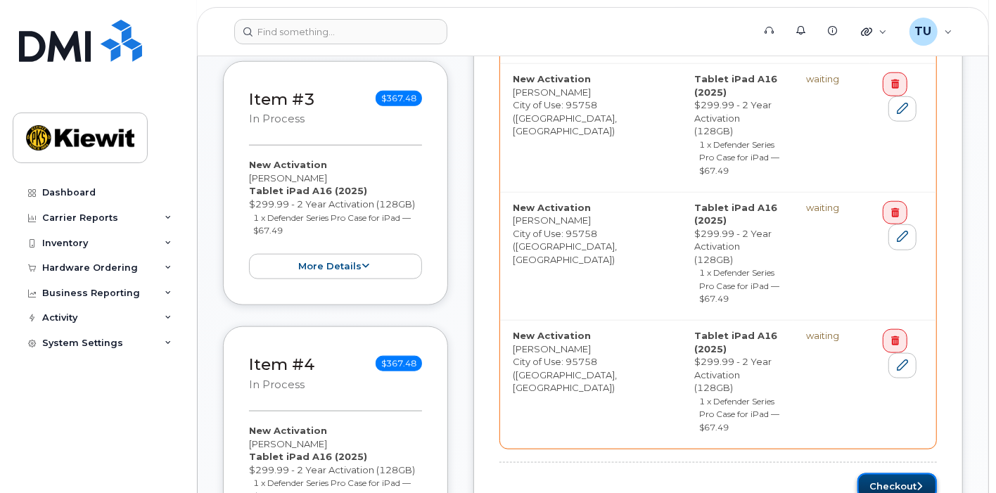
click at [879, 473] on button "Checkout" at bounding box center [896, 486] width 79 height 26
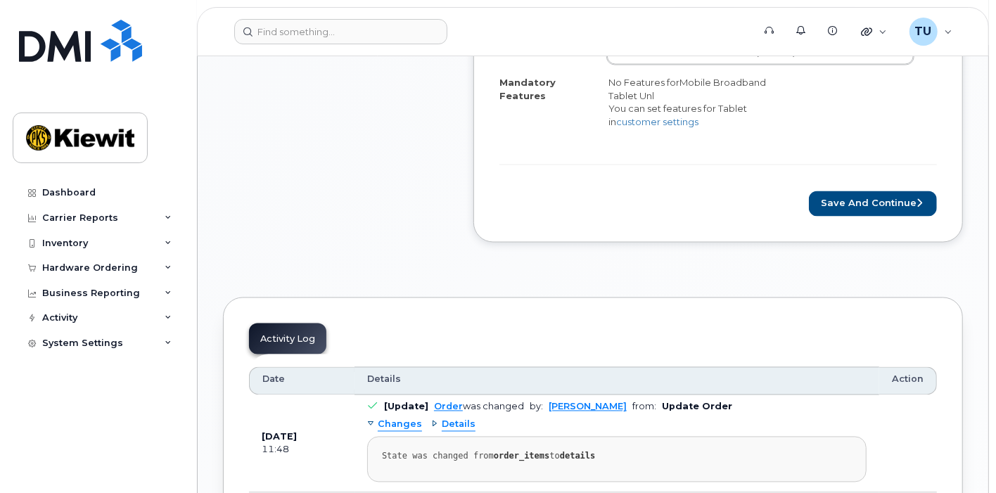
scroll to position [1534, 0]
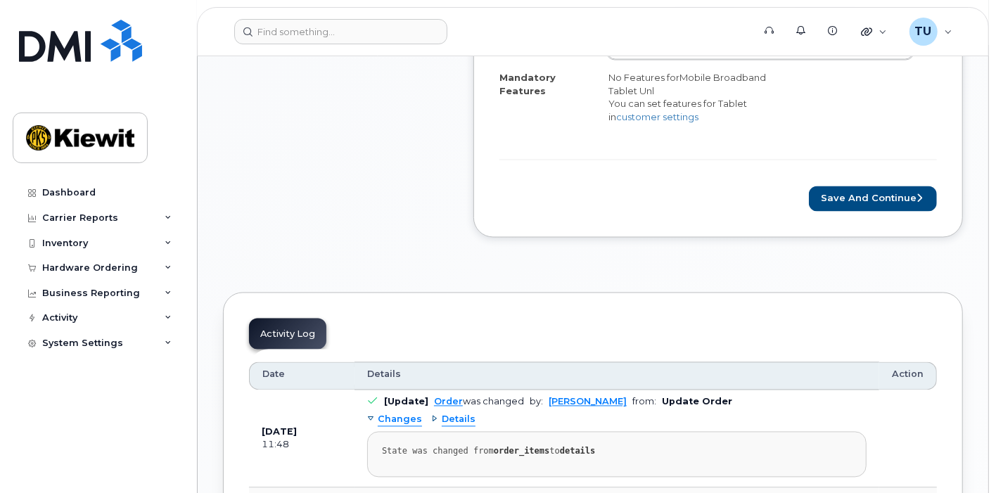
click at [858, 186] on button "Save and Continue" at bounding box center [873, 199] width 128 height 26
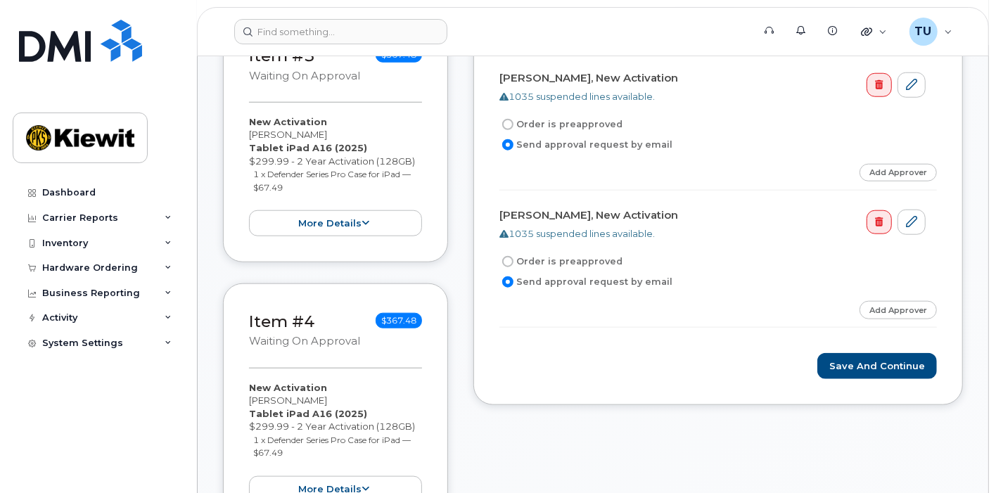
scroll to position [796, 0]
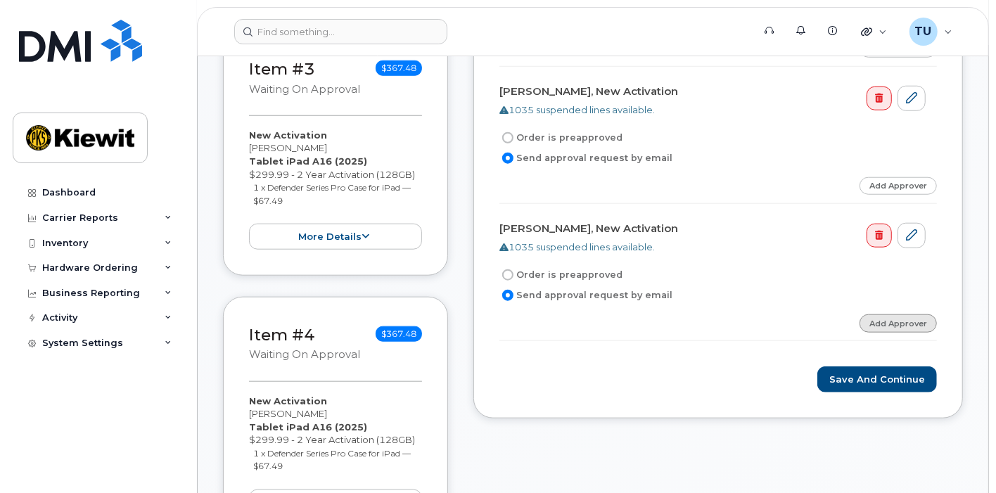
click at [879, 314] on link "Add Approver" at bounding box center [898, 323] width 77 height 18
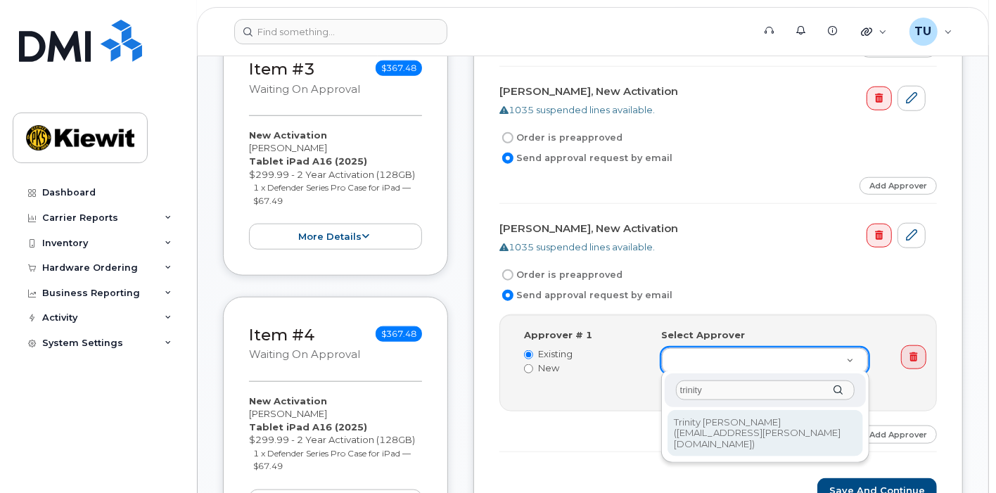
type input "trinity"
type input "2960766"
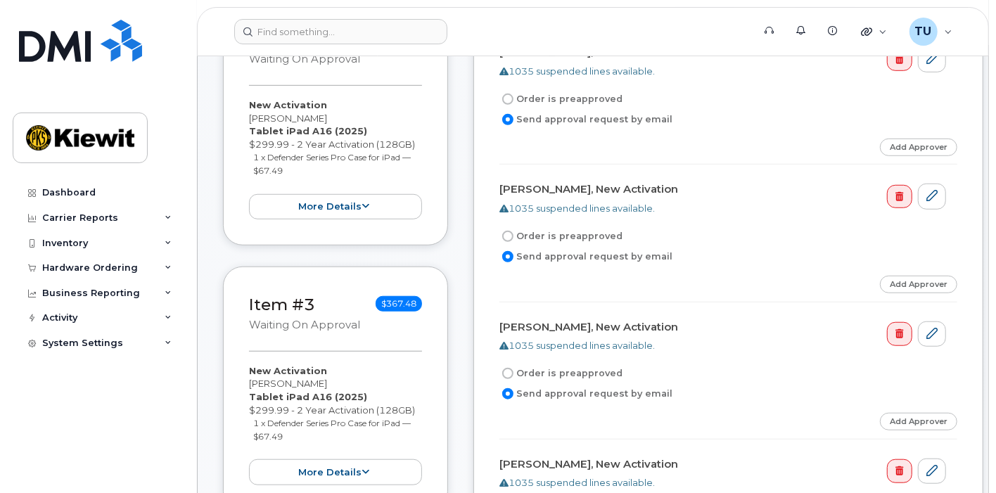
scroll to position [558, 0]
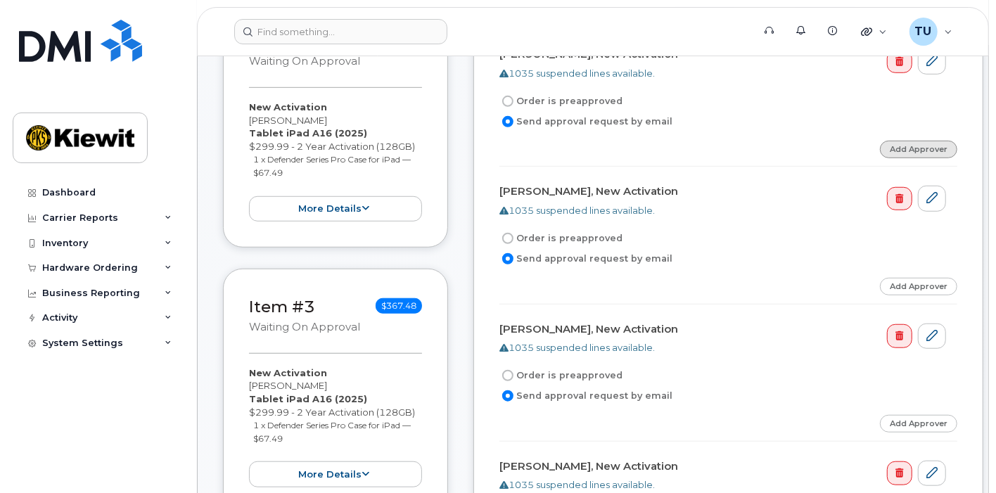
click at [886, 151] on link "Add Approver" at bounding box center [918, 150] width 77 height 18
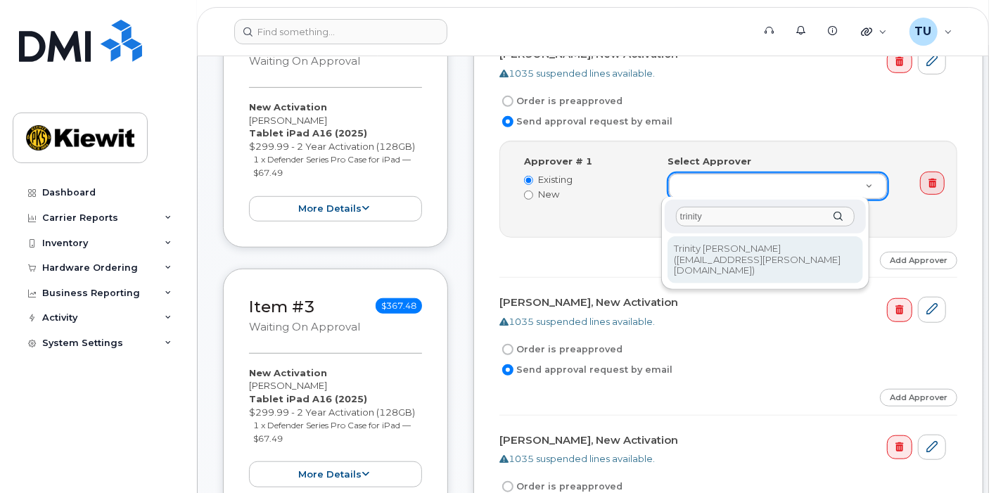
type input "trinity"
type input "2960766"
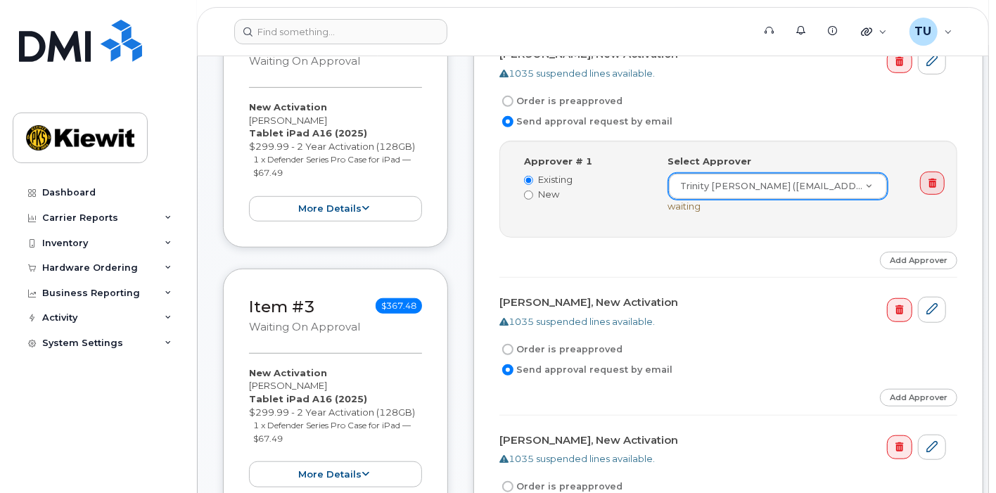
click at [902, 383] on form "Breanne Gregg, New Activation 1035 suspended lines available. Order is preappro…" at bounding box center [728, 447] width 458 height 810
click at [895, 390] on link "Add Approver" at bounding box center [918, 398] width 77 height 18
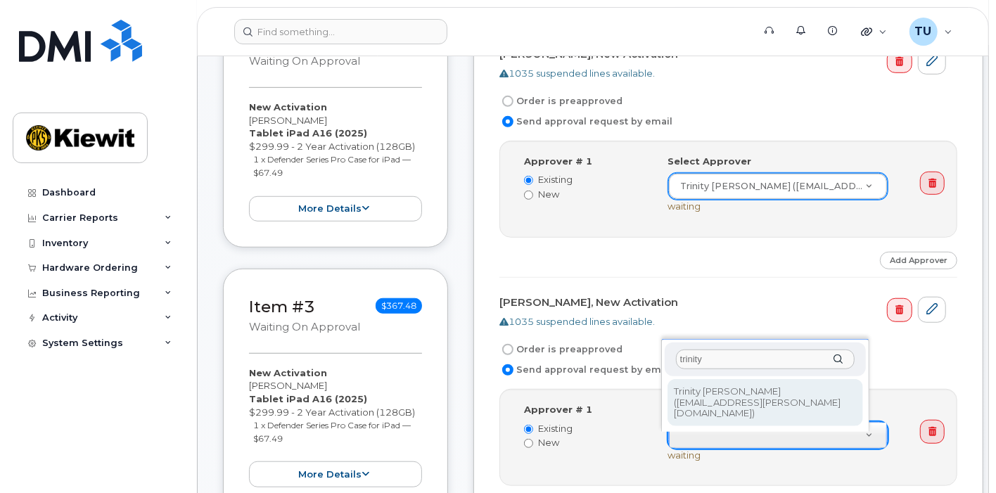
type input "trinity"
type input "2960766"
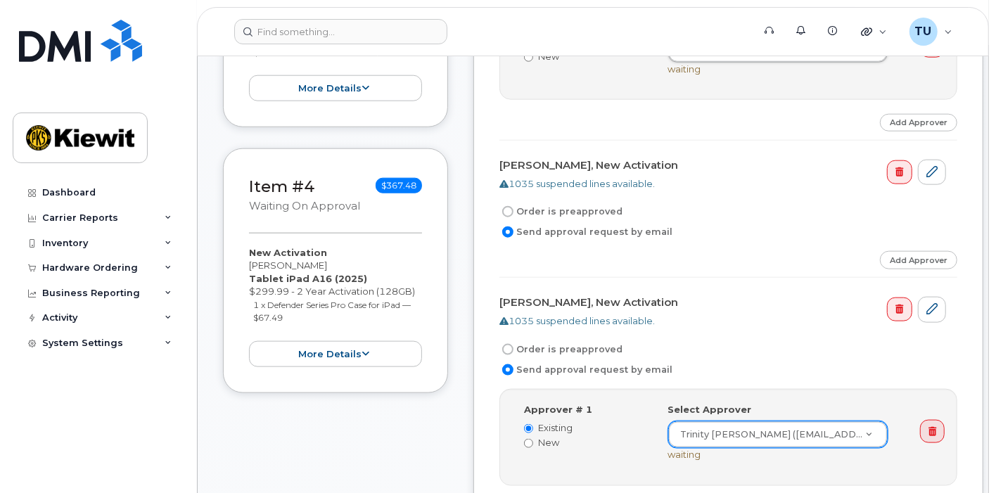
scroll to position [954, 0]
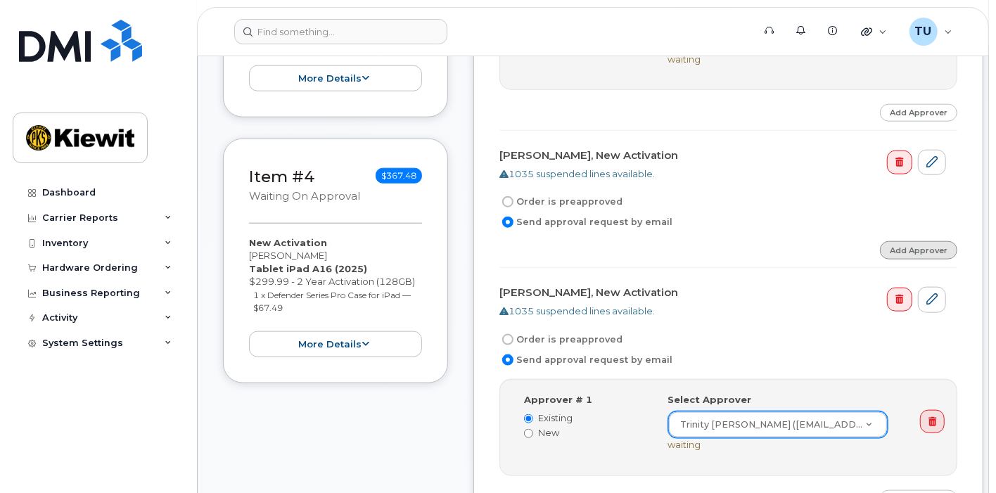
click at [906, 252] on link "Add Approver" at bounding box center [918, 250] width 77 height 18
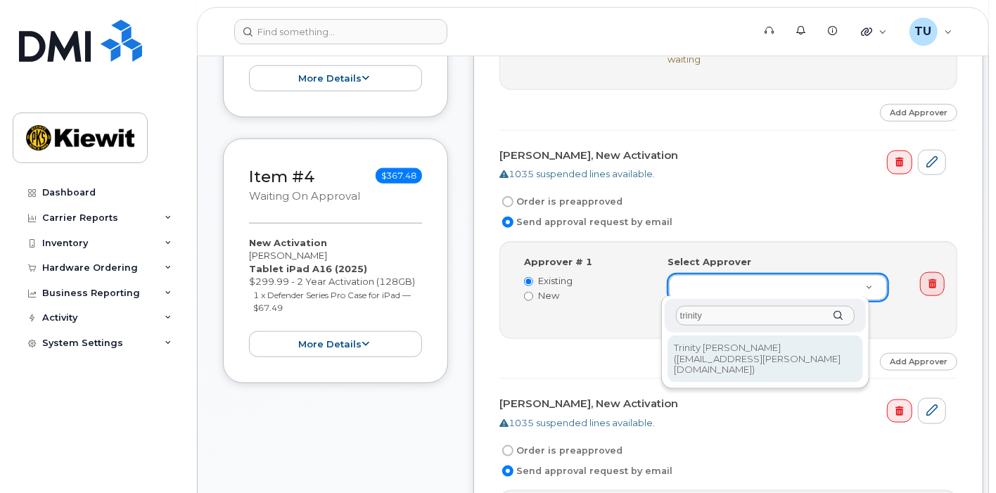
type input "trinity"
type input "2960766"
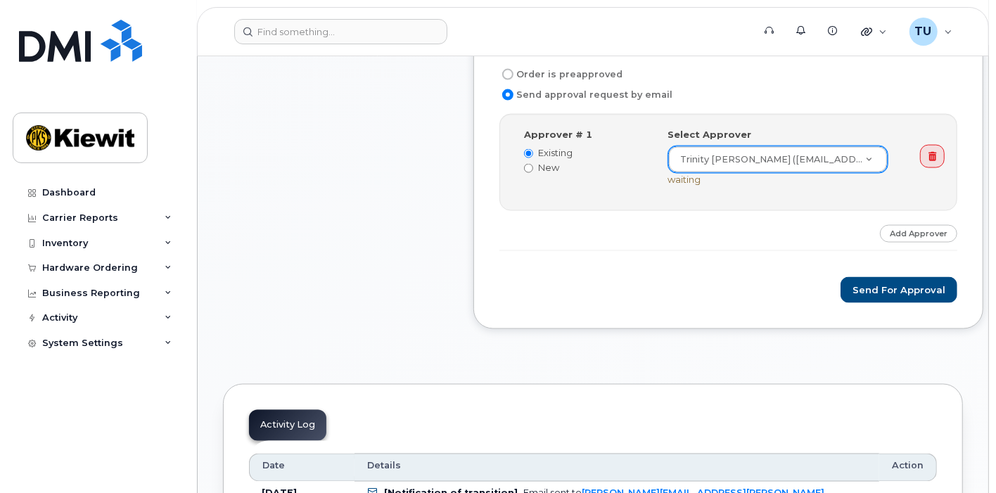
scroll to position [1334, 0]
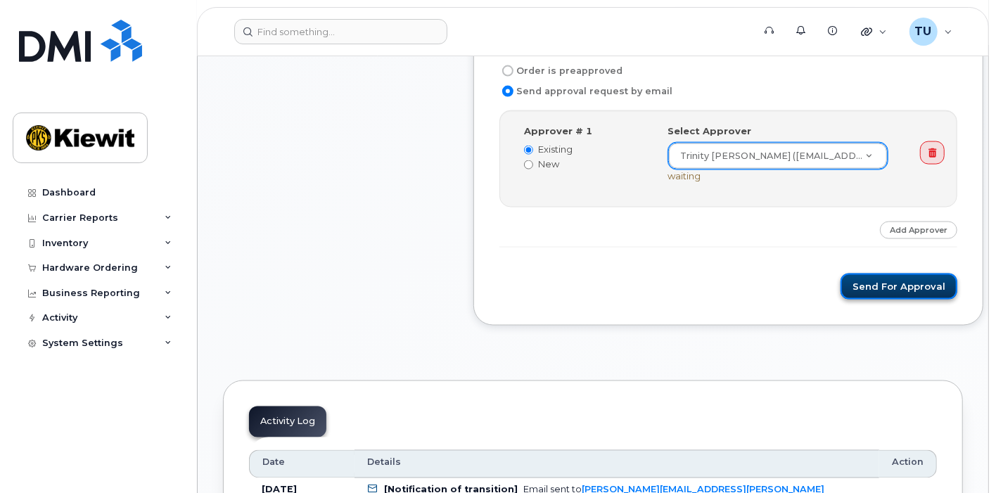
click at [880, 283] on button "Send for Approval" at bounding box center [899, 287] width 117 height 26
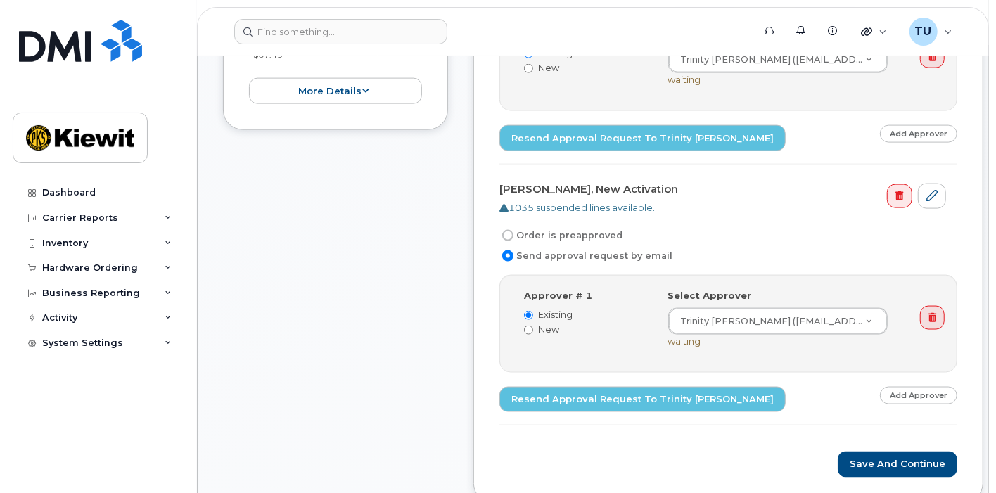
scroll to position [1194, 0]
